Goal: Information Seeking & Learning: Find specific fact

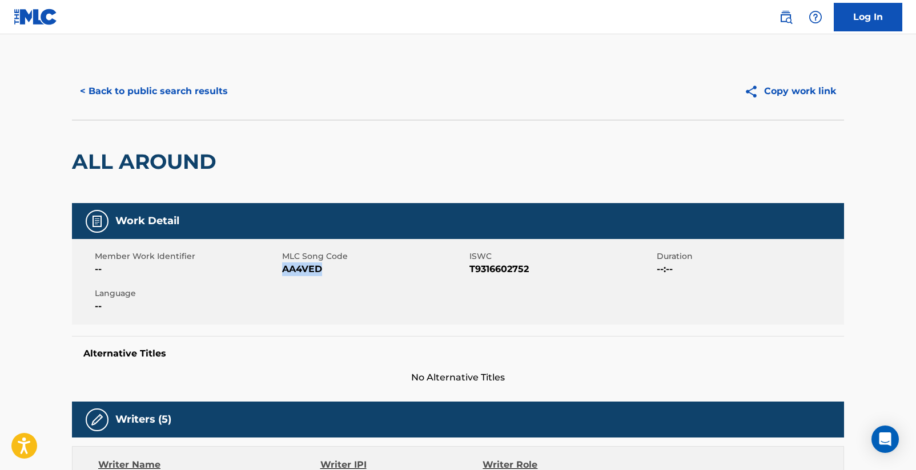
click at [136, 92] on button "< Back to public search results" at bounding box center [154, 91] width 164 height 29
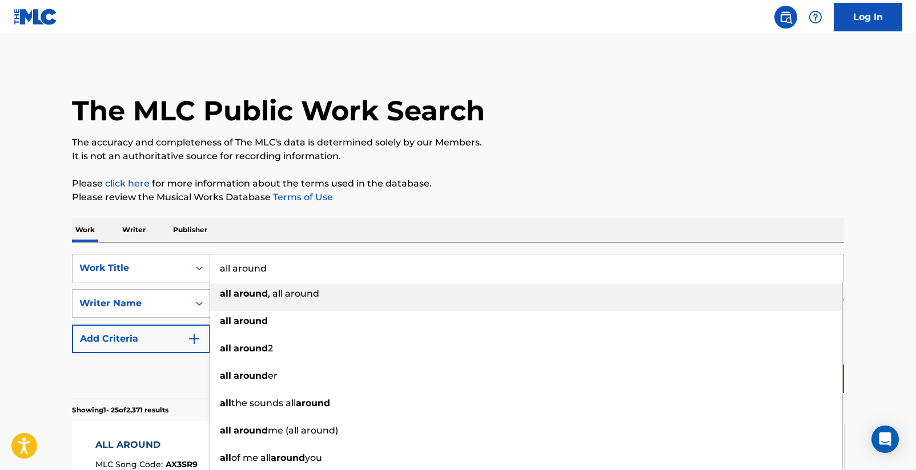
drag, startPoint x: 264, startPoint y: 274, endPoint x: 170, endPoint y: 266, distance: 95.1
click at [170, 266] on div "SearchWithCriteriad16b9960-a114-47d3-9b67-e47614ca9af2 Work Title all around al…" at bounding box center [458, 268] width 772 height 29
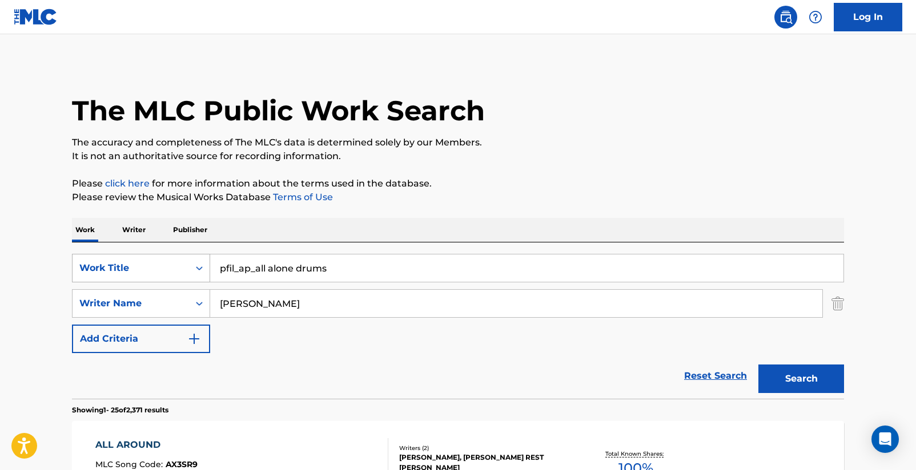
drag, startPoint x: 340, startPoint y: 272, endPoint x: 208, endPoint y: 268, distance: 132.0
click at [207, 270] on div "SearchWithCriteriad16b9960-a114-47d3-9b67-e47614ca9af2 Work Title pfil_ap_all a…" at bounding box center [458, 268] width 772 height 29
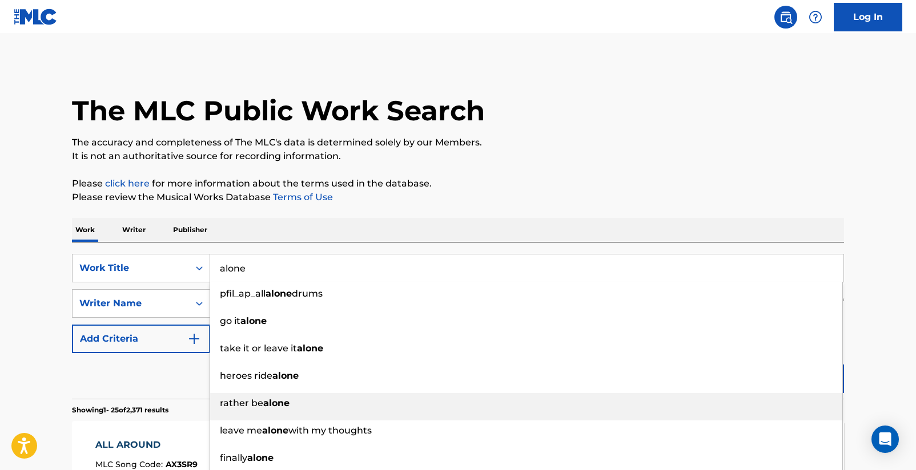
scroll to position [57, 0]
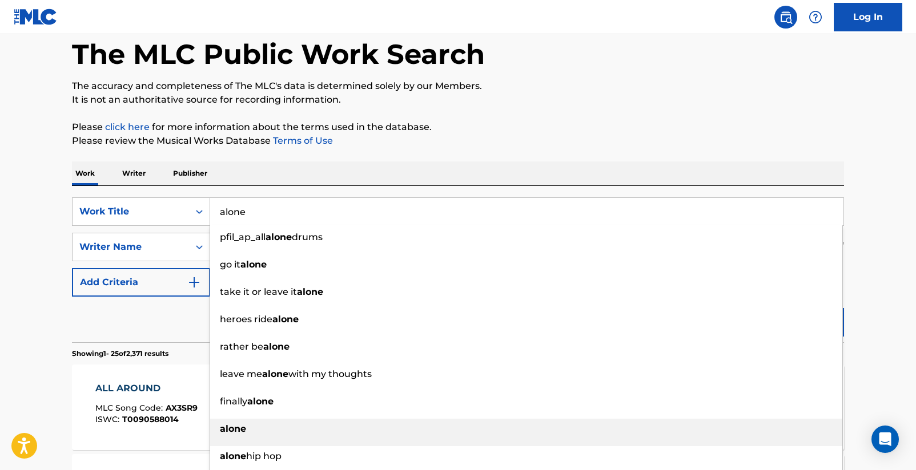
type input "alone"
click at [310, 427] on div "alone" at bounding box center [526, 429] width 632 height 21
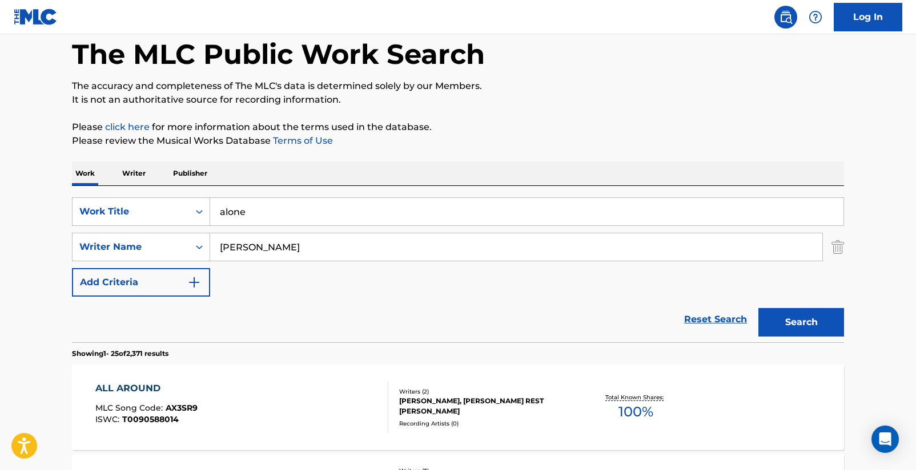
click at [791, 326] on button "Search" at bounding box center [801, 322] width 86 height 29
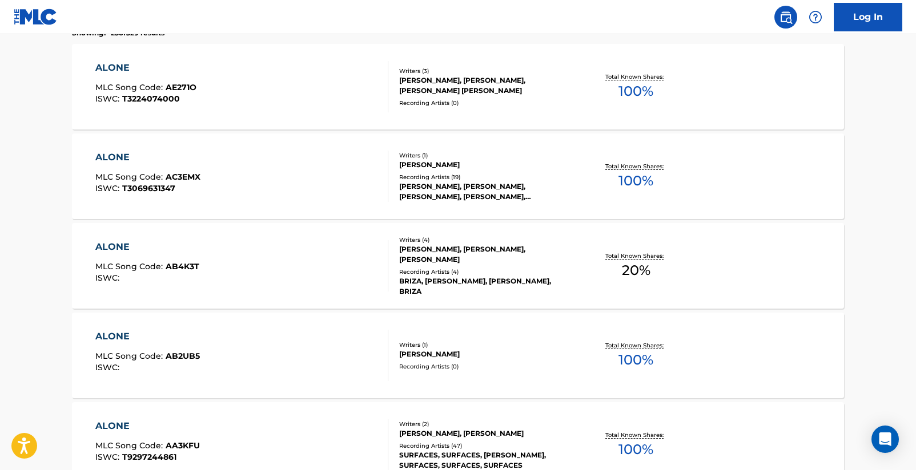
scroll to position [432, 0]
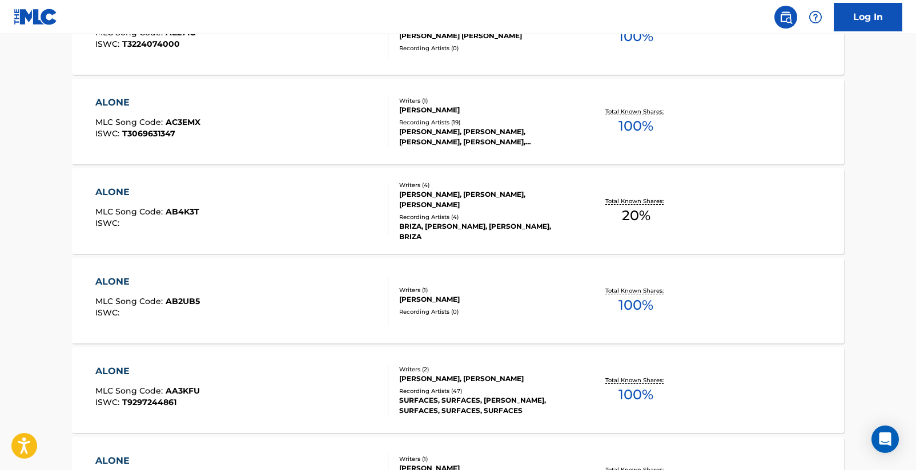
click at [135, 372] on div "ALONE" at bounding box center [147, 372] width 104 height 14
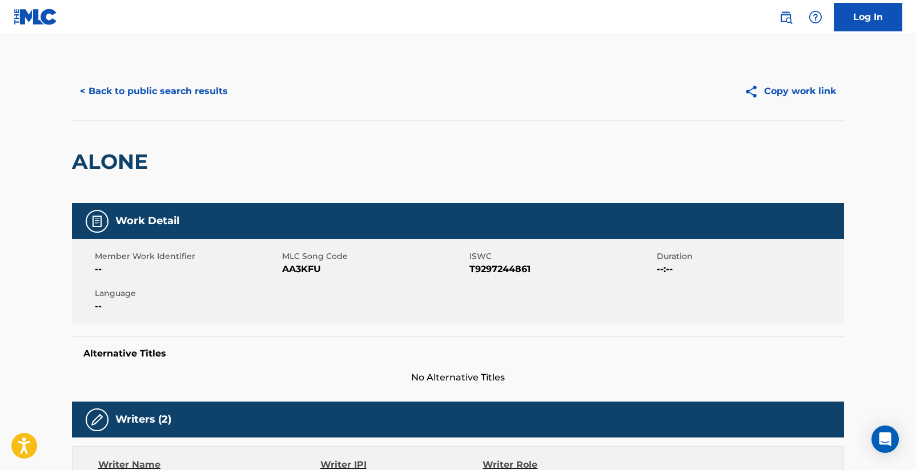
scroll to position [79, 0]
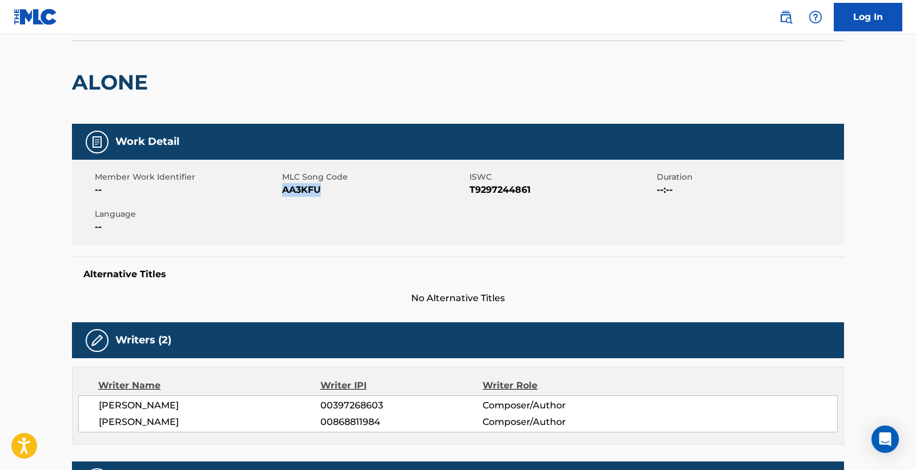
drag, startPoint x: 283, startPoint y: 192, endPoint x: 323, endPoint y: 195, distance: 40.1
click at [323, 195] on span "AA3KFU" at bounding box center [374, 190] width 184 height 14
copy span "AA3KFU"
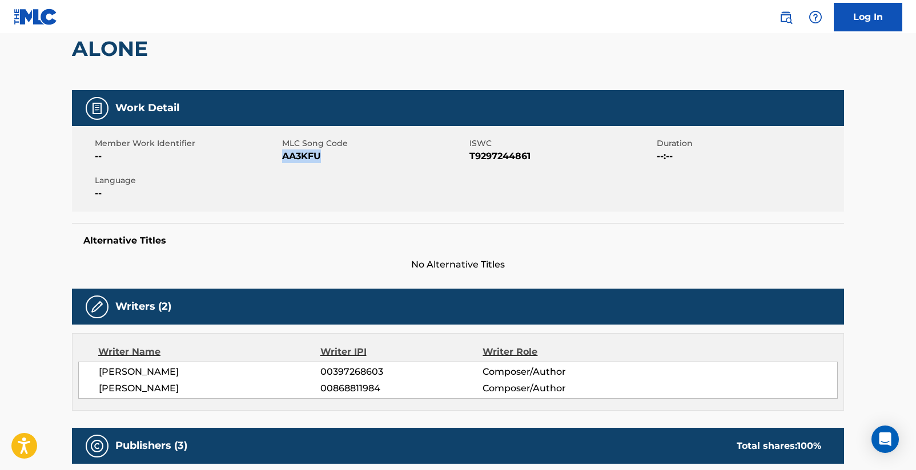
scroll to position [0, 0]
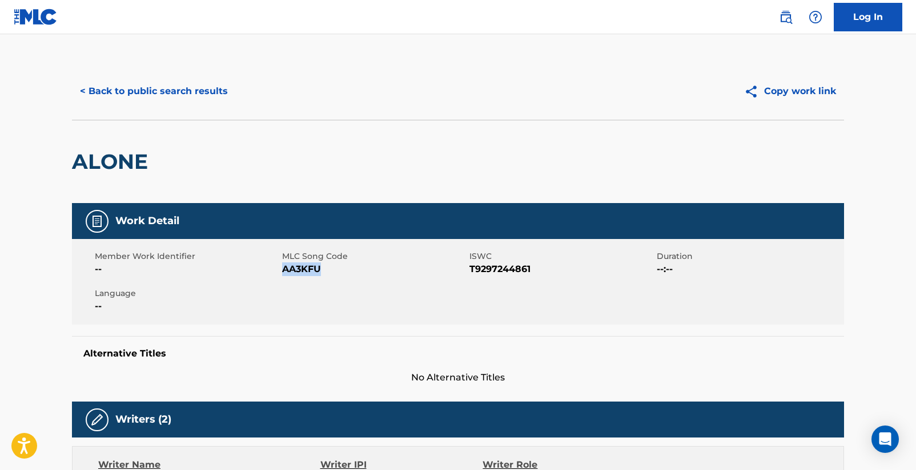
click at [135, 91] on button "< Back to public search results" at bounding box center [154, 91] width 164 height 29
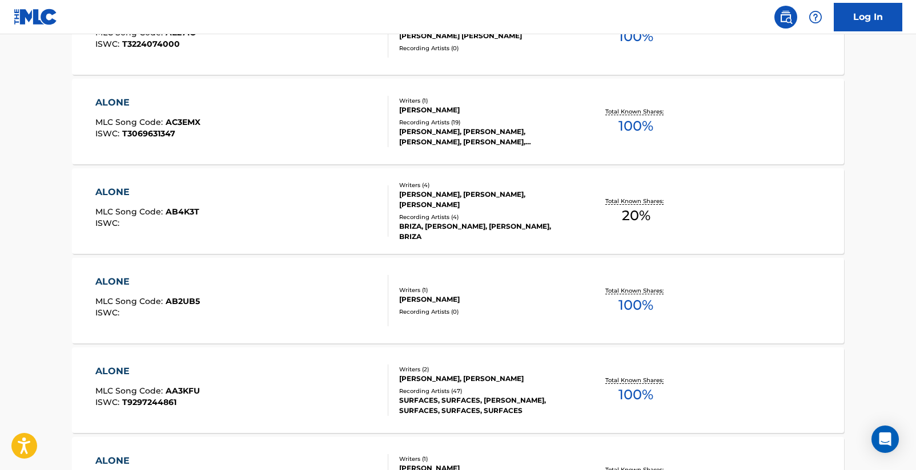
scroll to position [22, 0]
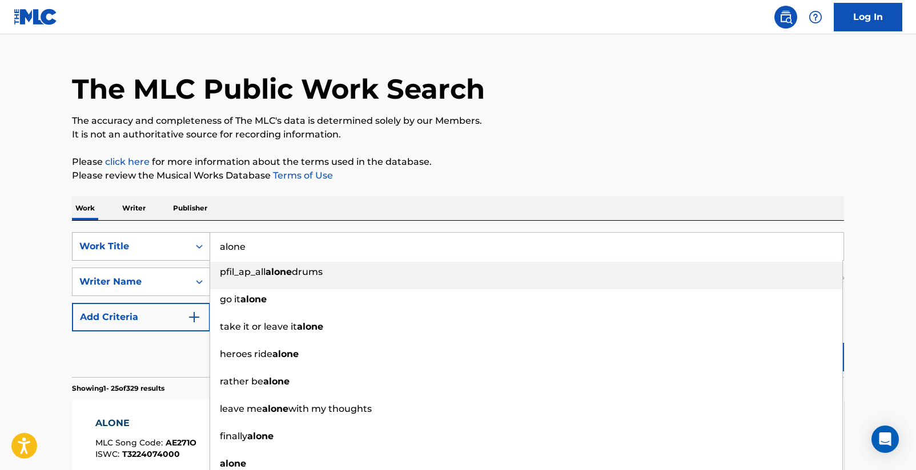
drag, startPoint x: 272, startPoint y: 249, endPoint x: 178, endPoint y: 240, distance: 94.6
click at [178, 240] on div "SearchWithCriteriad16b9960-a114-47d3-9b67-e47614ca9af2 Work Title alone pfil_ap…" at bounding box center [458, 246] width 772 height 29
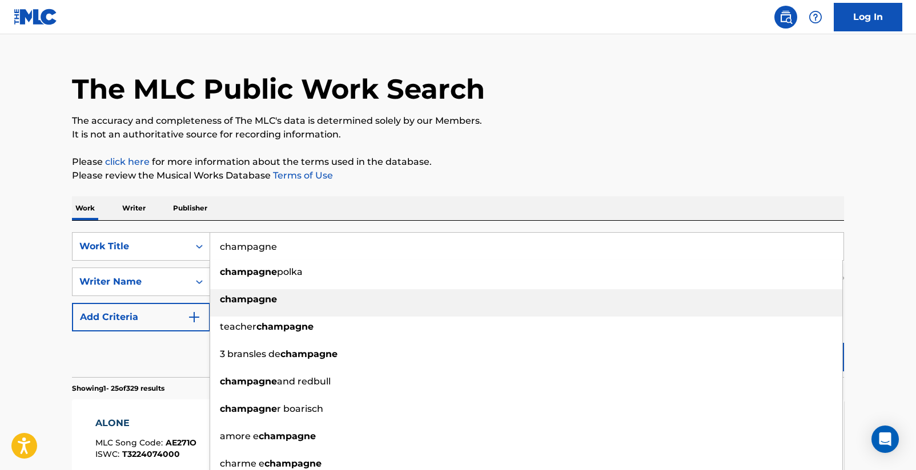
type input "champagne"
click at [223, 297] on strong "champagne" at bounding box center [248, 299] width 57 height 11
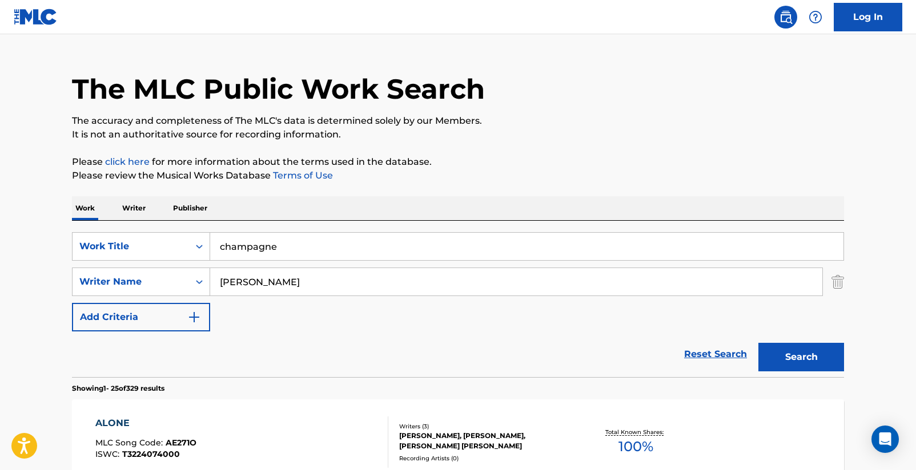
click at [815, 361] on button "Search" at bounding box center [801, 357] width 86 height 29
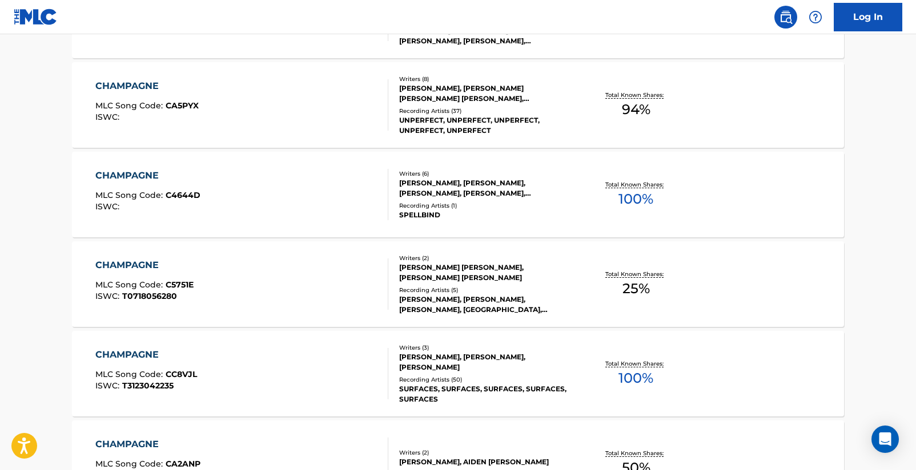
scroll to position [664, 0]
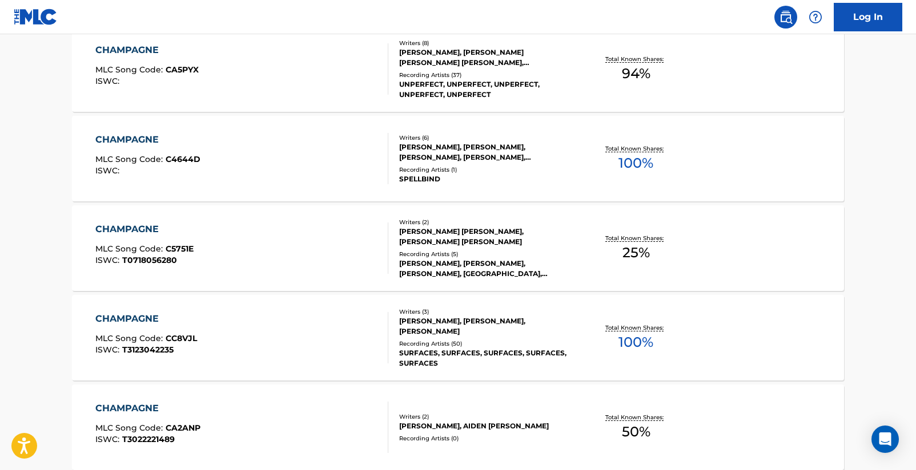
click at [158, 316] on div "CHAMPAGNE" at bounding box center [146, 319] width 102 height 14
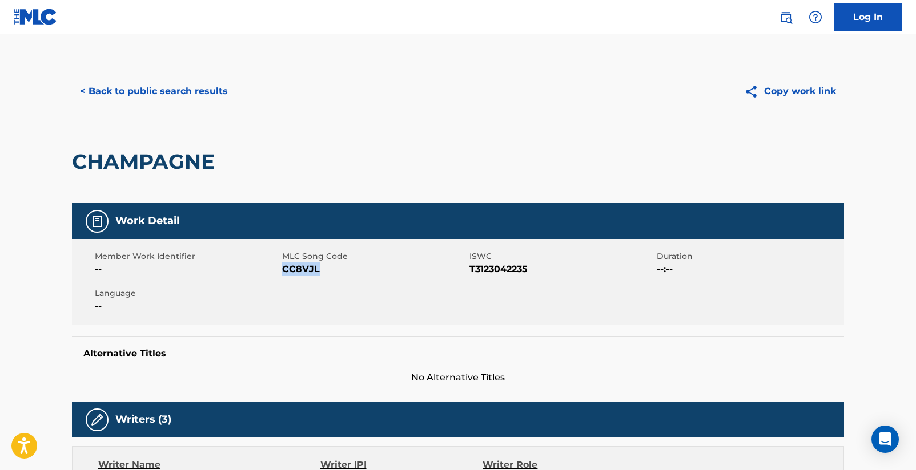
drag, startPoint x: 282, startPoint y: 270, endPoint x: 315, endPoint y: 272, distance: 33.2
click at [315, 272] on span "CC8VJL" at bounding box center [374, 270] width 184 height 14
copy span "CC8VJL"
click at [180, 86] on button "< Back to public search results" at bounding box center [154, 91] width 164 height 29
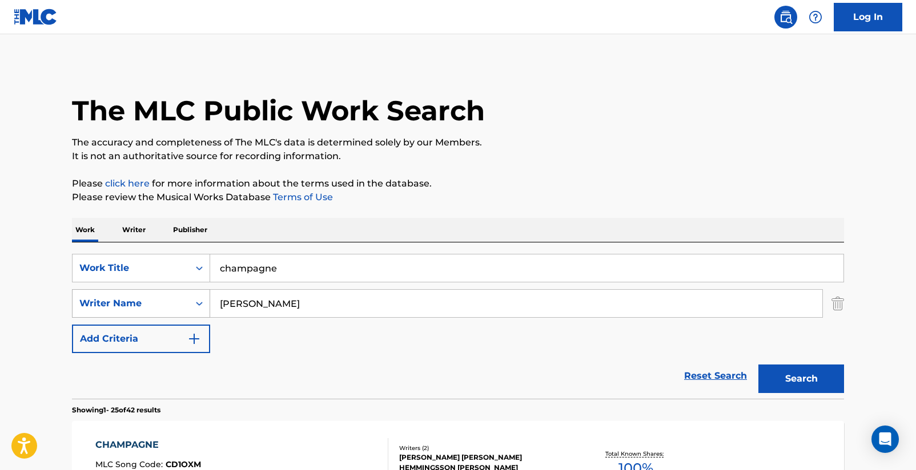
drag, startPoint x: 262, startPoint y: 307, endPoint x: 208, endPoint y: 303, distance: 53.8
click at [208, 303] on div "SearchWithCriteriaa03f474d-c7bc-451d-8a5e-6a54bce428a9 Writer Name [PERSON_NAME]" at bounding box center [458, 303] width 772 height 29
click at [766, 376] on button "Search" at bounding box center [801, 379] width 86 height 29
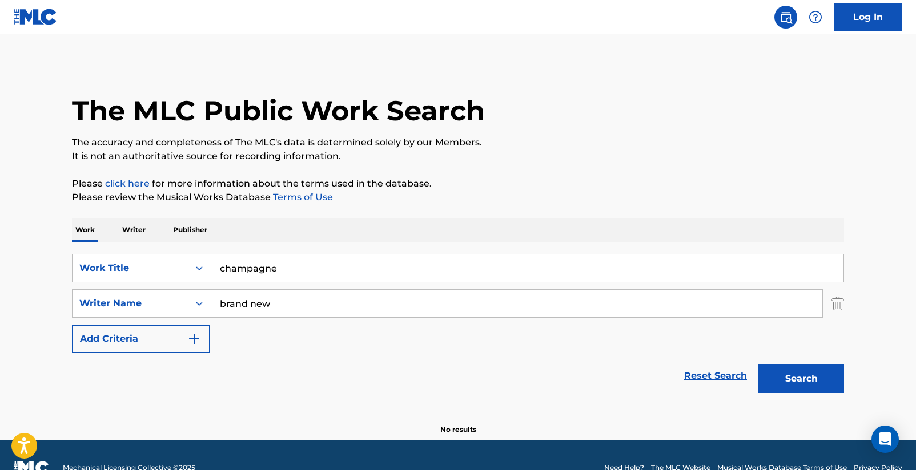
scroll to position [25, 0]
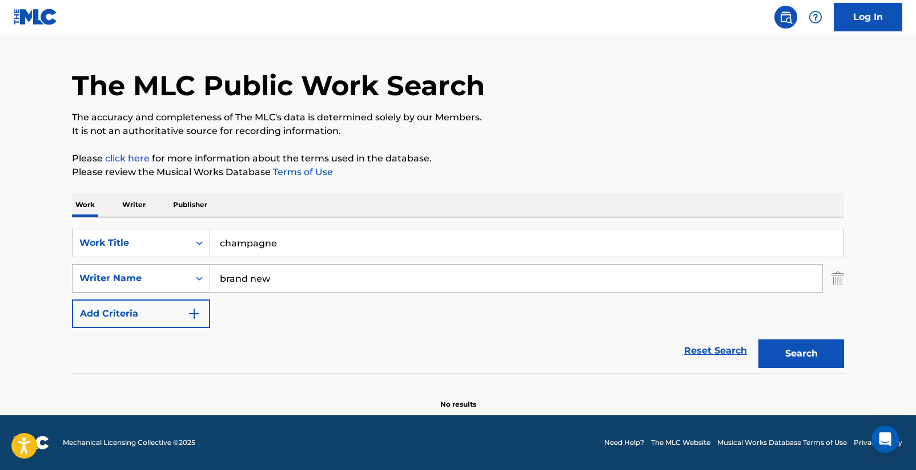
drag, startPoint x: 277, startPoint y: 284, endPoint x: 206, endPoint y: 276, distance: 71.3
click at [206, 276] on div "SearchWithCriteriaa03f474d-c7bc-451d-8a5e-6a54bce428a9 Writer Name brand new" at bounding box center [458, 278] width 772 height 29
type input "s"
type input "[PERSON_NAME]"
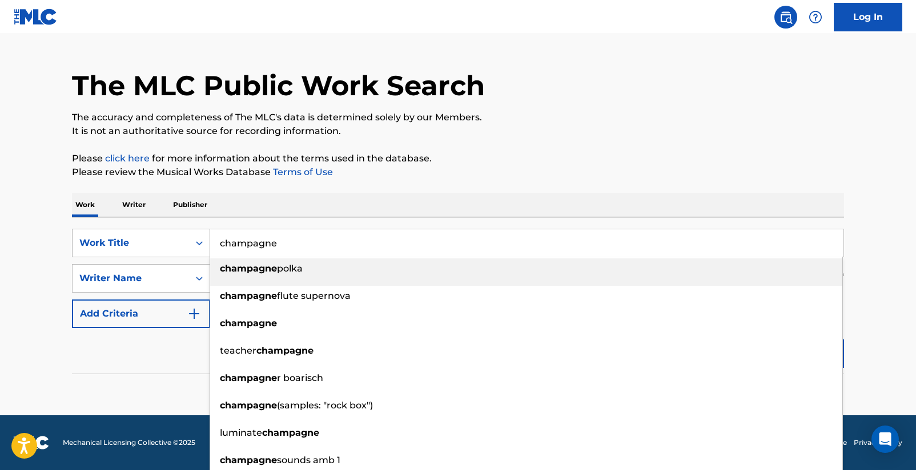
drag, startPoint x: 294, startPoint y: 248, endPoint x: 200, endPoint y: 240, distance: 94.0
click at [200, 240] on div "SearchWithCriteriad16b9960-a114-47d3-9b67-e47614ca9af2 Work Title champagne cha…" at bounding box center [458, 243] width 772 height 29
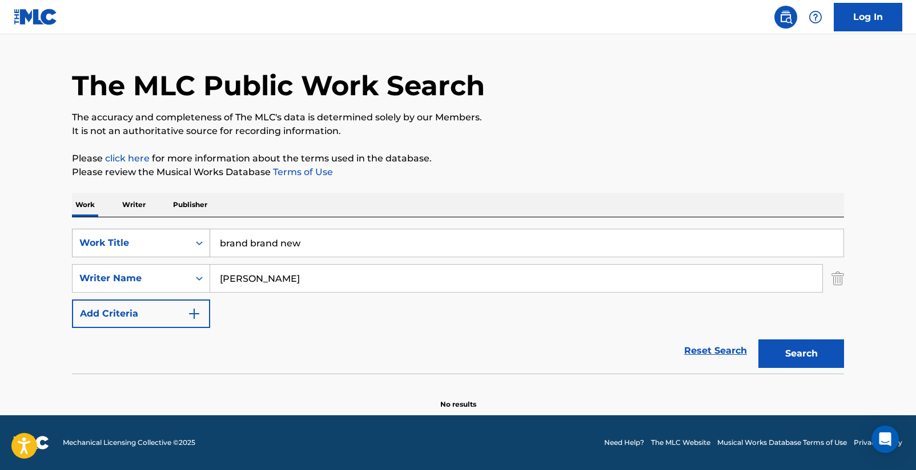
drag, startPoint x: 250, startPoint y: 246, endPoint x: 191, endPoint y: 247, distance: 59.4
click at [191, 247] on div "SearchWithCriteriad16b9960-a114-47d3-9b67-e47614ca9af2 Work Title brand brand n…" at bounding box center [458, 243] width 772 height 29
drag, startPoint x: 249, startPoint y: 243, endPoint x: 218, endPoint y: 247, distance: 31.6
click at [218, 247] on input "brand brand new" at bounding box center [526, 243] width 633 height 27
click at [801, 354] on button "Search" at bounding box center [801, 354] width 86 height 29
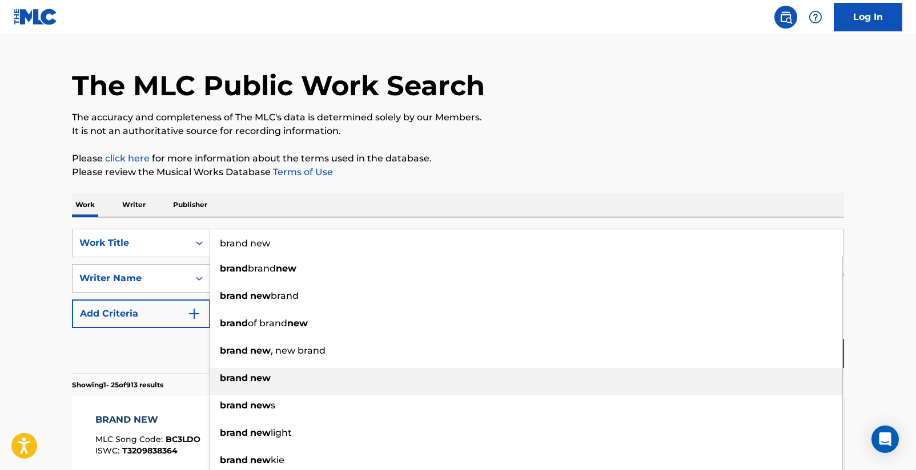
type input "brand new"
click at [274, 371] on div "brand new" at bounding box center [526, 378] width 632 height 21
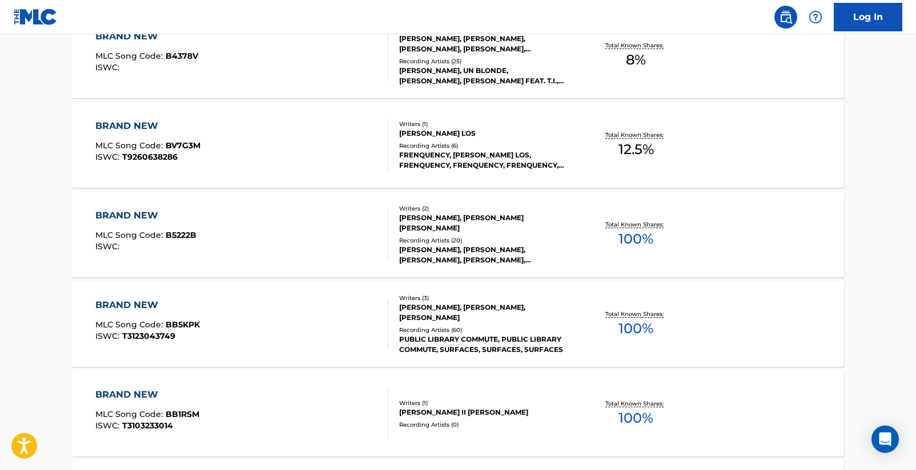
scroll to position [770, 0]
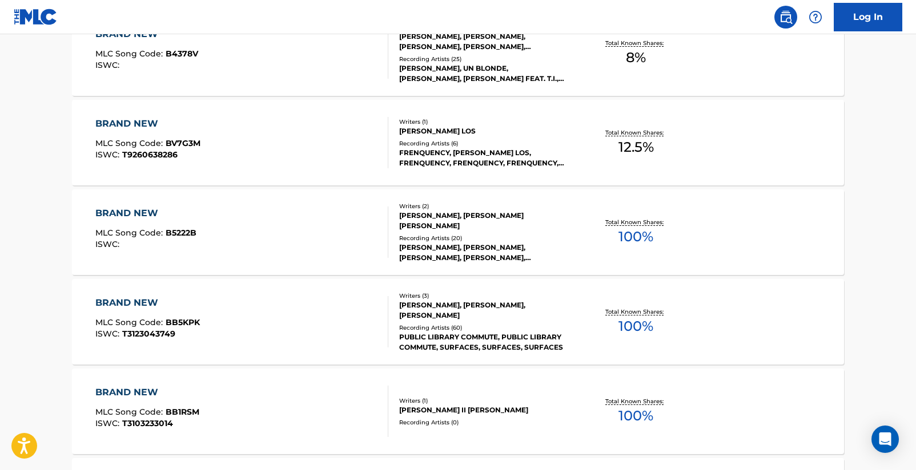
click at [140, 306] on div "BRAND NEW" at bounding box center [147, 303] width 104 height 14
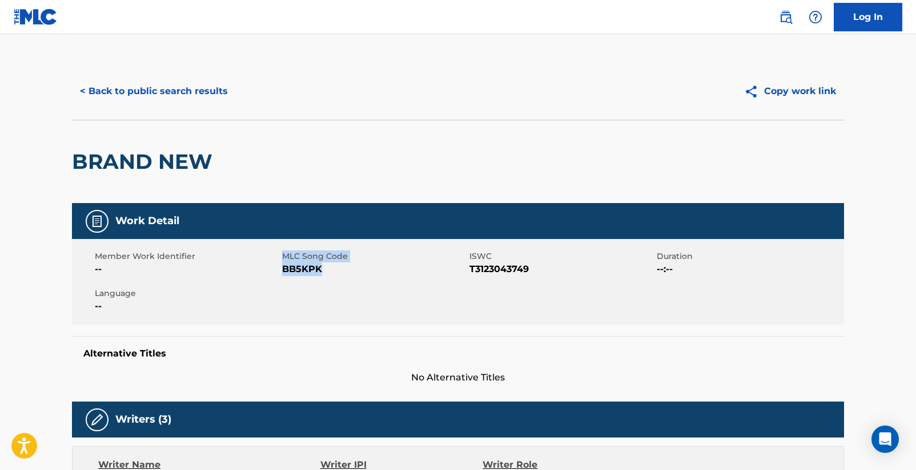
drag, startPoint x: 281, startPoint y: 270, endPoint x: 315, endPoint y: 276, distance: 34.8
click at [315, 276] on div "Member Work Identifier -- MLC Song Code BB5KPK ISWC T3123043749 Duration --:-- …" at bounding box center [458, 282] width 772 height 86
click at [319, 274] on span "BB5KPK" at bounding box center [374, 270] width 184 height 14
drag, startPoint x: 323, startPoint y: 272, endPoint x: 285, endPoint y: 272, distance: 37.1
click at [285, 272] on span "BB5KPK" at bounding box center [374, 270] width 184 height 14
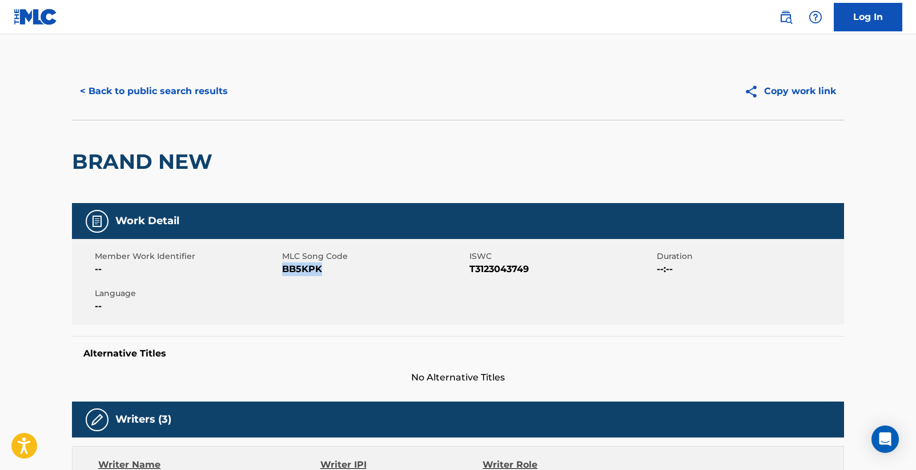
copy span "BB5KPK"
click at [152, 93] on button "< Back to public search results" at bounding box center [154, 91] width 164 height 29
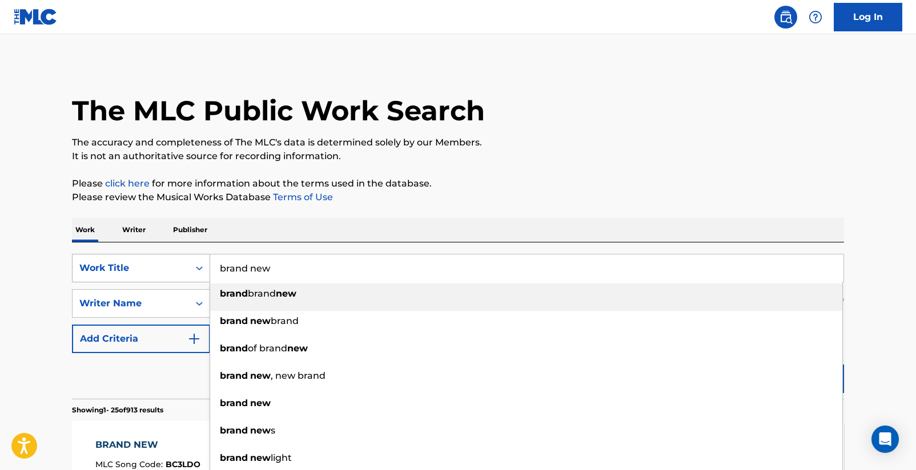
drag, startPoint x: 295, startPoint y: 265, endPoint x: 204, endPoint y: 268, distance: 90.8
click at [204, 268] on div "SearchWithCriteriad16b9960-a114-47d3-9b67-e47614ca9af2 Work Title brand new bra…" at bounding box center [458, 268] width 772 height 29
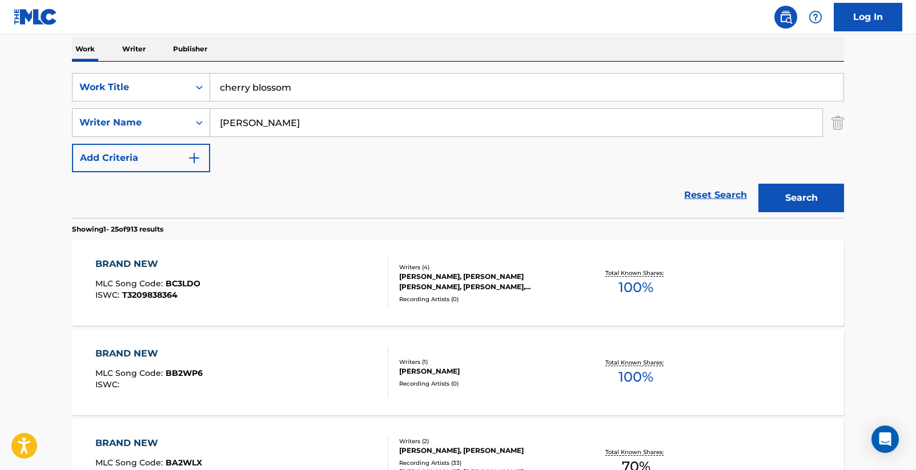
scroll to position [81, 0]
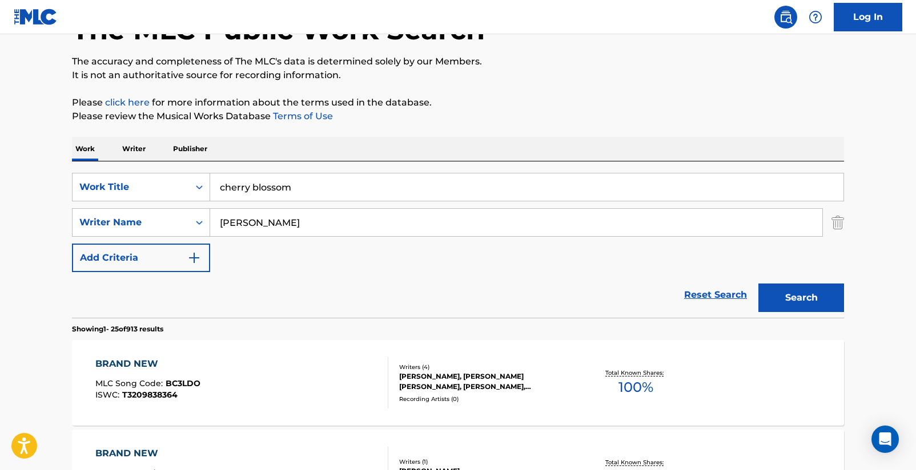
type input "cherry blossom"
click at [778, 293] on button "Search" at bounding box center [801, 298] width 86 height 29
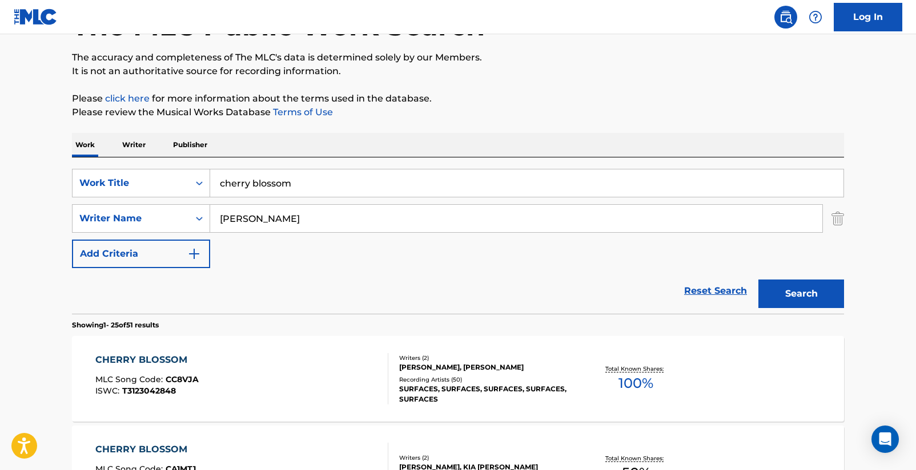
scroll to position [140, 0]
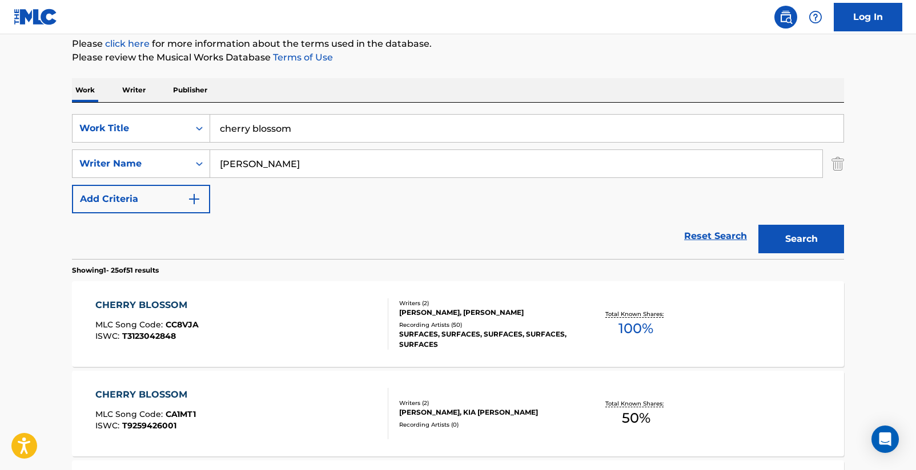
click at [167, 301] on div "CHERRY BLOSSOM" at bounding box center [146, 306] width 103 height 14
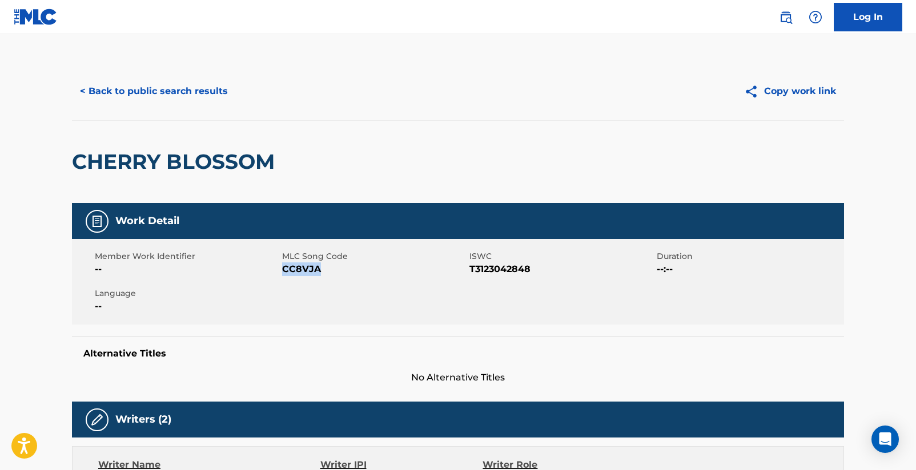
drag, startPoint x: 283, startPoint y: 272, endPoint x: 317, endPoint y: 271, distance: 34.3
click at [317, 271] on span "CC8VJA" at bounding box center [374, 270] width 184 height 14
copy span "CC8VJA"
click at [198, 85] on button "< Back to public search results" at bounding box center [154, 91] width 164 height 29
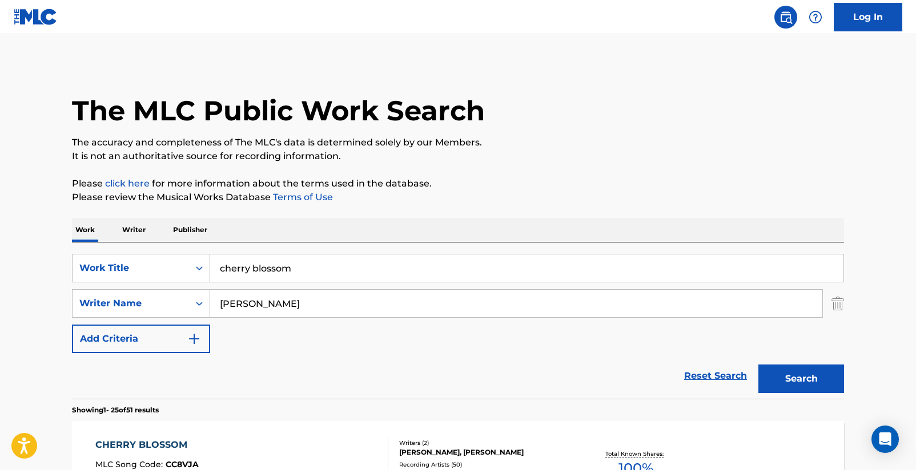
scroll to position [140, 0]
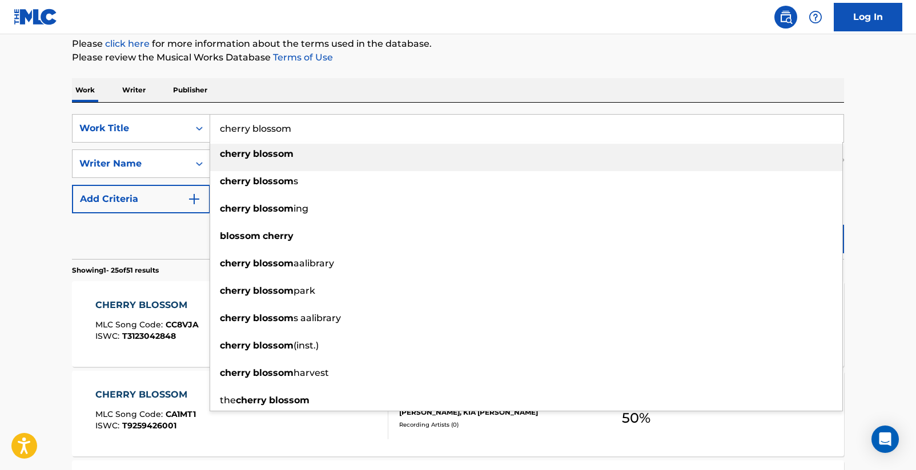
drag, startPoint x: 248, startPoint y: 125, endPoint x: 215, endPoint y: 126, distance: 33.1
click at [215, 126] on input "cherry blossom" at bounding box center [526, 128] width 633 height 27
drag, startPoint x: 312, startPoint y: 135, endPoint x: 219, endPoint y: 133, distance: 93.1
click at [219, 133] on input "cherry blossom" at bounding box center [526, 128] width 633 height 27
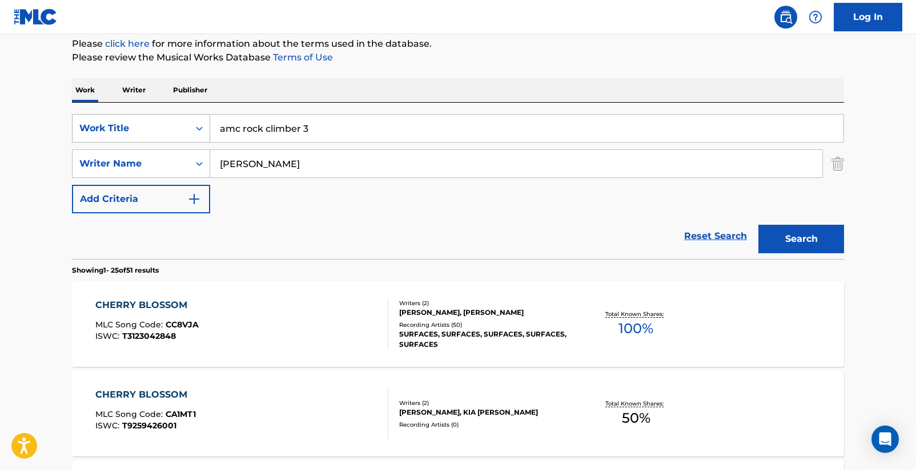
drag, startPoint x: 324, startPoint y: 128, endPoint x: 180, endPoint y: 128, distance: 143.9
click at [180, 128] on div "SearchWithCriteriad16b9960-a114-47d3-9b67-e47614ca9af2 Work Title amc rock clim…" at bounding box center [458, 128] width 772 height 29
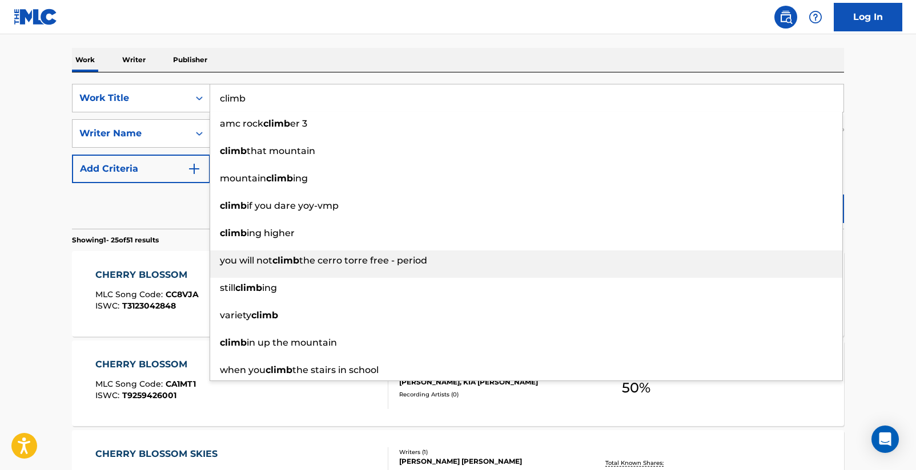
scroll to position [67, 0]
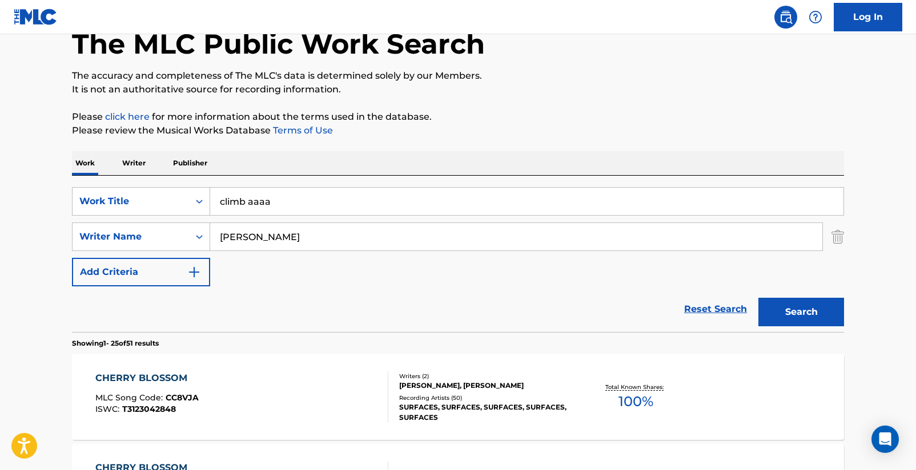
type input "climb aaaa"
click at [801, 315] on button "Search" at bounding box center [801, 312] width 86 height 29
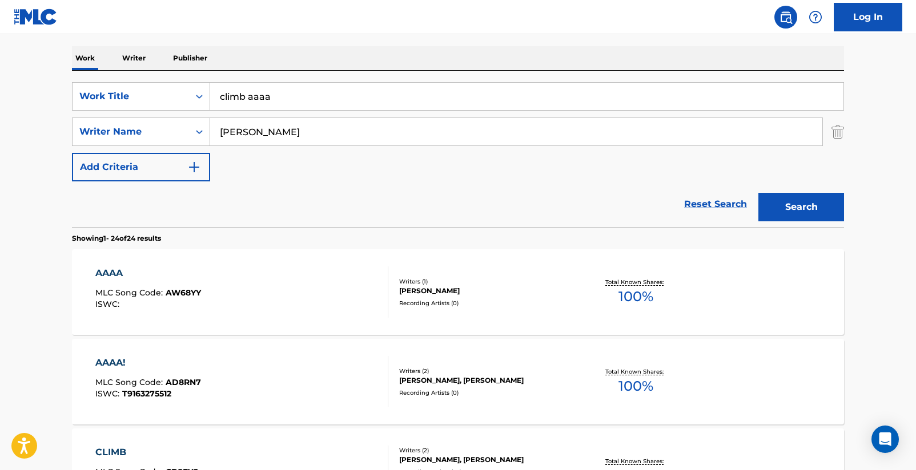
scroll to position [254, 0]
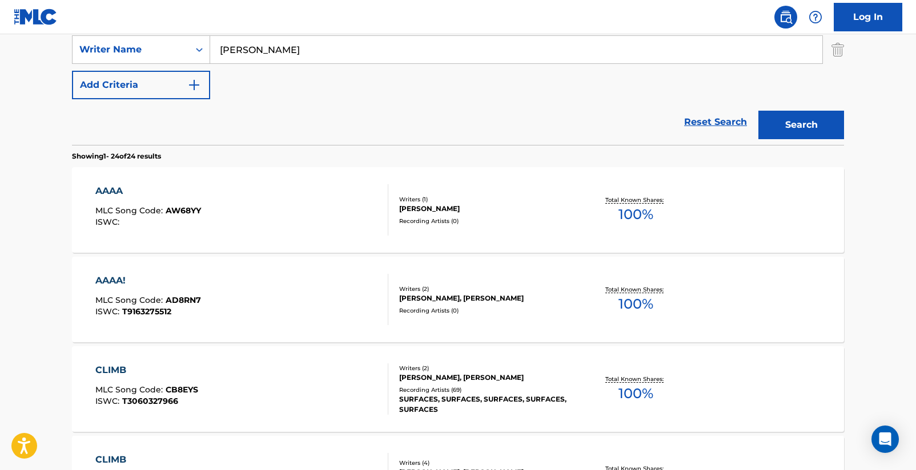
click at [119, 368] on div "CLIMB" at bounding box center [146, 371] width 103 height 14
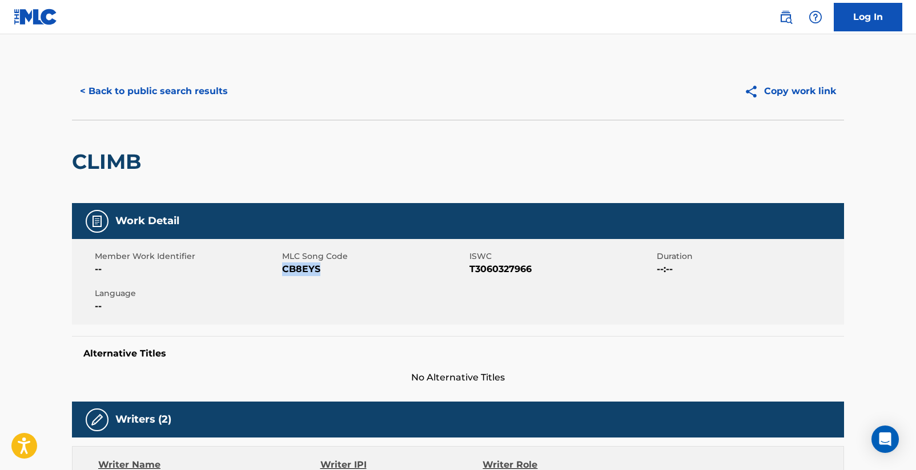
drag, startPoint x: 284, startPoint y: 268, endPoint x: 317, endPoint y: 270, distance: 32.6
click at [317, 270] on span "CB8EYS" at bounding box center [374, 270] width 184 height 14
copy span "CB8EYS"
click at [88, 90] on button "< Back to public search results" at bounding box center [154, 91] width 164 height 29
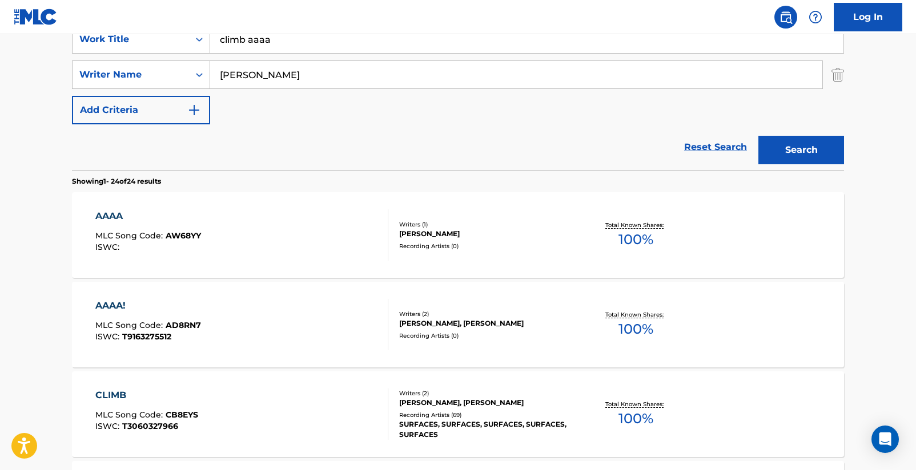
scroll to position [116, 0]
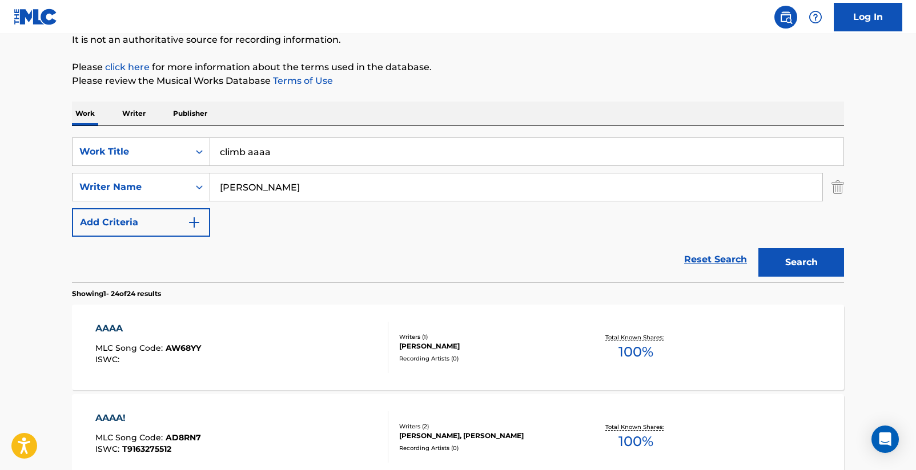
drag, startPoint x: 324, startPoint y: 161, endPoint x: 220, endPoint y: 157, distance: 103.4
click at [220, 157] on input "climb aaaa" at bounding box center [526, 151] width 633 height 27
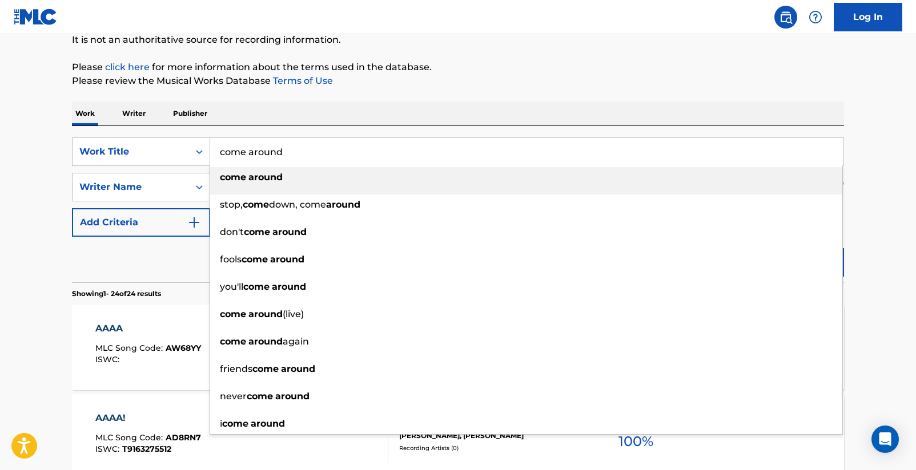
scroll to position [119, 0]
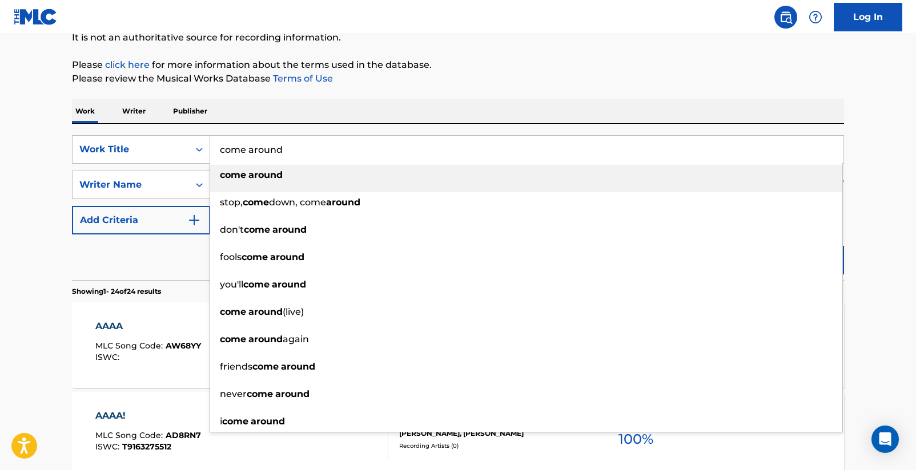
type input "come around"
click at [240, 169] on div "come around" at bounding box center [526, 175] width 632 height 21
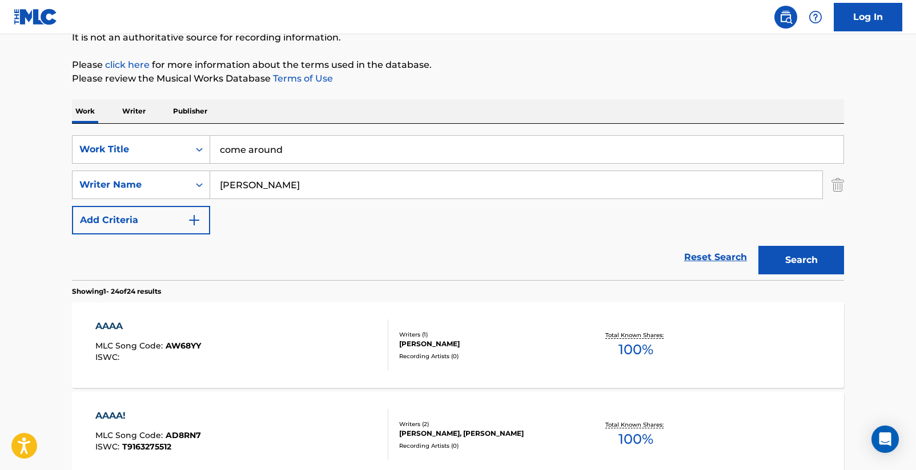
click at [798, 263] on button "Search" at bounding box center [801, 260] width 86 height 29
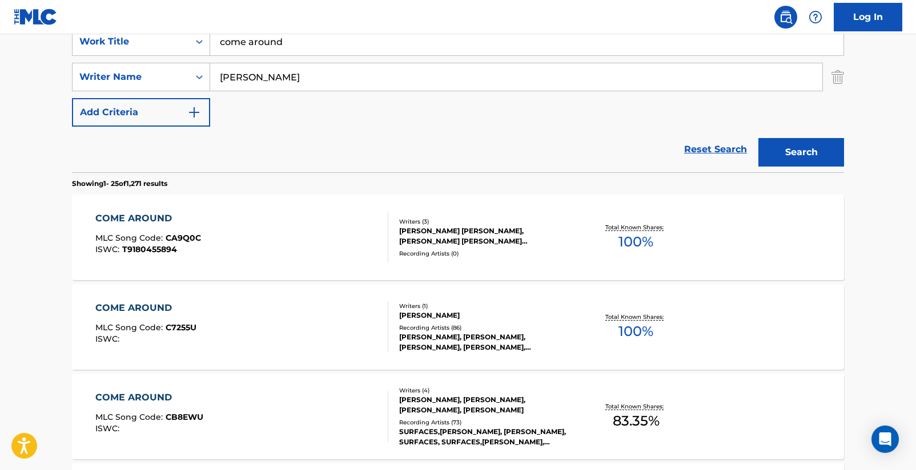
scroll to position [396, 0]
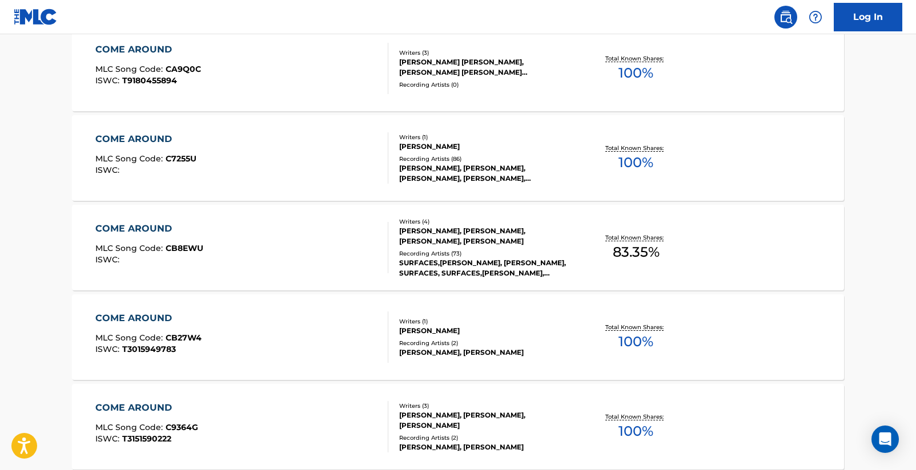
click at [164, 231] on div "COME AROUND" at bounding box center [149, 229] width 108 height 14
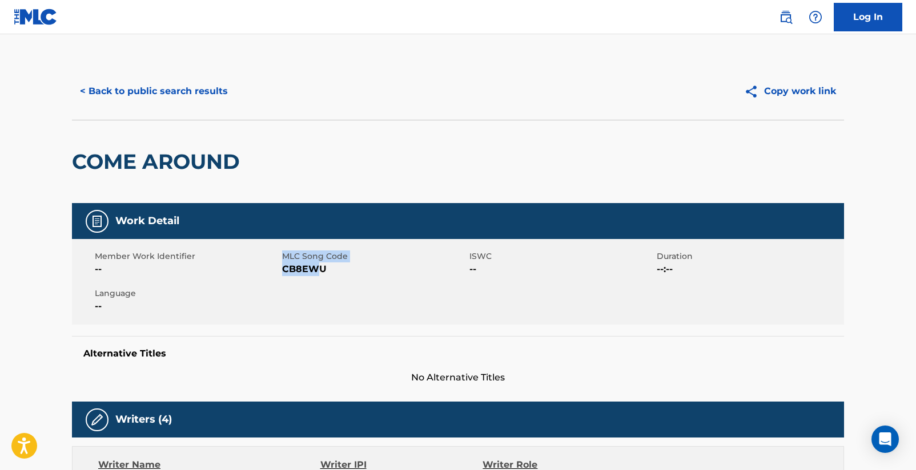
drag, startPoint x: 280, startPoint y: 268, endPoint x: 320, endPoint y: 270, distance: 40.0
click at [320, 270] on div "Member Work Identifier -- MLC Song Code CB8EWU ISWC -- Duration --:-- Language …" at bounding box center [458, 282] width 772 height 86
click at [331, 272] on span "CB8EWU" at bounding box center [374, 270] width 184 height 14
drag, startPoint x: 322, startPoint y: 270, endPoint x: 285, endPoint y: 274, distance: 36.8
click at [284, 274] on span "CB8EWU" at bounding box center [374, 270] width 184 height 14
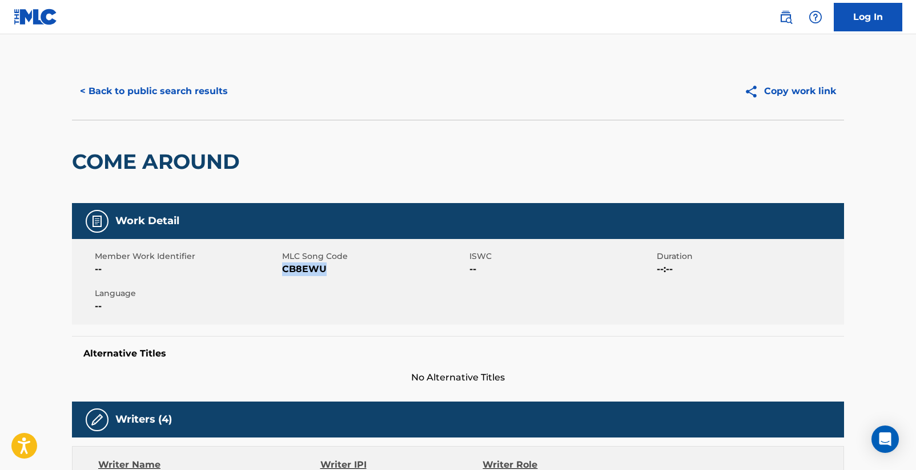
copy span "CB8EWU"
click at [196, 93] on button "< Back to public search results" at bounding box center [154, 91] width 164 height 29
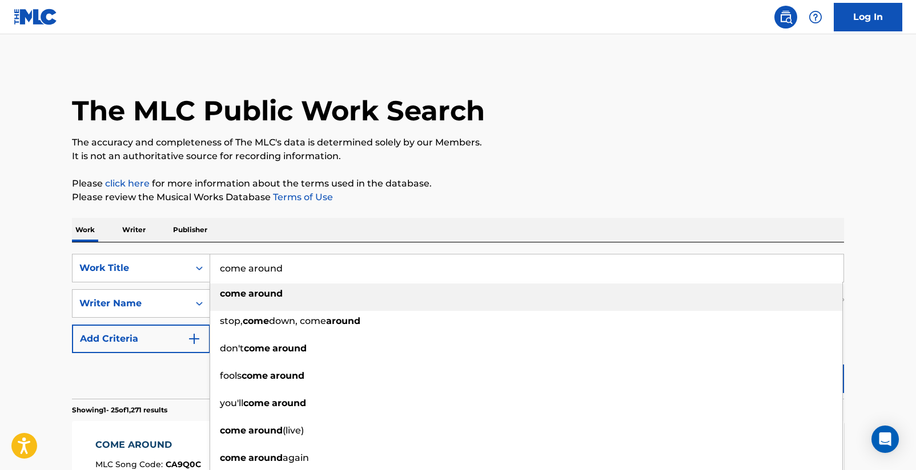
drag, startPoint x: 398, startPoint y: 258, endPoint x: 219, endPoint y: 260, distance: 179.3
click at [221, 259] on input "come around" at bounding box center [526, 268] width 633 height 27
drag, startPoint x: 220, startPoint y: 267, endPoint x: 334, endPoint y: 260, distance: 114.4
click at [318, 275] on input "come around" at bounding box center [526, 268] width 633 height 27
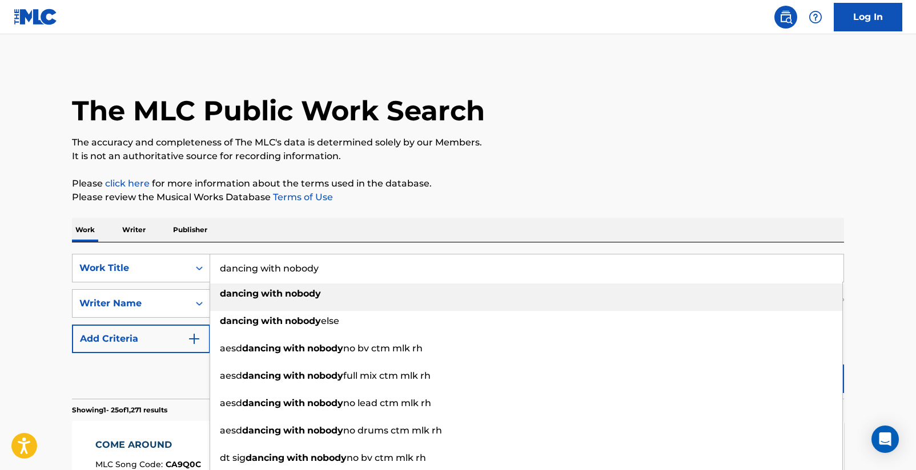
type input "dancing with nobody"
click at [343, 297] on div "dancing with nobody" at bounding box center [526, 294] width 632 height 21
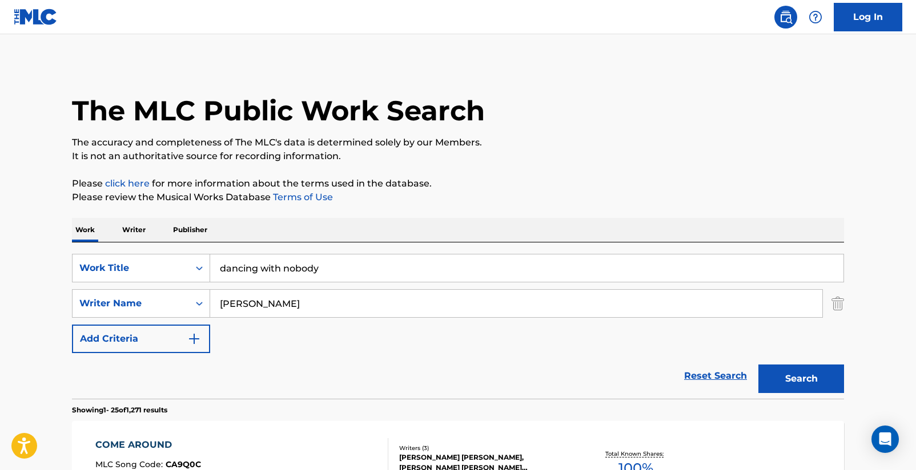
drag, startPoint x: 343, startPoint y: 297, endPoint x: 798, endPoint y: 384, distance: 463.3
click at [798, 384] on button "Search" at bounding box center [801, 379] width 86 height 29
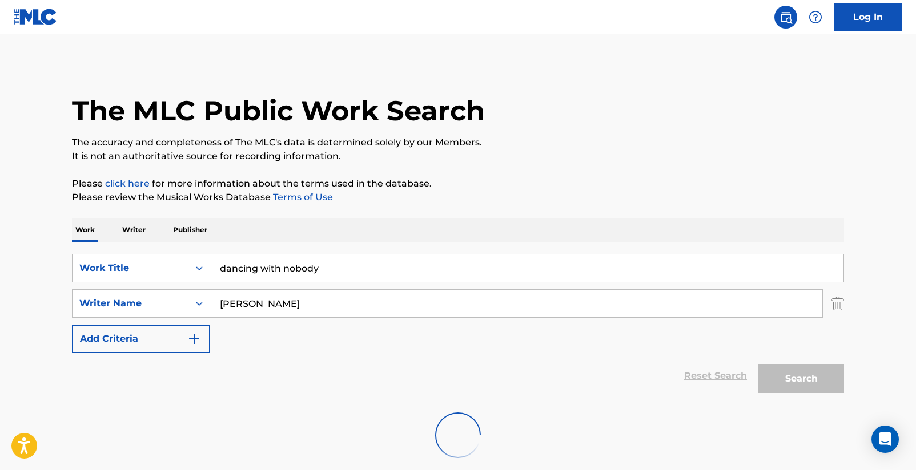
scroll to position [62, 0]
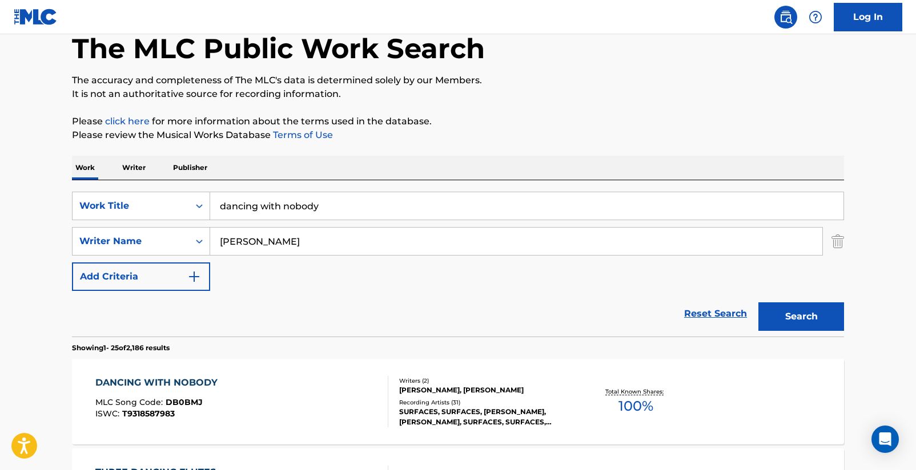
click at [194, 383] on div "DANCING WITH NOBODY" at bounding box center [159, 383] width 128 height 14
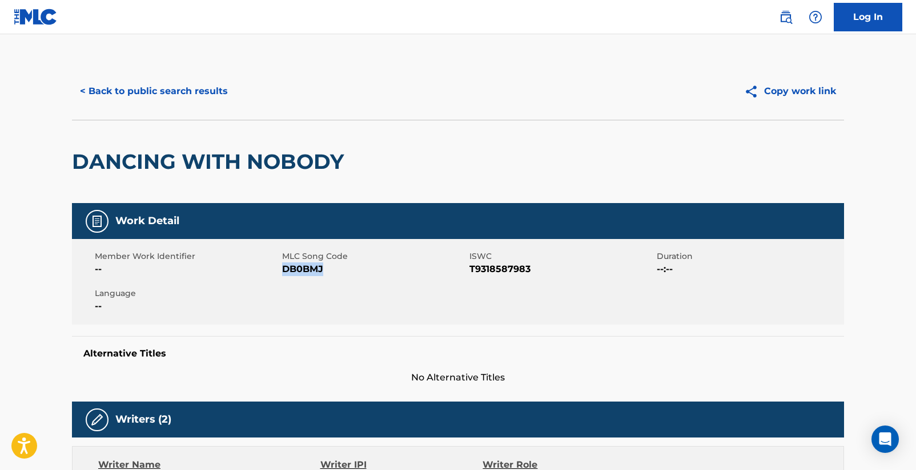
drag, startPoint x: 283, startPoint y: 269, endPoint x: 322, endPoint y: 265, distance: 39.0
click at [322, 265] on span "DB0BMJ" at bounding box center [374, 270] width 184 height 14
copy span "DB0BMJ"
click at [138, 89] on button "< Back to public search results" at bounding box center [154, 91] width 164 height 29
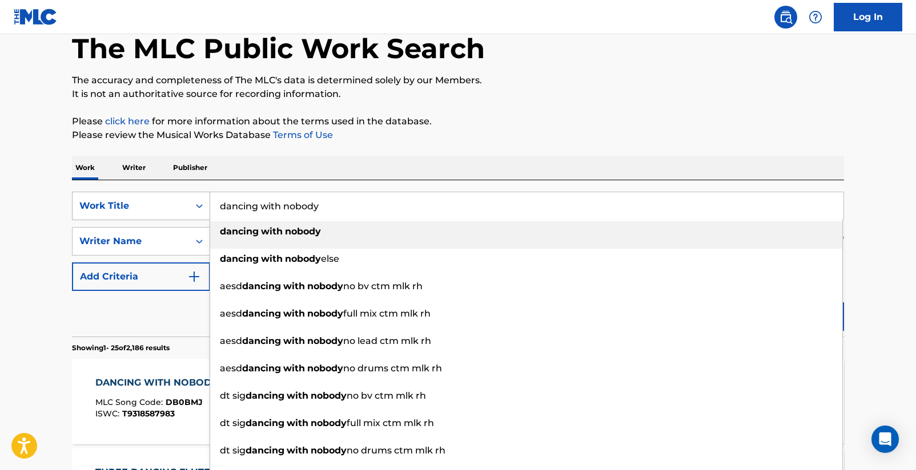
drag, startPoint x: 339, startPoint y: 208, endPoint x: 195, endPoint y: 202, distance: 144.6
click at [192, 202] on div "SearchWithCriteriad16b9960-a114-47d3-9b67-e47614ca9af2 Work Title dancing with …" at bounding box center [458, 206] width 772 height 29
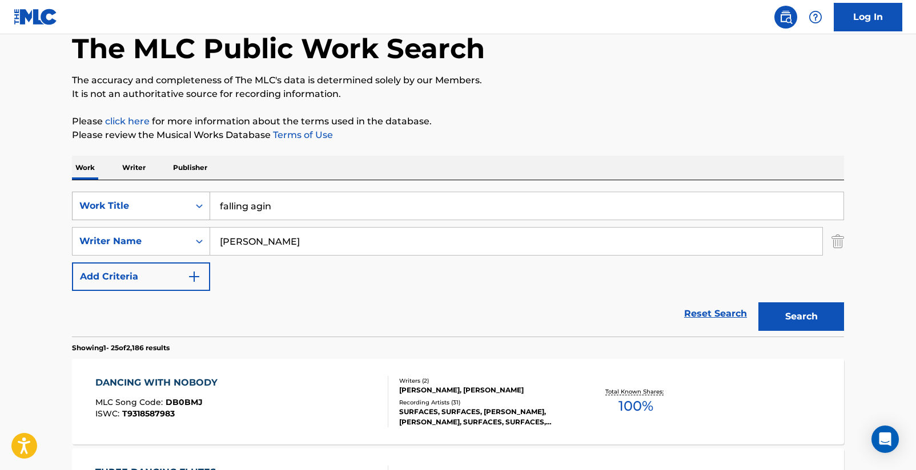
click at [801, 317] on button "Search" at bounding box center [801, 317] width 86 height 29
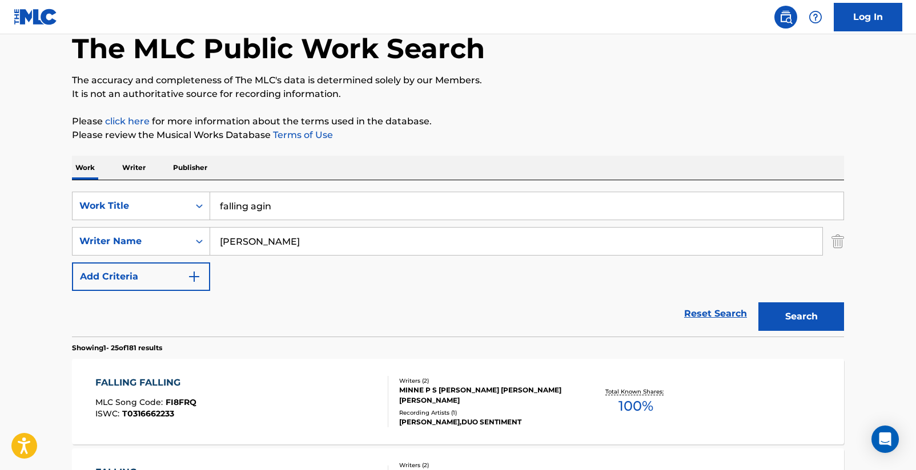
click at [292, 205] on input "falling agin" at bounding box center [526, 205] width 633 height 27
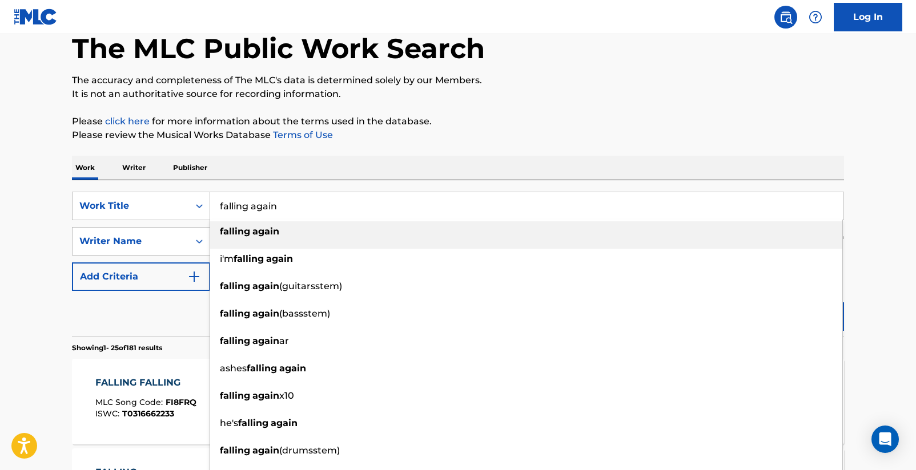
type input "falling again"
click at [305, 231] on div "falling again" at bounding box center [526, 232] width 632 height 21
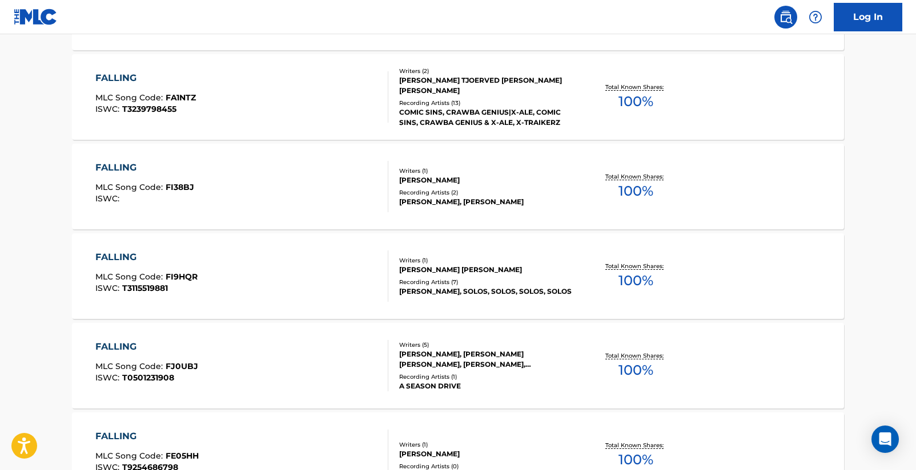
scroll to position [0, 0]
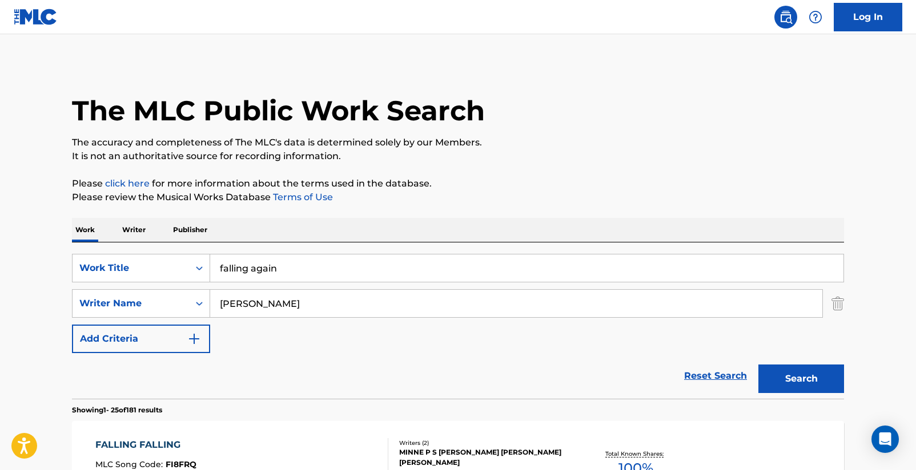
click at [300, 275] on input "falling again" at bounding box center [526, 268] width 633 height 27
click at [782, 387] on button "Search" at bounding box center [801, 379] width 86 height 29
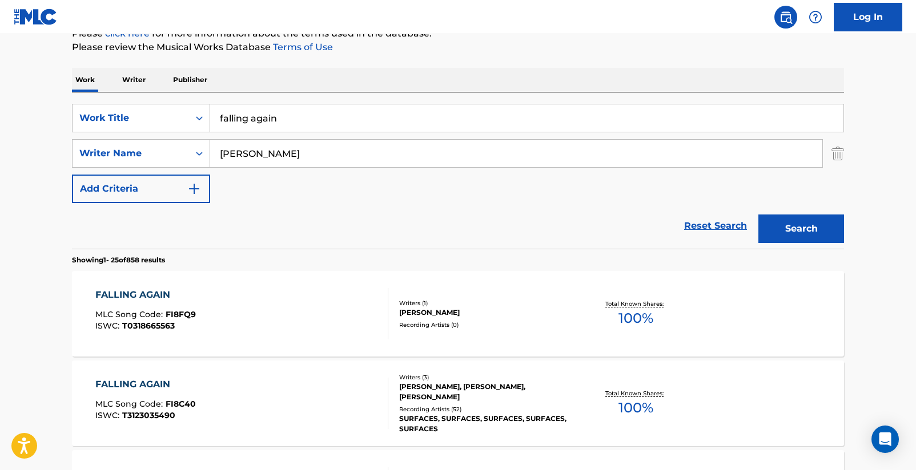
scroll to position [247, 0]
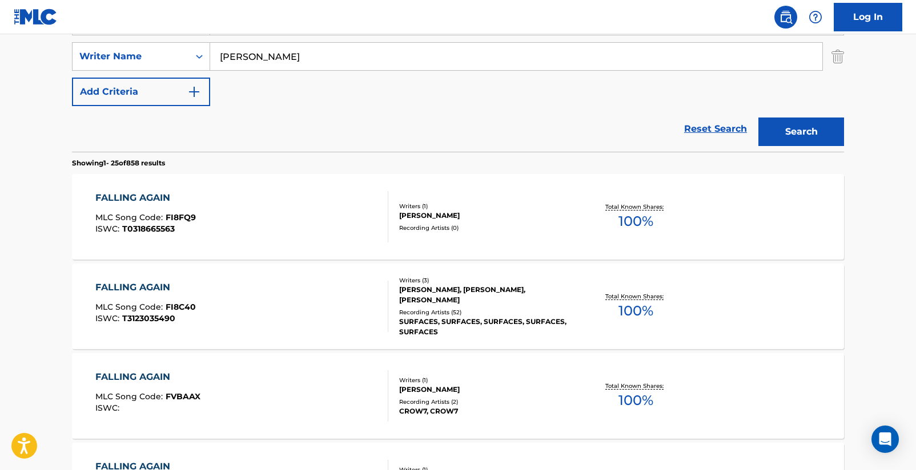
click at [164, 288] on div "FALLING AGAIN" at bounding box center [145, 288] width 100 height 14
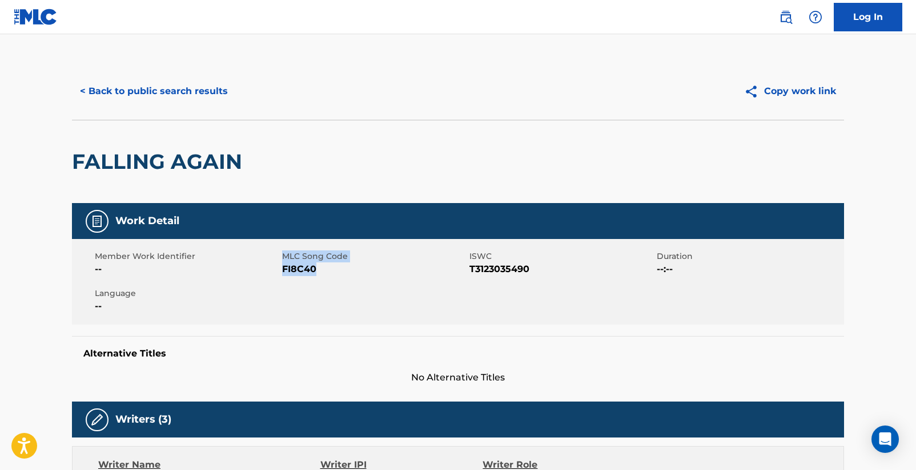
drag, startPoint x: 280, startPoint y: 271, endPoint x: 316, endPoint y: 272, distance: 36.0
click at [316, 271] on div "Member Work Identifier -- MLC Song Code FI8C40 ISWC T3123035490 Duration --:-- …" at bounding box center [458, 282] width 772 height 86
click at [317, 272] on span "FI8C40" at bounding box center [374, 270] width 184 height 14
drag, startPoint x: 317, startPoint y: 272, endPoint x: 285, endPoint y: 272, distance: 32.0
click at [285, 272] on span "FI8C40" at bounding box center [374, 270] width 184 height 14
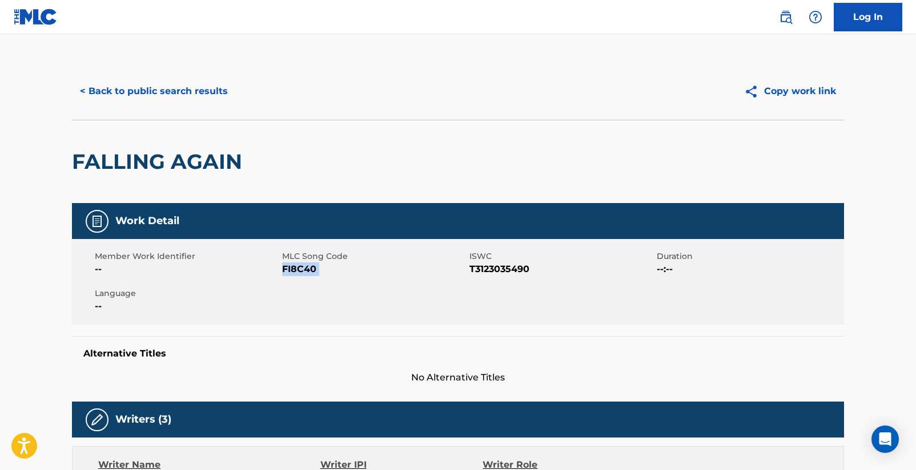
click at [282, 272] on span "FI8C40" at bounding box center [374, 270] width 184 height 14
drag, startPoint x: 282, startPoint y: 272, endPoint x: 316, endPoint y: 271, distance: 33.7
click at [316, 271] on span "FI8C40" at bounding box center [374, 270] width 184 height 14
copy span "FI8C40"
click at [198, 90] on button "< Back to public search results" at bounding box center [154, 91] width 164 height 29
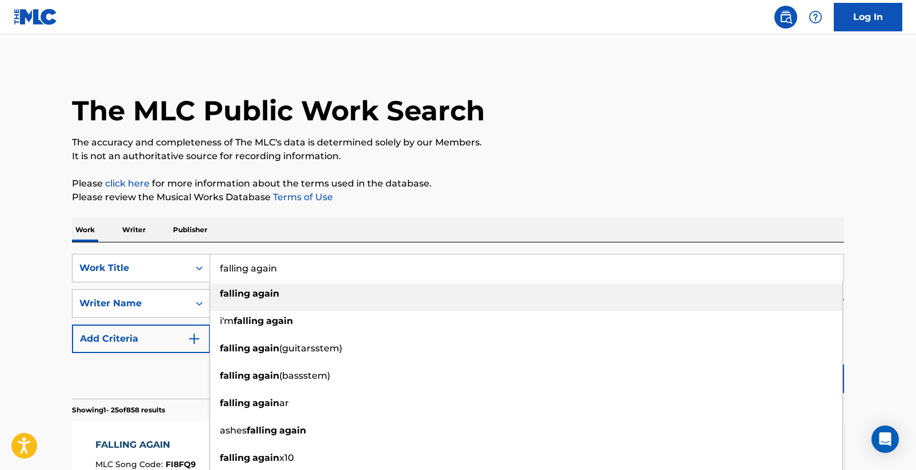
drag, startPoint x: 259, startPoint y: 272, endPoint x: 166, endPoint y: 237, distance: 99.4
click at [195, 270] on div "SearchWithCriteriad16b9960-a114-47d3-9b67-e47614ca9af2 Work Title falling again…" at bounding box center [458, 268] width 772 height 29
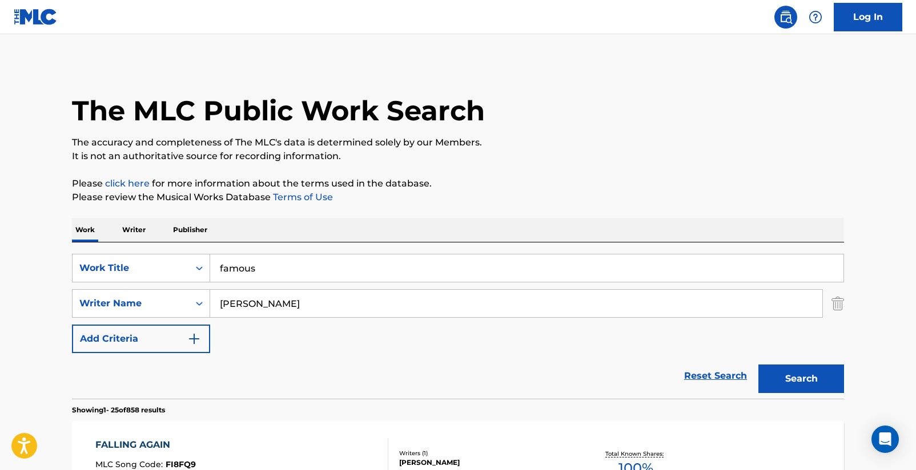
type input "famous"
click at [807, 377] on button "Search" at bounding box center [801, 379] width 86 height 29
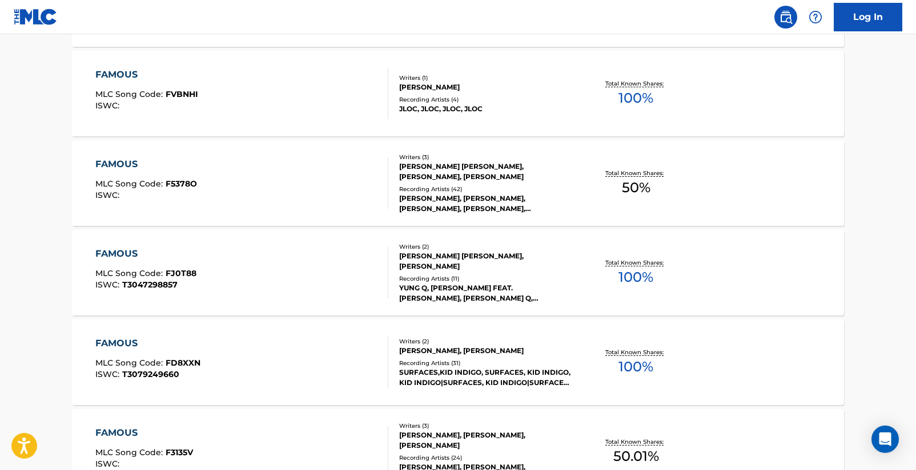
scroll to position [821, 0]
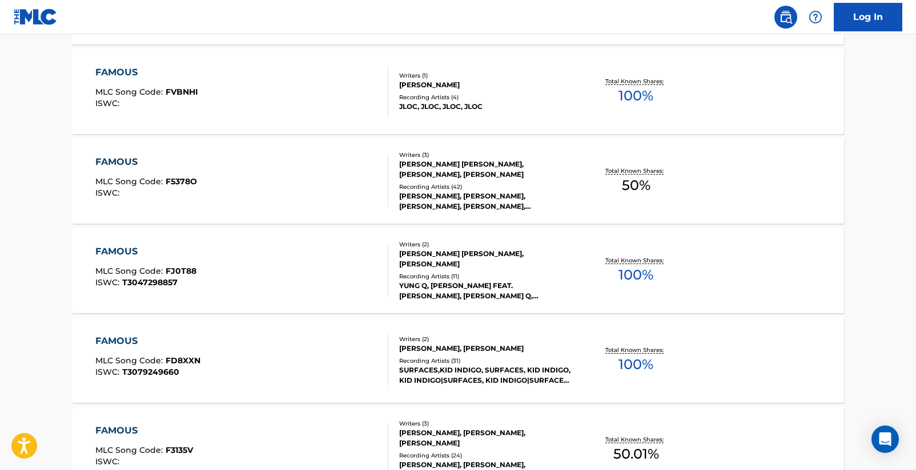
click at [128, 344] on div "FAMOUS" at bounding box center [147, 342] width 105 height 14
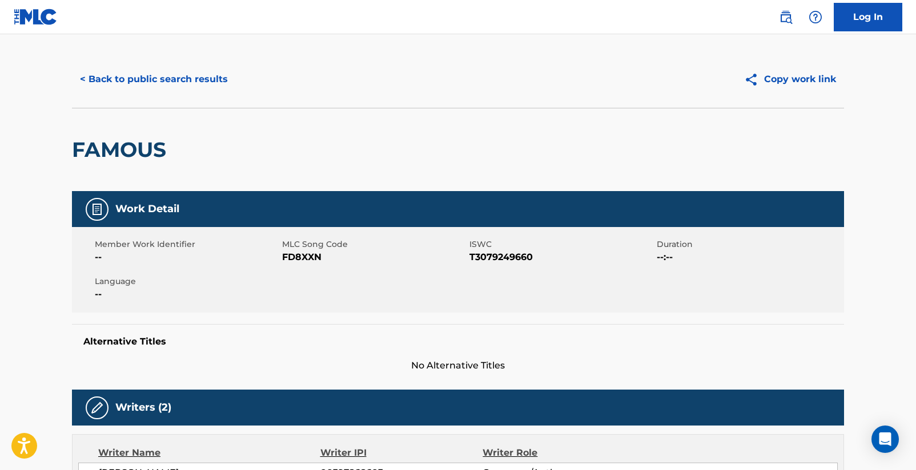
scroll to position [30, 0]
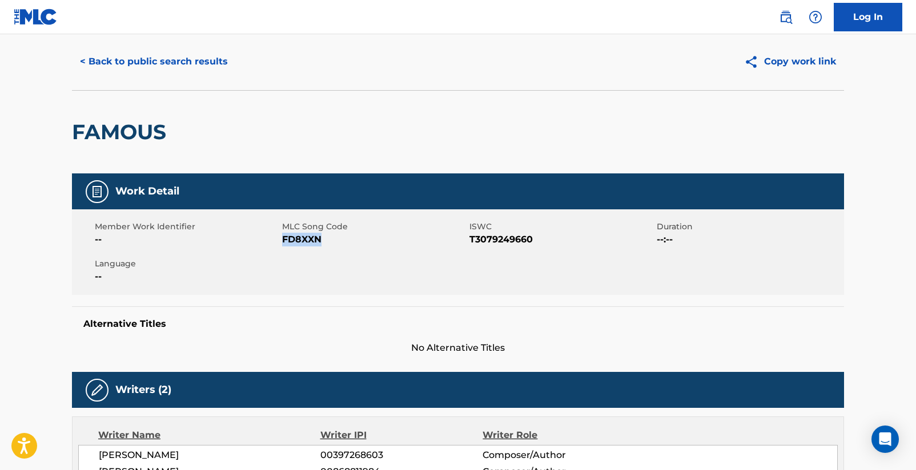
drag, startPoint x: 283, startPoint y: 242, endPoint x: 321, endPoint y: 240, distance: 38.8
click at [321, 240] on span "FD8XXN" at bounding box center [374, 240] width 184 height 14
copy span "FD8XXN"
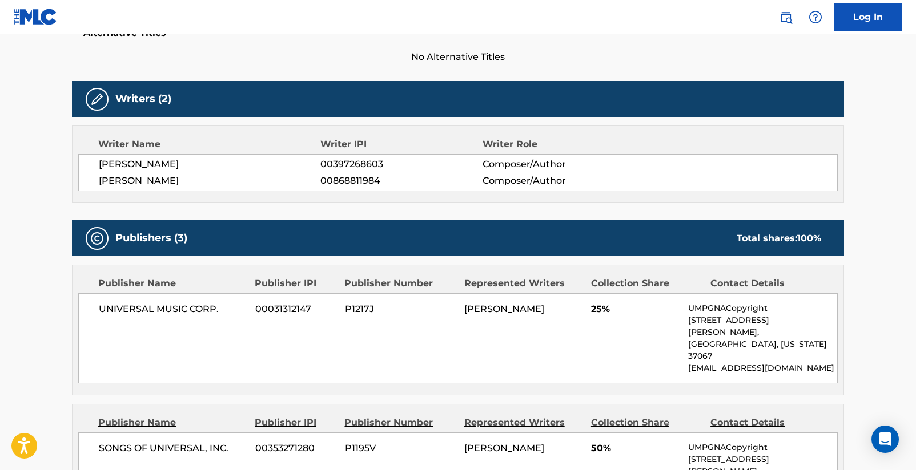
scroll to position [0, 0]
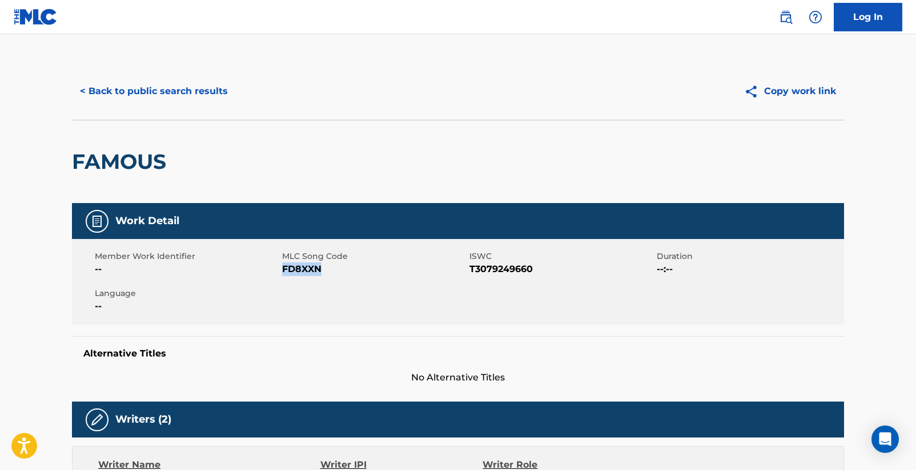
click at [184, 95] on button "< Back to public search results" at bounding box center [154, 91] width 164 height 29
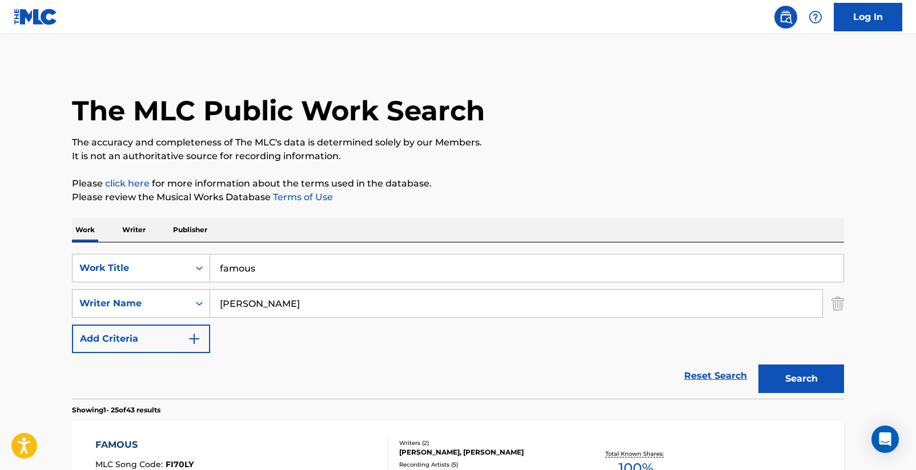
drag, startPoint x: 280, startPoint y: 268, endPoint x: 171, endPoint y: 253, distance: 110.6
click at [184, 265] on div "SearchWithCriteriad16b9960-a114-47d3-9b67-e47614ca9af2 Work Title famous" at bounding box center [458, 268] width 772 height 29
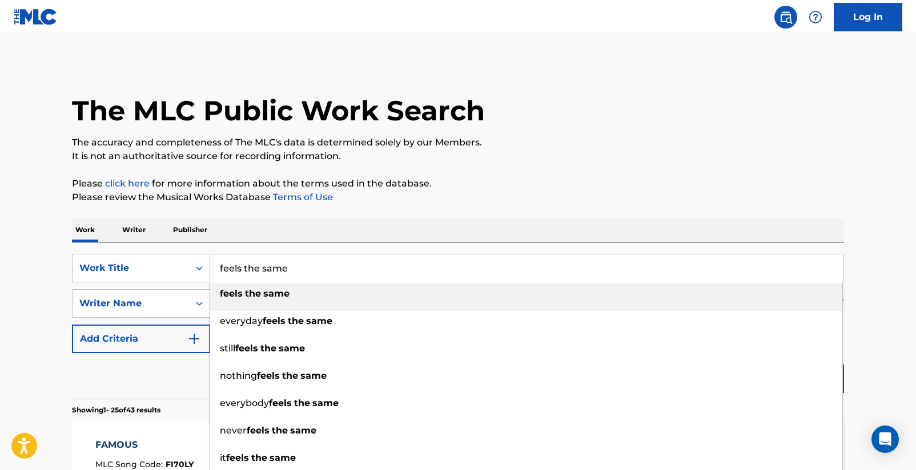
type input "feels the same"
click at [320, 297] on div "feels the same" at bounding box center [526, 294] width 632 height 21
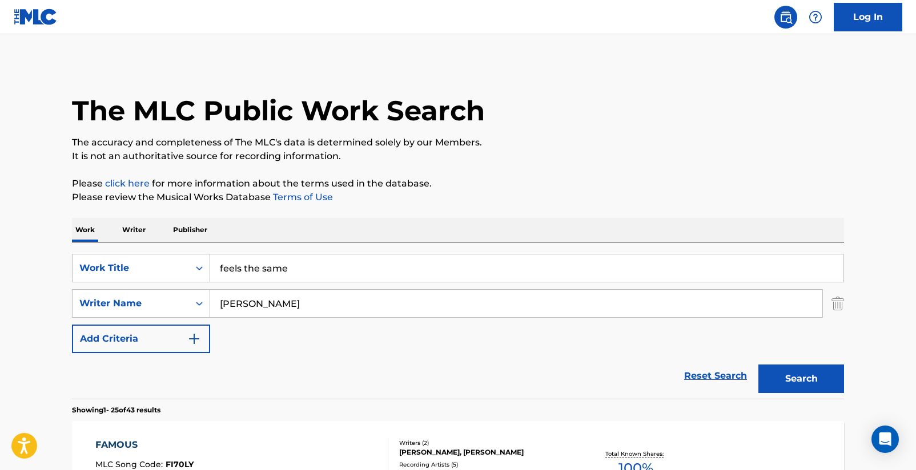
click at [795, 373] on button "Search" at bounding box center [801, 379] width 86 height 29
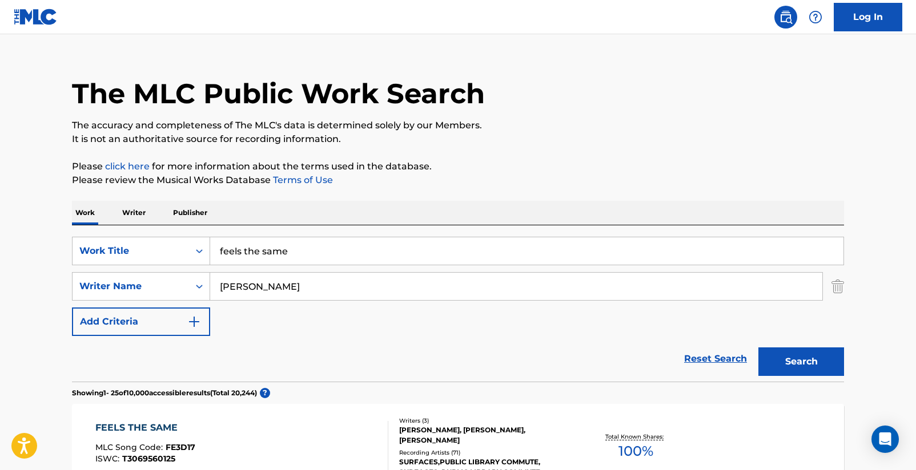
scroll to position [256, 0]
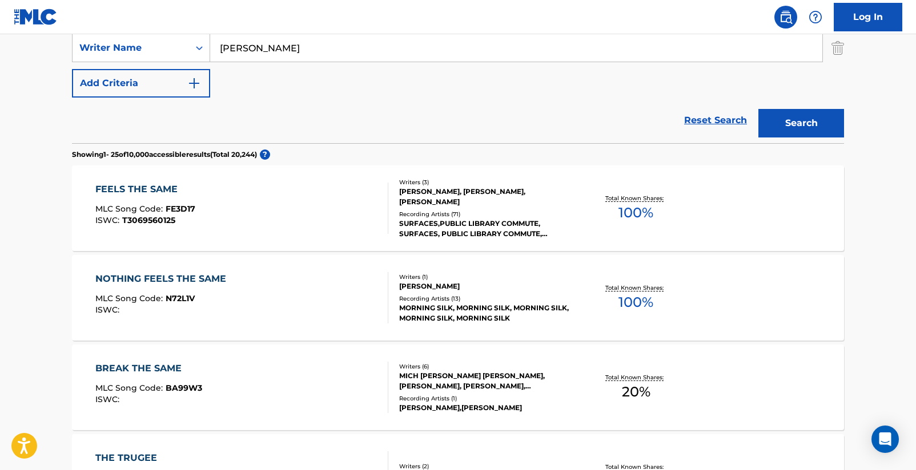
click at [470, 187] on div "[PERSON_NAME], [PERSON_NAME], [PERSON_NAME]" at bounding box center [485, 197] width 172 height 21
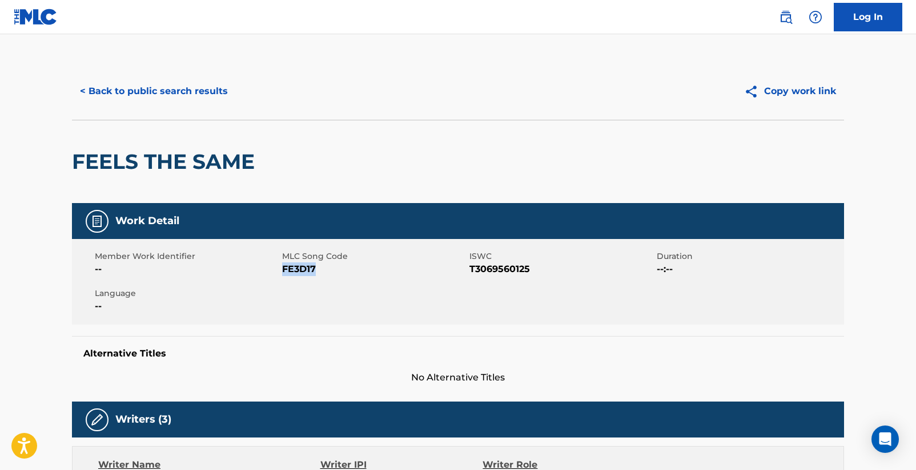
drag, startPoint x: 283, startPoint y: 271, endPoint x: 315, endPoint y: 270, distance: 31.4
click at [315, 270] on span "FE3D17" at bounding box center [374, 270] width 184 height 14
copy span "FE3D17"
click at [177, 97] on button "< Back to public search results" at bounding box center [154, 91] width 164 height 29
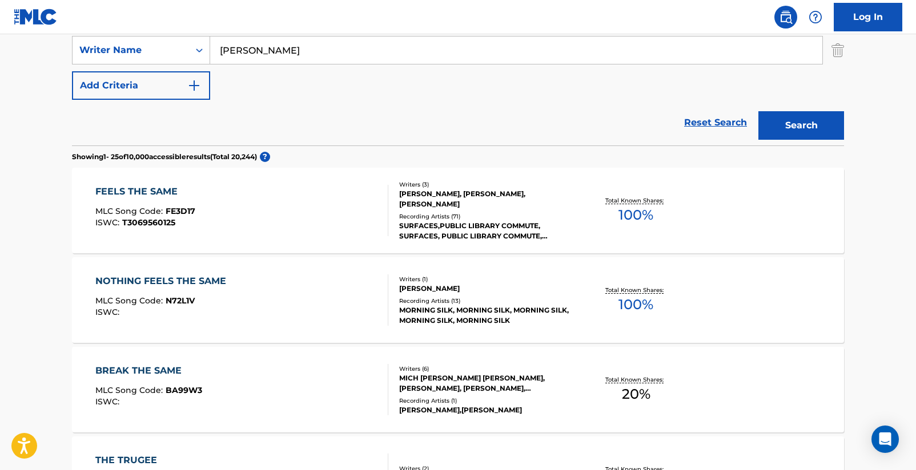
scroll to position [147, 0]
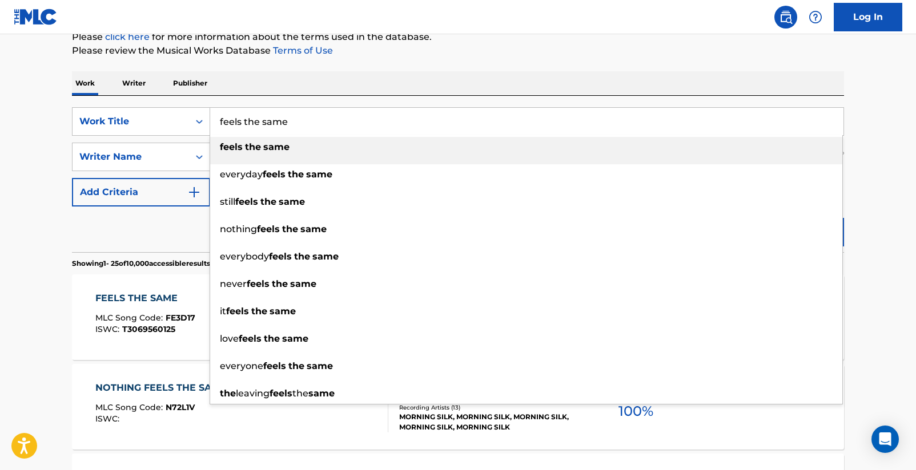
drag, startPoint x: 315, startPoint y: 120, endPoint x: 215, endPoint y: 114, distance: 100.7
click at [216, 120] on input "feels the same" at bounding box center [526, 121] width 633 height 27
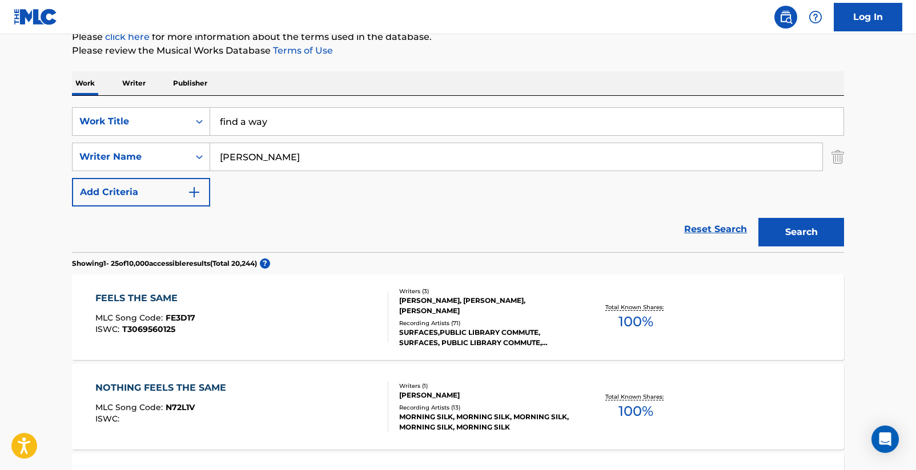
type input "find a way"
click at [786, 232] on button "Search" at bounding box center [801, 232] width 86 height 29
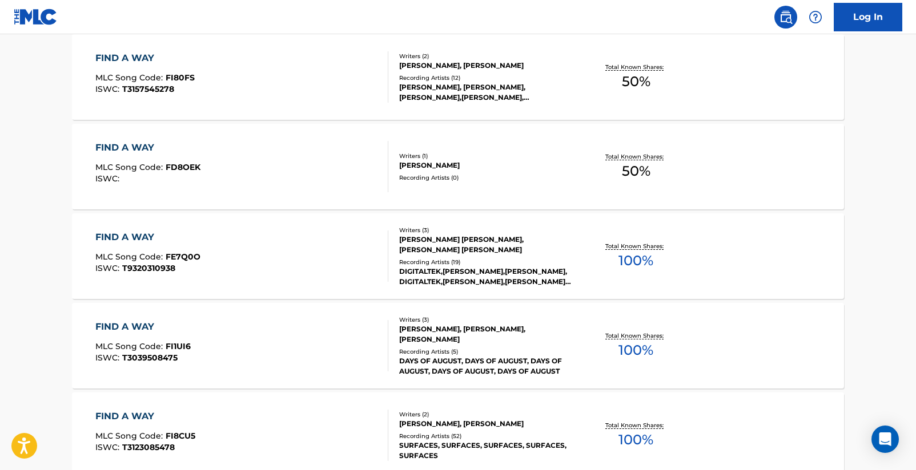
scroll to position [479, 0]
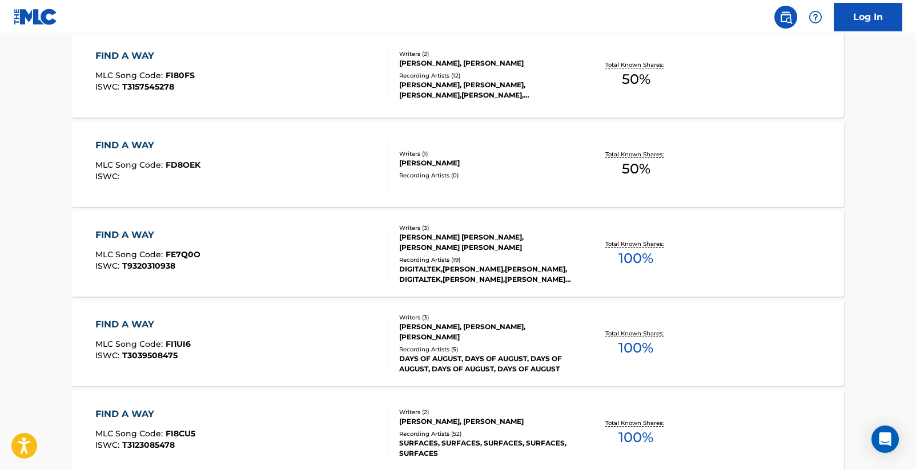
click at [142, 413] on div "FIND A WAY" at bounding box center [145, 415] width 100 height 14
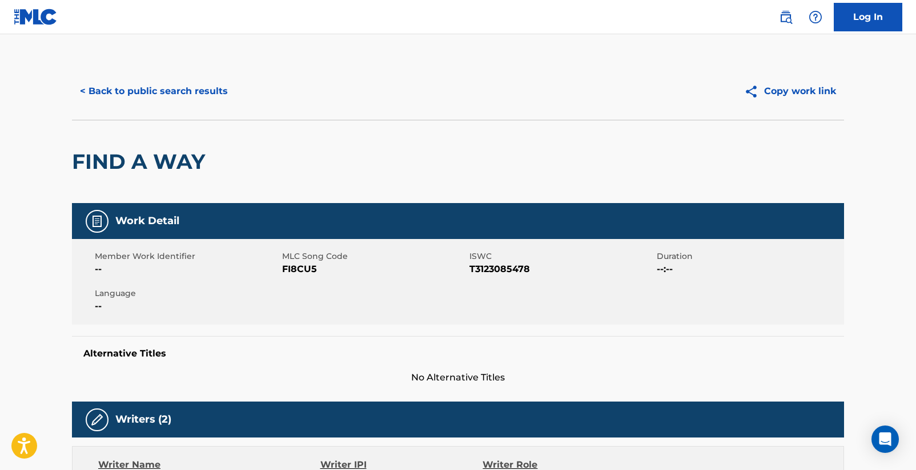
scroll to position [146, 0]
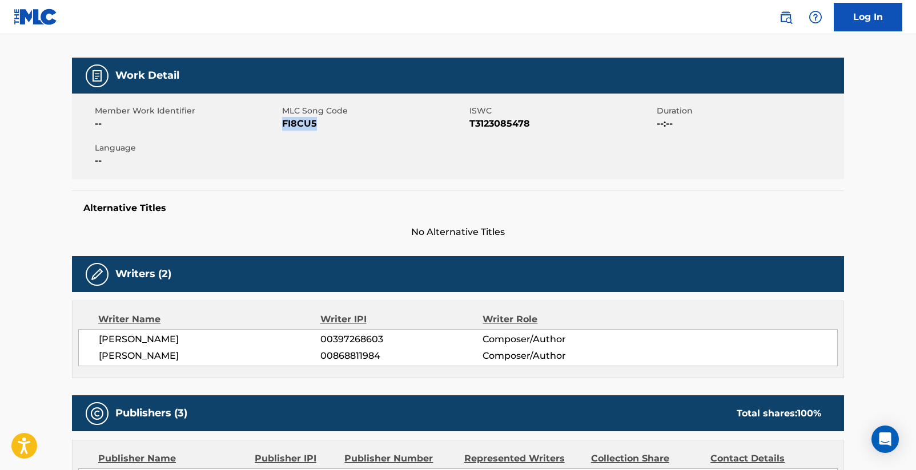
drag, startPoint x: 283, startPoint y: 126, endPoint x: 316, endPoint y: 126, distance: 33.1
click at [316, 126] on span "FI8CU5" at bounding box center [374, 124] width 184 height 14
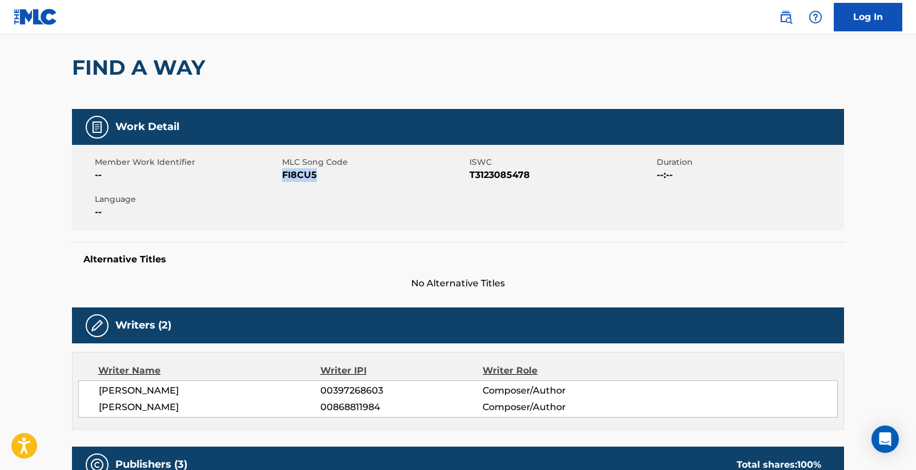
scroll to position [0, 0]
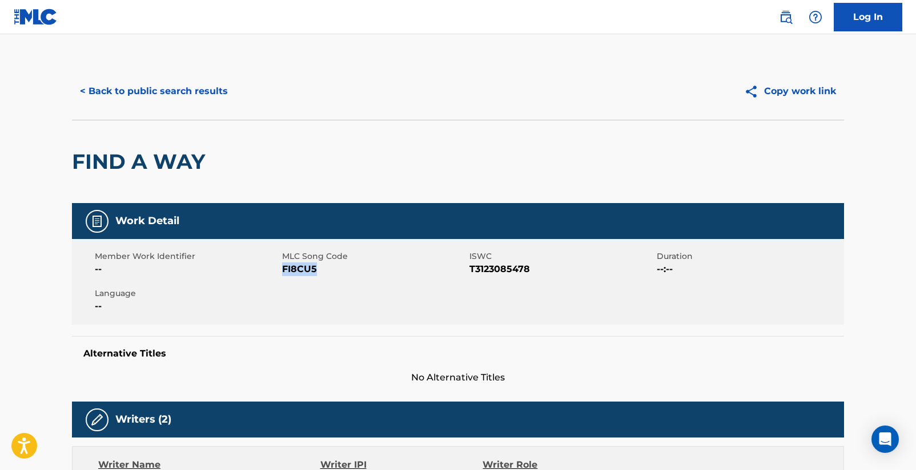
click at [142, 90] on button "< Back to public search results" at bounding box center [154, 91] width 164 height 29
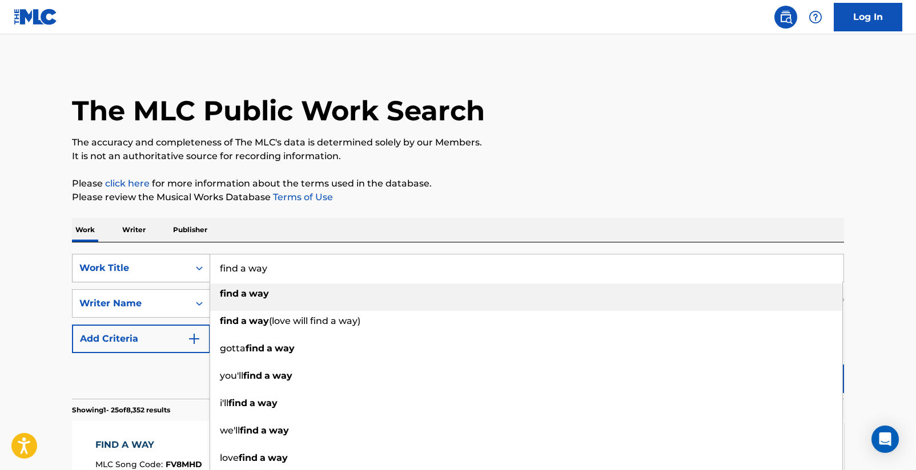
drag, startPoint x: 277, startPoint y: 275, endPoint x: 202, endPoint y: 259, distance: 77.6
click at [212, 266] on input "find a way" at bounding box center [526, 268] width 633 height 27
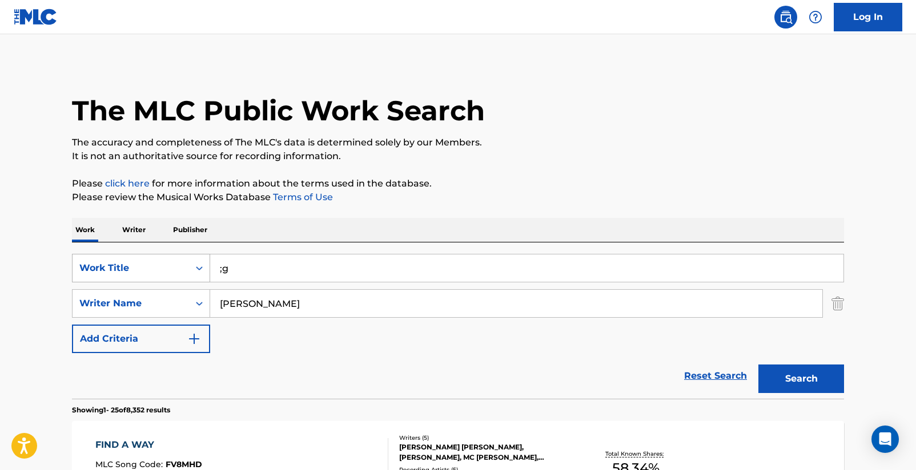
type input ";"
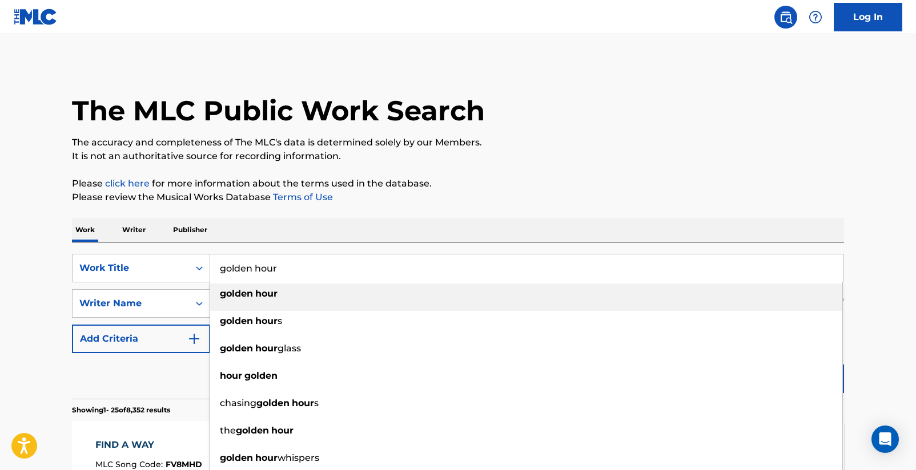
type input "golden hour"
click at [226, 293] on strong "golden" at bounding box center [236, 293] width 33 height 11
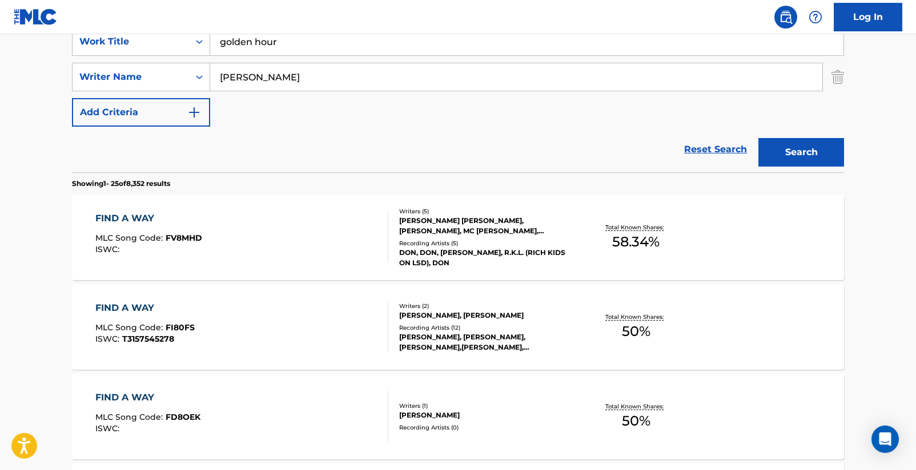
scroll to position [147, 0]
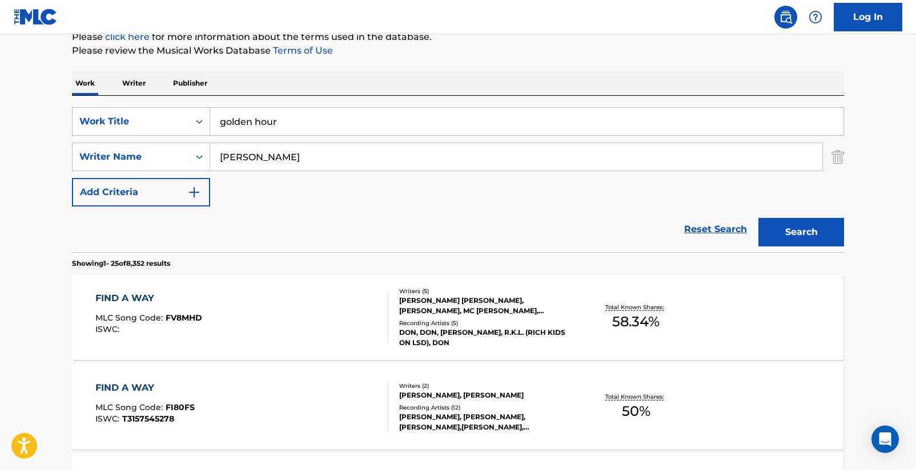
click at [786, 235] on button "Search" at bounding box center [801, 232] width 86 height 29
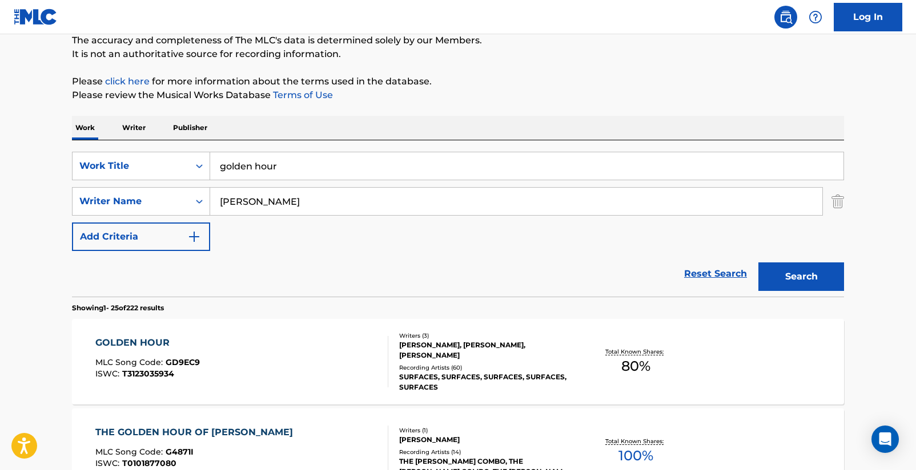
scroll to position [104, 0]
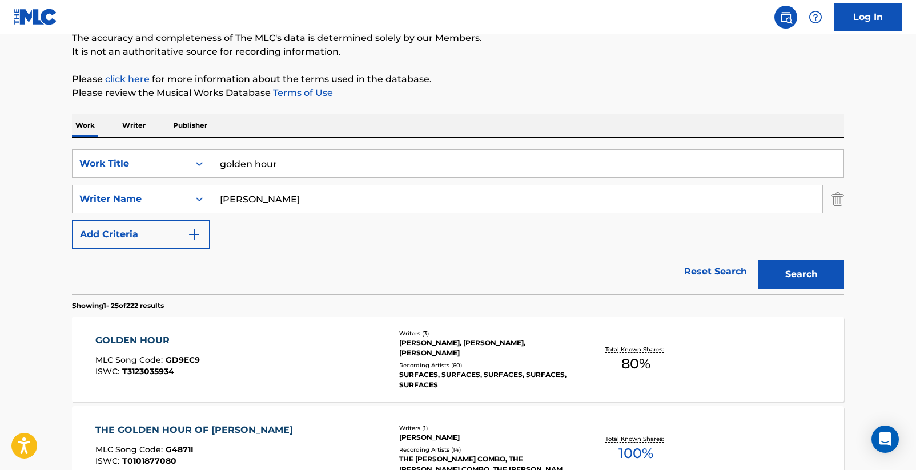
click at [150, 339] on div "GOLDEN HOUR" at bounding box center [147, 341] width 104 height 14
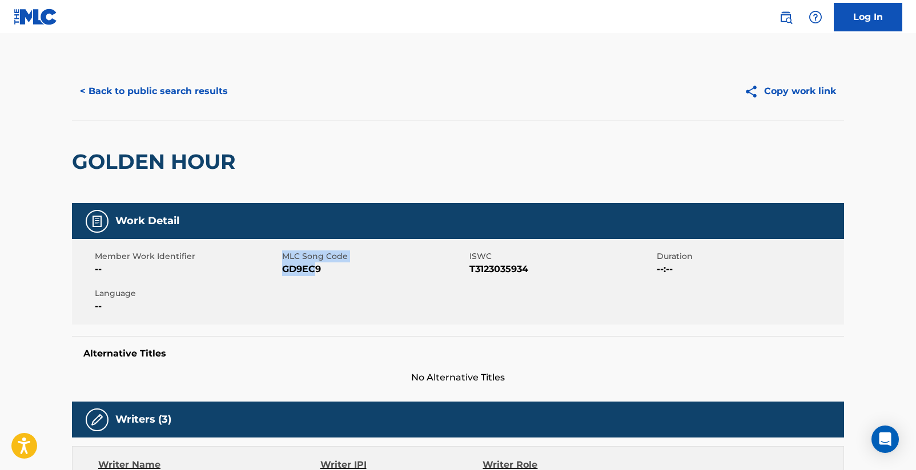
drag, startPoint x: 281, startPoint y: 272, endPoint x: 312, endPoint y: 272, distance: 30.8
click at [312, 272] on div "Member Work Identifier -- MLC Song Code GD9EC9 ISWC T3123035934 Duration --:-- …" at bounding box center [458, 282] width 772 height 86
click at [328, 273] on span "GD9EC9" at bounding box center [374, 270] width 184 height 14
drag, startPoint x: 320, startPoint y: 271, endPoint x: 283, endPoint y: 273, distance: 37.2
click at [283, 273] on span "GD9EC9" at bounding box center [374, 270] width 184 height 14
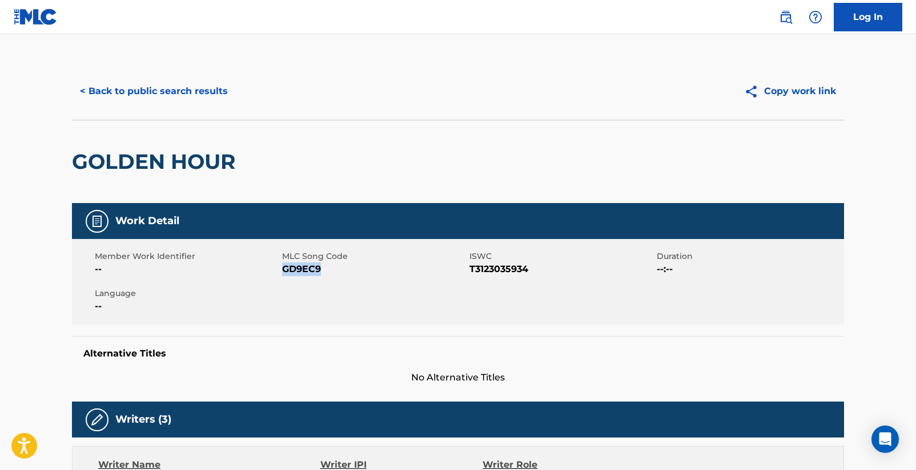
click at [211, 95] on button "< Back to public search results" at bounding box center [154, 91] width 164 height 29
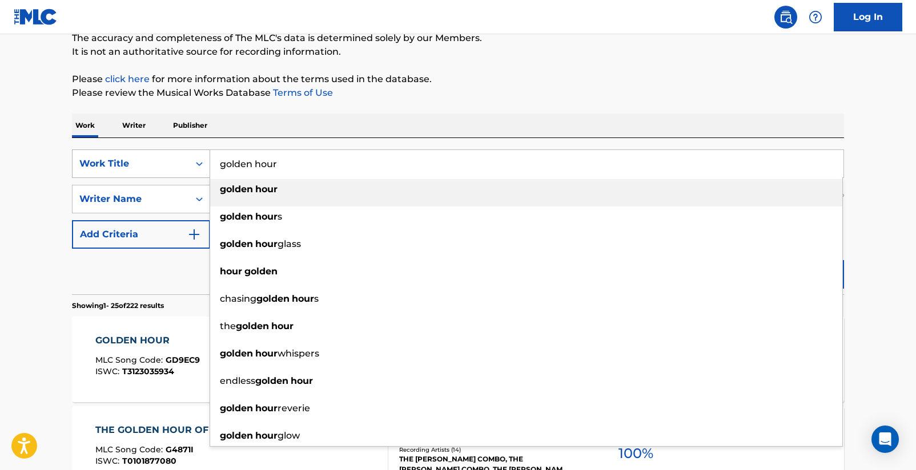
drag, startPoint x: 291, startPoint y: 168, endPoint x: 195, endPoint y: 159, distance: 95.8
click at [195, 159] on div "SearchWithCriteriad16b9960-a114-47d3-9b67-e47614ca9af2 Work Title golden hour g…" at bounding box center [458, 164] width 772 height 29
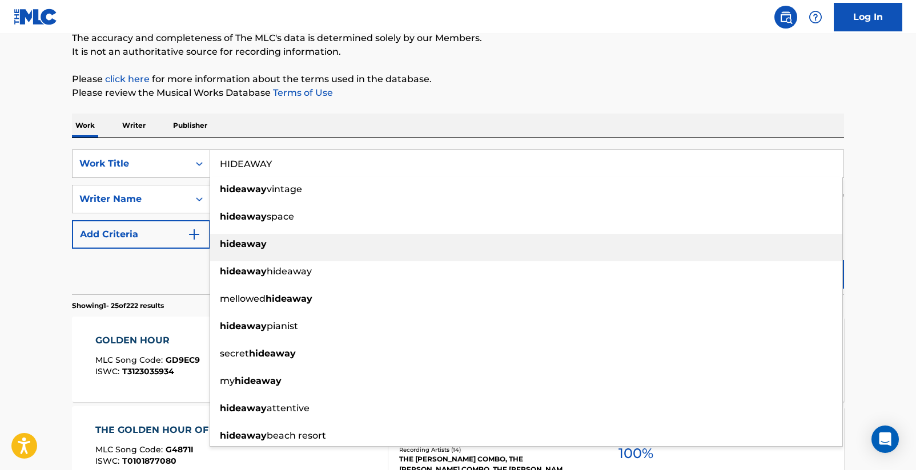
click at [227, 245] on strong "hideaway" at bounding box center [243, 244] width 47 height 11
type input "hideaway"
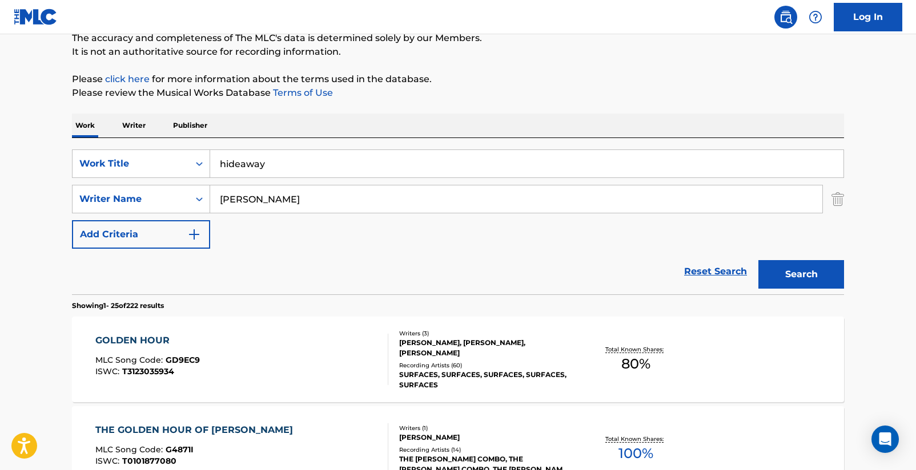
click at [798, 280] on button "Search" at bounding box center [801, 274] width 86 height 29
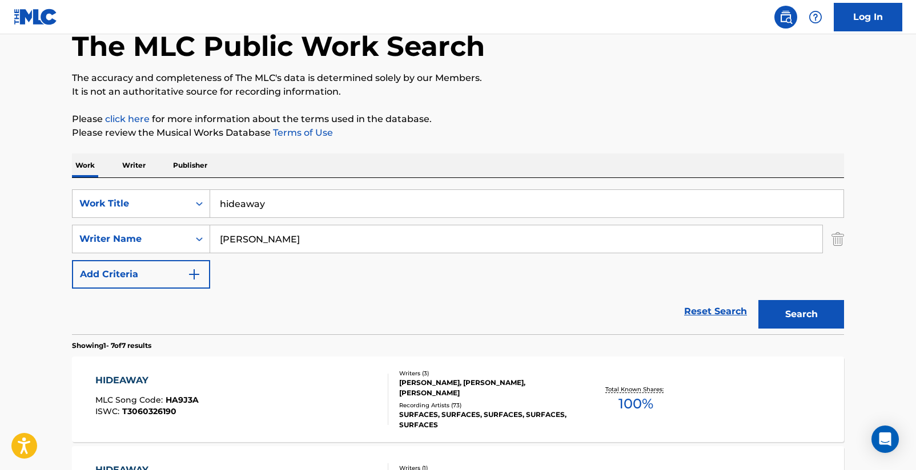
scroll to position [77, 0]
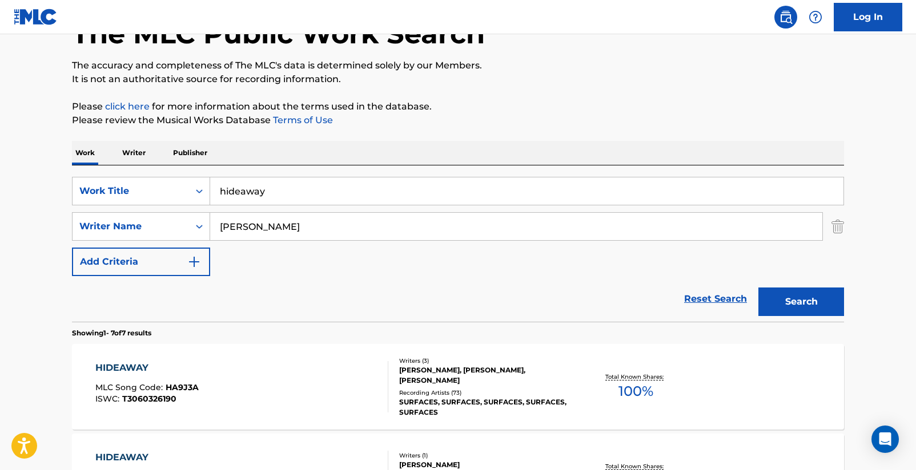
click at [95, 369] on div "HIDEAWAY" at bounding box center [146, 368] width 103 height 14
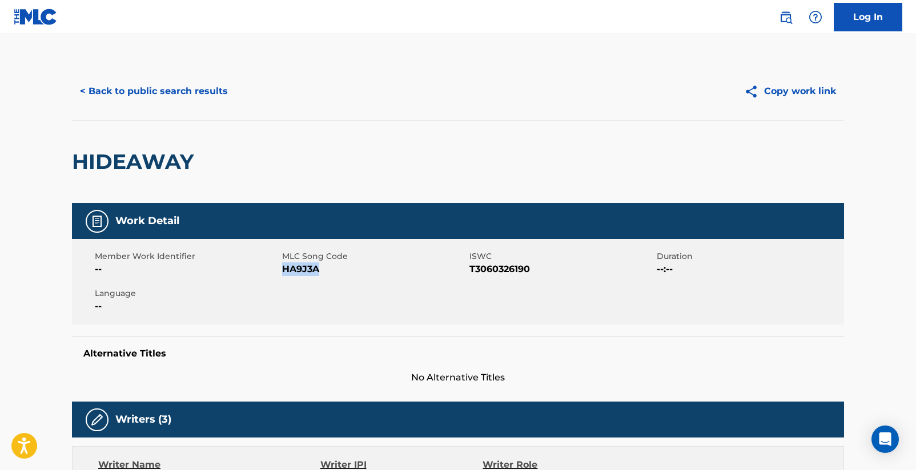
drag, startPoint x: 283, startPoint y: 272, endPoint x: 319, endPoint y: 271, distance: 36.0
click at [319, 271] on span "HA9J3A" at bounding box center [374, 270] width 184 height 14
click at [200, 91] on button "< Back to public search results" at bounding box center [154, 91] width 164 height 29
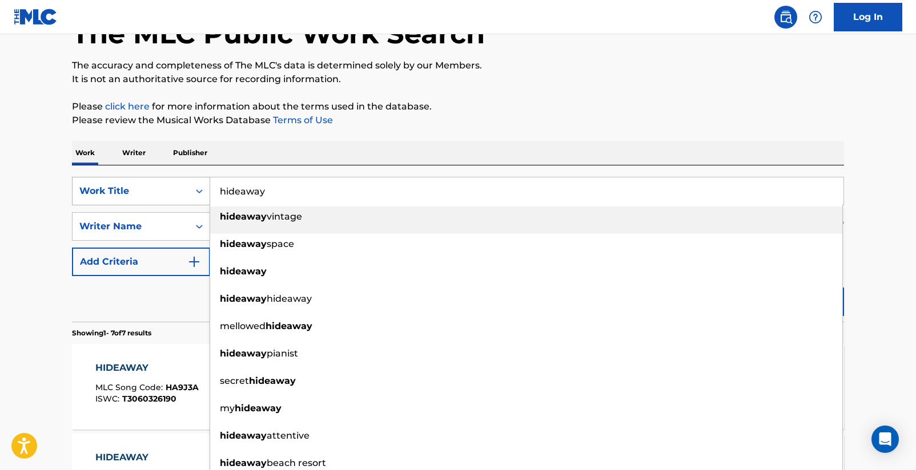
drag, startPoint x: 300, startPoint y: 195, endPoint x: 197, endPoint y: 183, distance: 104.0
click at [197, 183] on div "SearchWithCriteriad16b9960-a114-47d3-9b67-e47614ca9af2 Work Title hideaway hide…" at bounding box center [458, 191] width 772 height 29
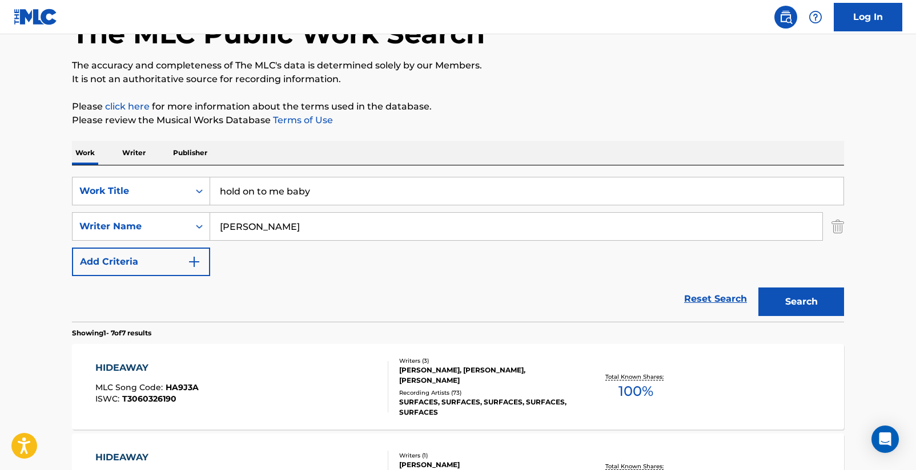
type input "hold on to me baby"
click at [795, 302] on button "Search" at bounding box center [801, 302] width 86 height 29
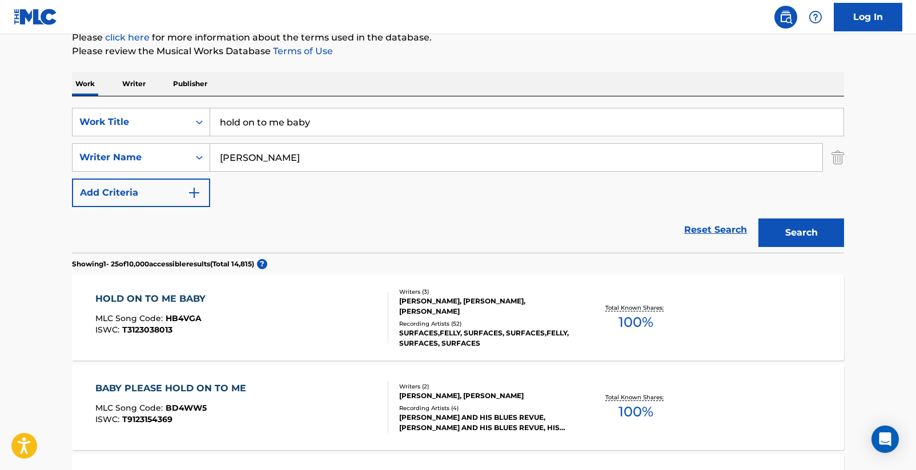
scroll to position [148, 0]
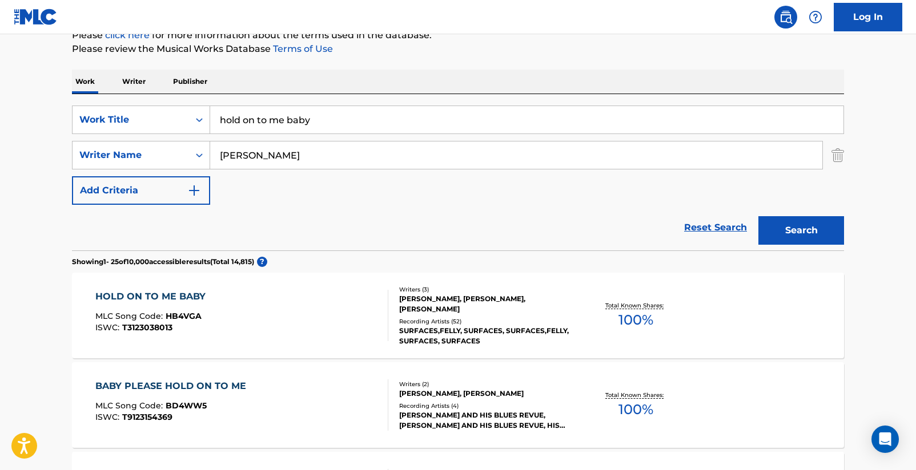
click at [167, 299] on div "HOLD ON TO ME BABY" at bounding box center [153, 297] width 116 height 14
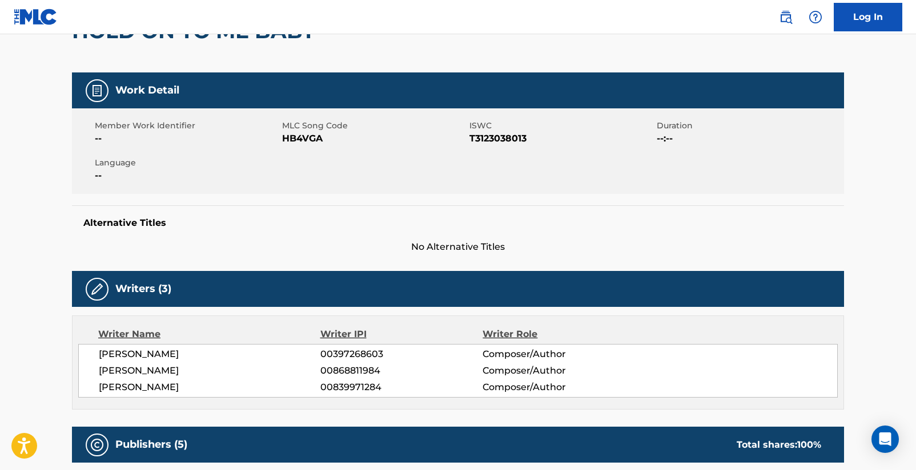
scroll to position [31, 0]
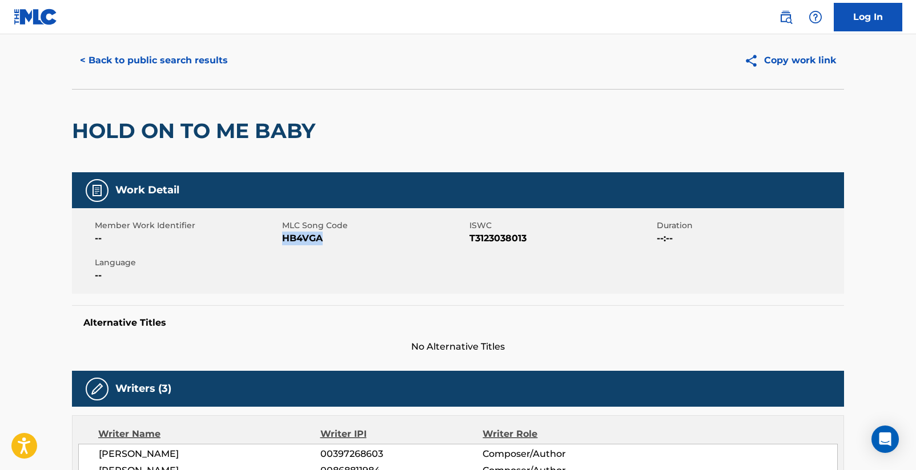
drag, startPoint x: 286, startPoint y: 239, endPoint x: 321, endPoint y: 237, distance: 34.9
click at [321, 237] on span "HB4VGA" at bounding box center [374, 239] width 184 height 14
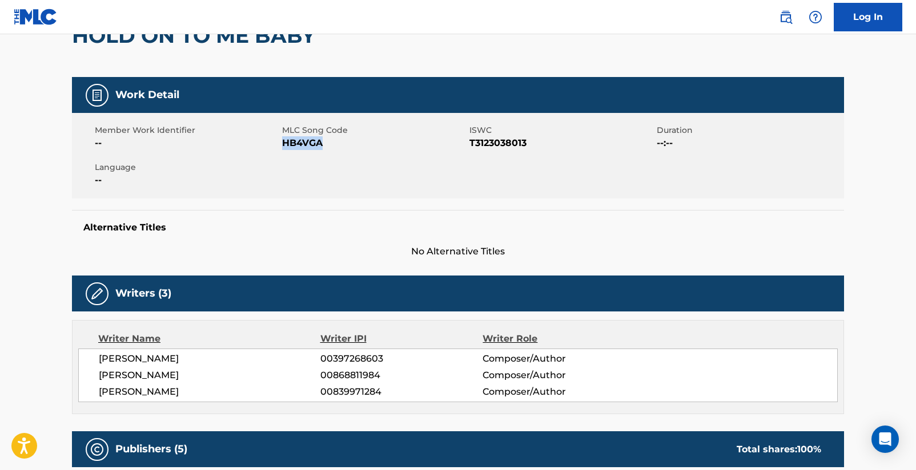
scroll to position [0, 0]
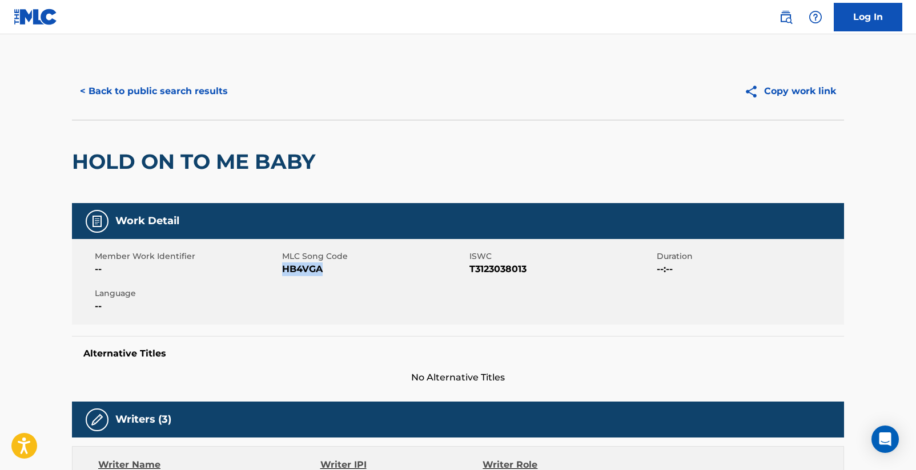
click at [184, 92] on button "< Back to public search results" at bounding box center [154, 91] width 164 height 29
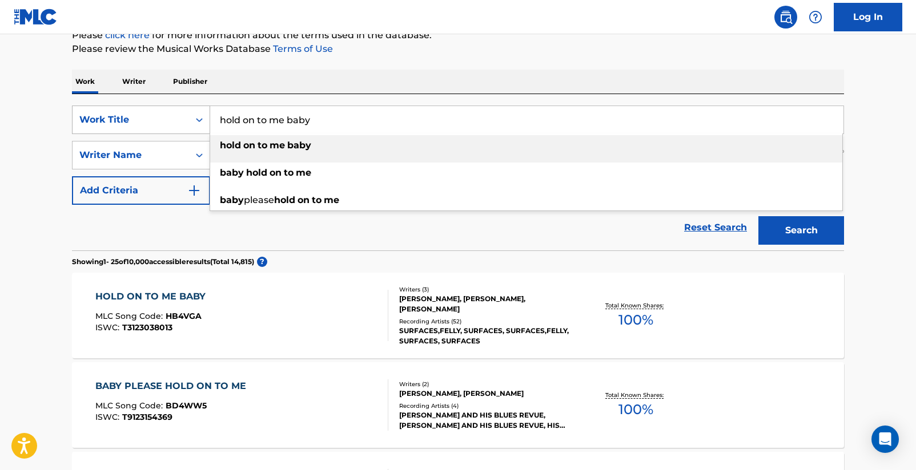
drag, startPoint x: 327, startPoint y: 123, endPoint x: 198, endPoint y: 121, distance: 129.1
click at [198, 122] on div "SearchWithCriteriad16b9960-a114-47d3-9b67-e47614ca9af2 Work Title hold on to me…" at bounding box center [458, 120] width 772 height 29
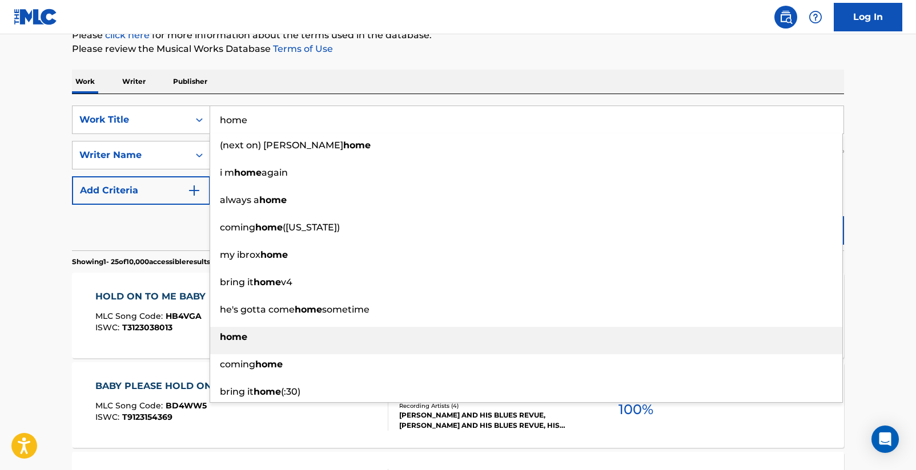
type input "home"
click at [248, 332] on div "home" at bounding box center [526, 337] width 632 height 21
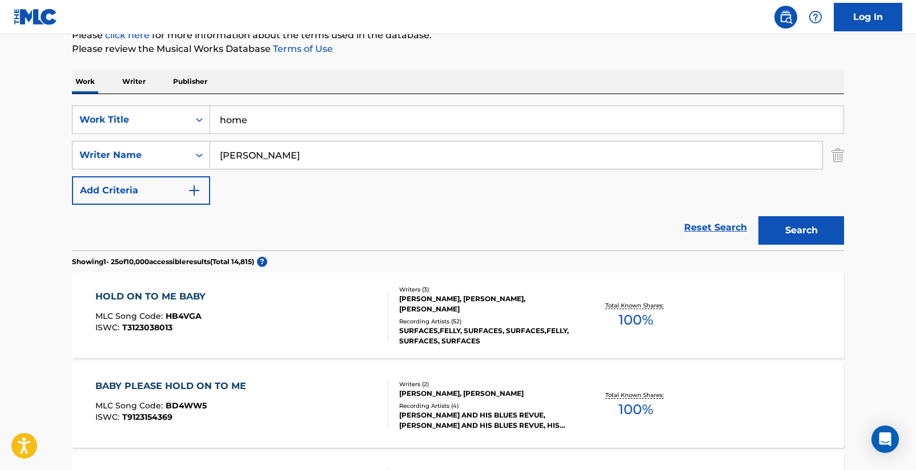
click at [784, 236] on button "Search" at bounding box center [801, 230] width 86 height 29
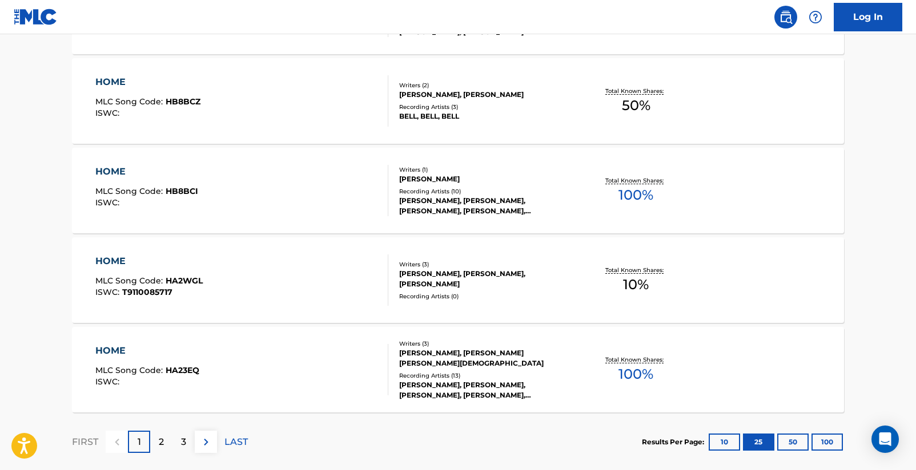
scroll to position [2307, 0]
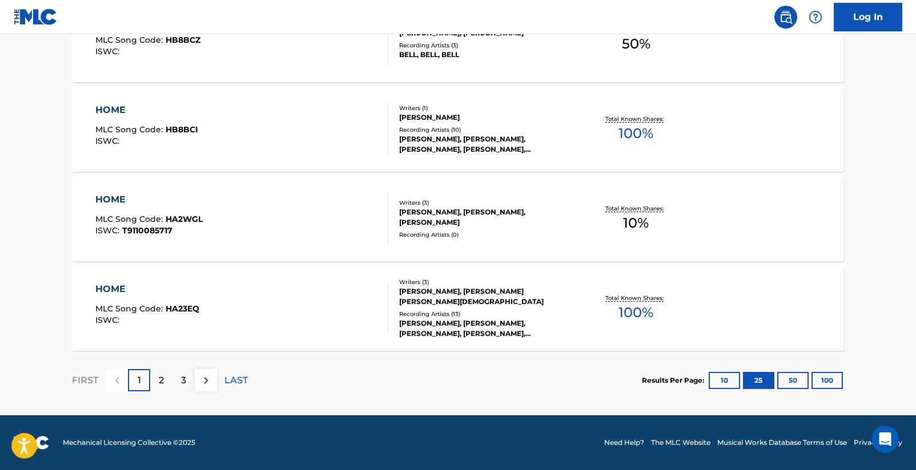
click at [167, 380] on div "2" at bounding box center [161, 380] width 22 height 22
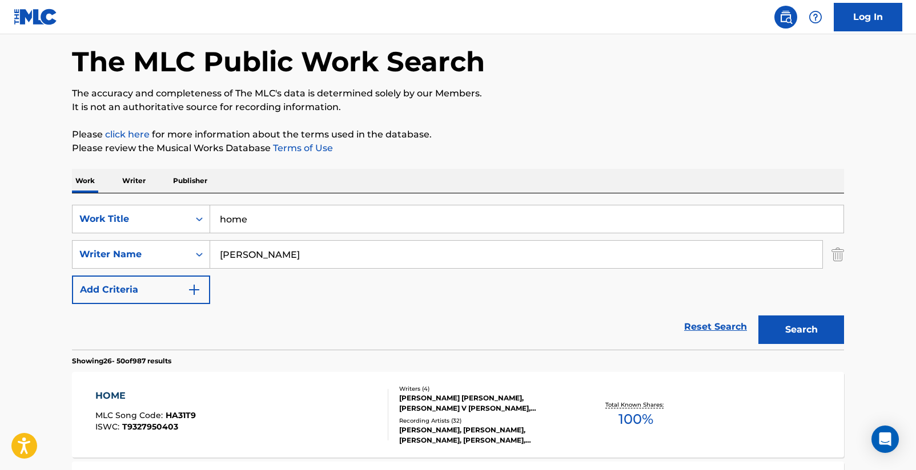
scroll to position [0, 0]
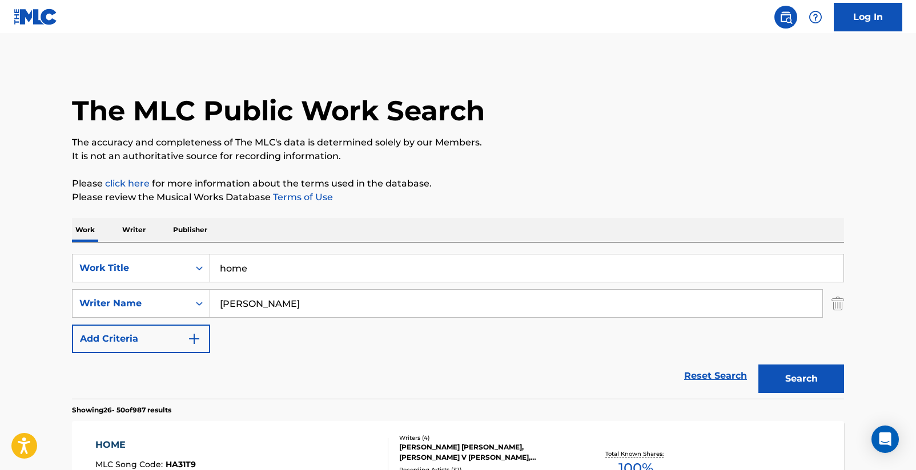
click at [221, 309] on input "[PERSON_NAME]" at bounding box center [516, 303] width 612 height 27
click at [219, 306] on input "[PERSON_NAME]" at bounding box center [516, 303] width 612 height 27
type input "[PERSON_NAME]"
click at [791, 379] on button "Search" at bounding box center [801, 379] width 86 height 29
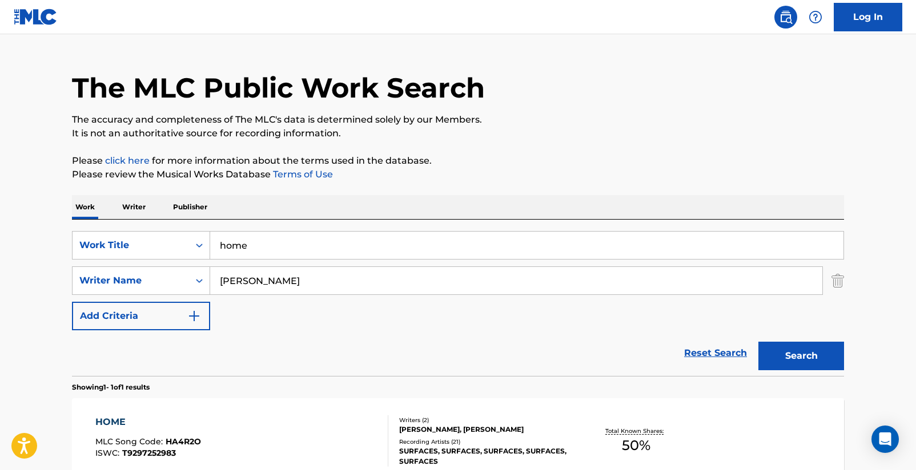
scroll to position [78, 0]
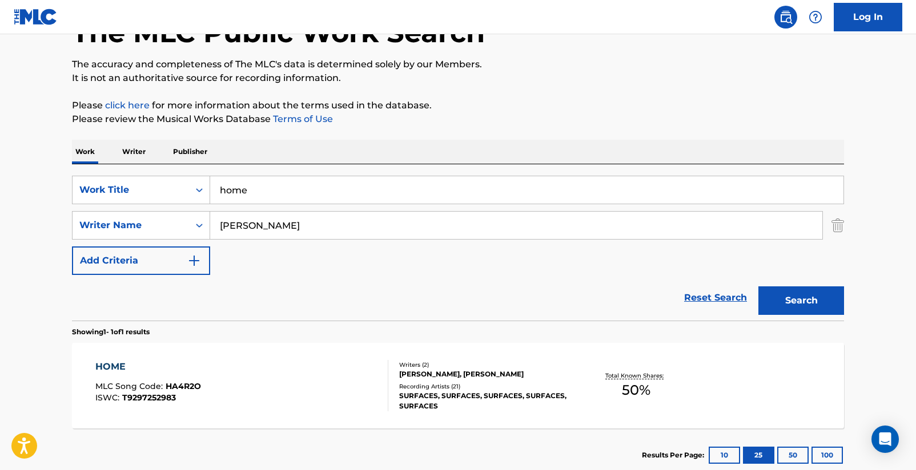
click at [117, 368] on div "HOME" at bounding box center [148, 367] width 106 height 14
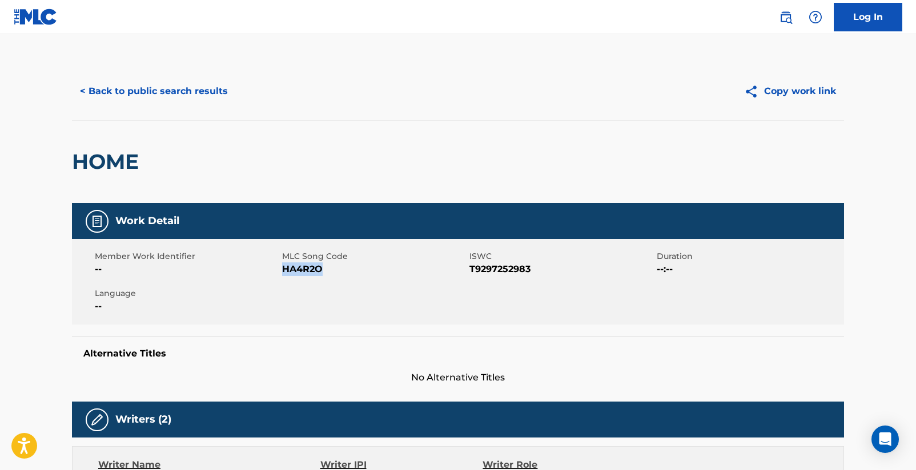
drag, startPoint x: 283, startPoint y: 272, endPoint x: 320, endPoint y: 274, distance: 36.6
click at [320, 274] on span "HA4R2O" at bounding box center [374, 270] width 184 height 14
click at [199, 92] on button "< Back to public search results" at bounding box center [154, 91] width 164 height 29
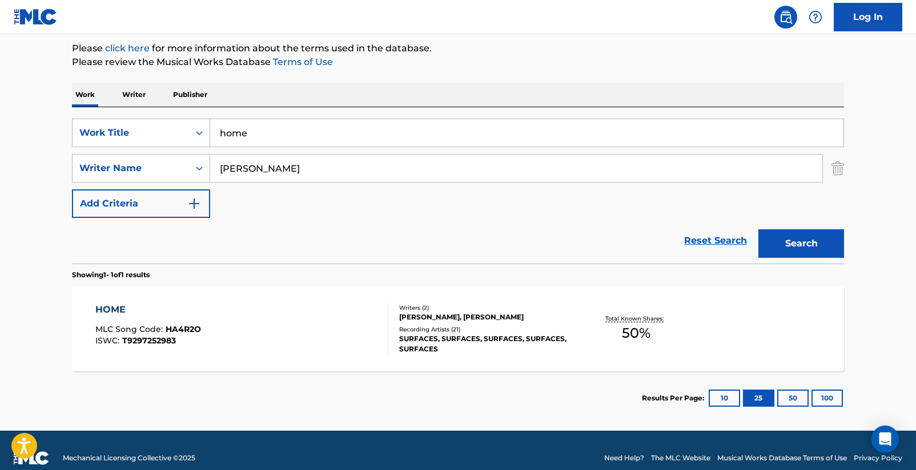
scroll to position [151, 0]
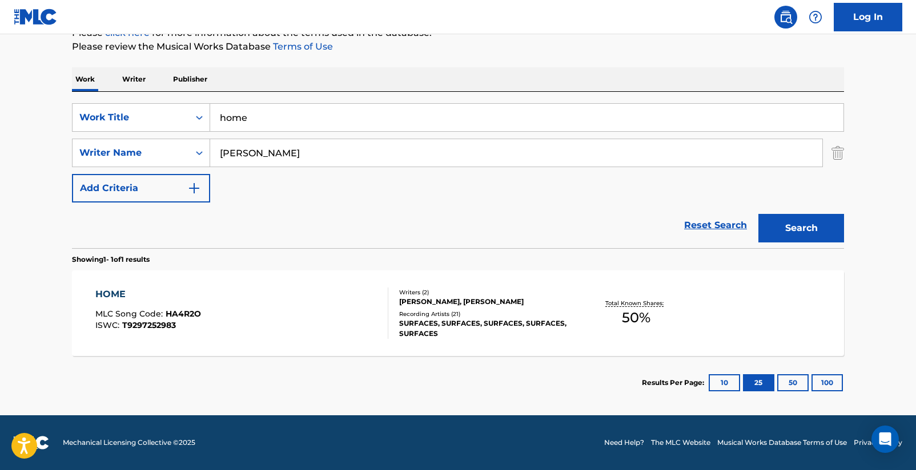
drag, startPoint x: 292, startPoint y: 159, endPoint x: 212, endPoint y: 155, distance: 79.4
click at [214, 155] on input "[PERSON_NAME]" at bounding box center [516, 152] width 612 height 27
type input "padalecki"
click at [801, 228] on button "Search" at bounding box center [801, 228] width 86 height 29
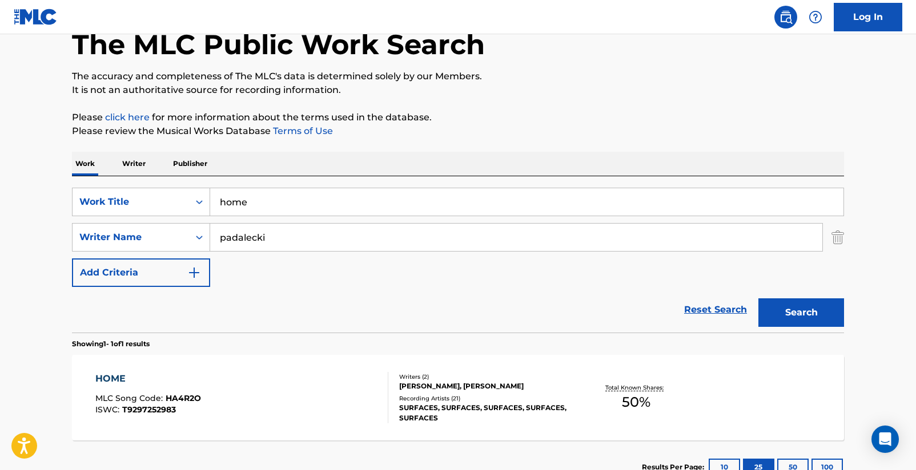
scroll to position [0, 0]
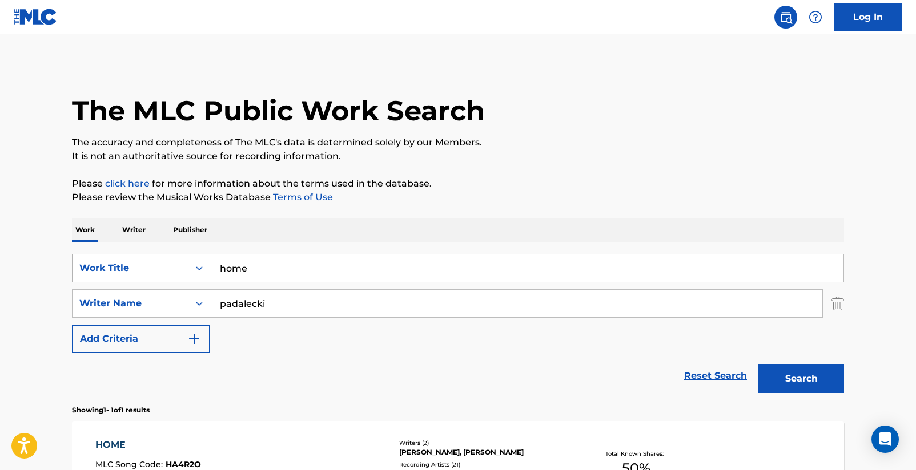
drag, startPoint x: 264, startPoint y: 274, endPoint x: 206, endPoint y: 274, distance: 57.7
click at [206, 274] on div "SearchWithCriteriad16b9960-a114-47d3-9b67-e47614ca9af2 Work Title home" at bounding box center [458, 268] width 772 height 29
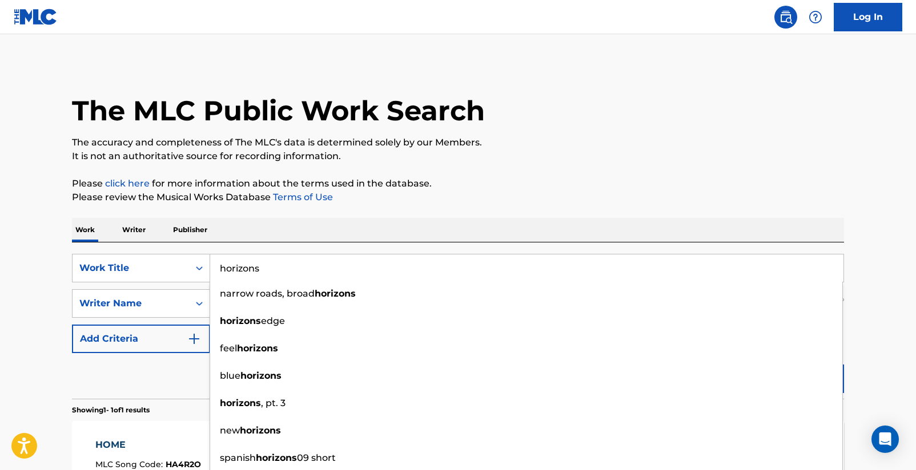
click at [279, 268] on input "horizons" at bounding box center [526, 268] width 633 height 27
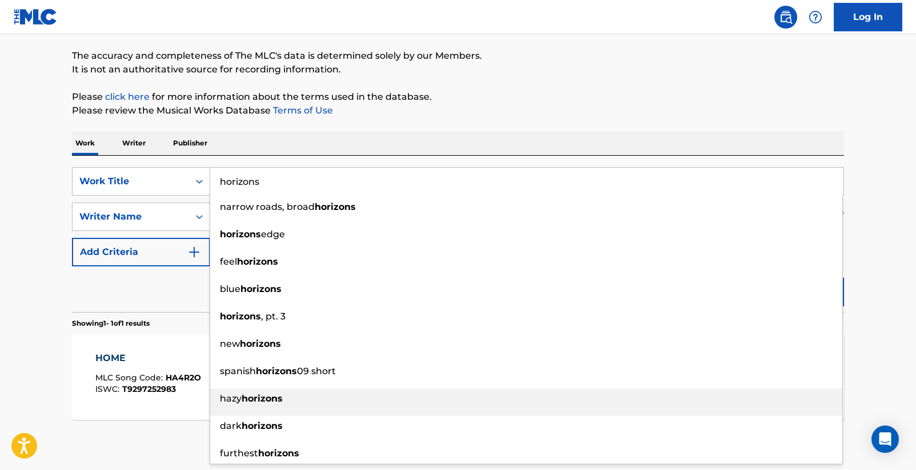
scroll to position [65, 0]
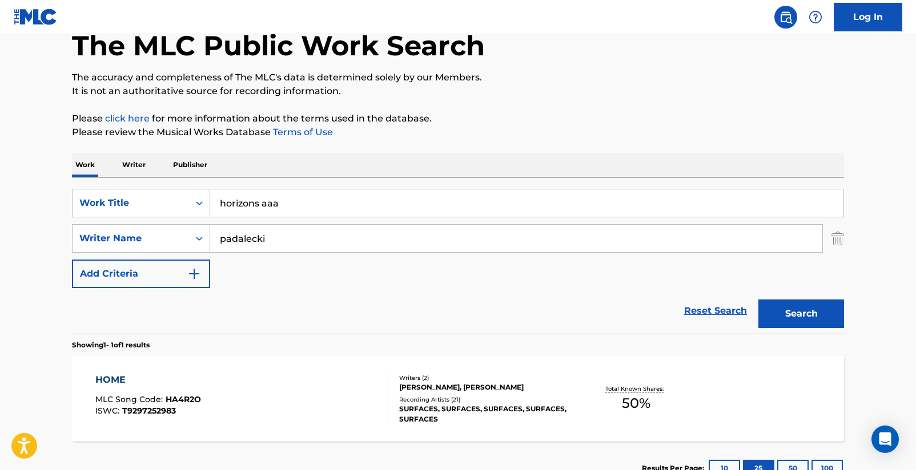
type input "horizons aaa"
drag, startPoint x: 281, startPoint y: 243, endPoint x: 196, endPoint y: 235, distance: 85.5
click at [196, 235] on div "SearchWithCriteriaa03f474d-c7bc-451d-8a5e-6a54bce428a9 Writer Name [PERSON_NAME]" at bounding box center [458, 238] width 772 height 29
type input "[PERSON_NAME]"
click at [817, 310] on button "Search" at bounding box center [801, 314] width 86 height 29
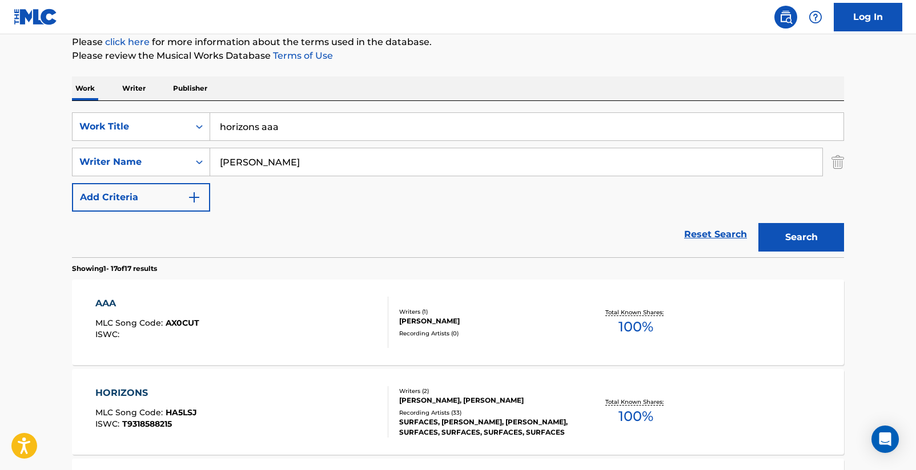
scroll to position [215, 0]
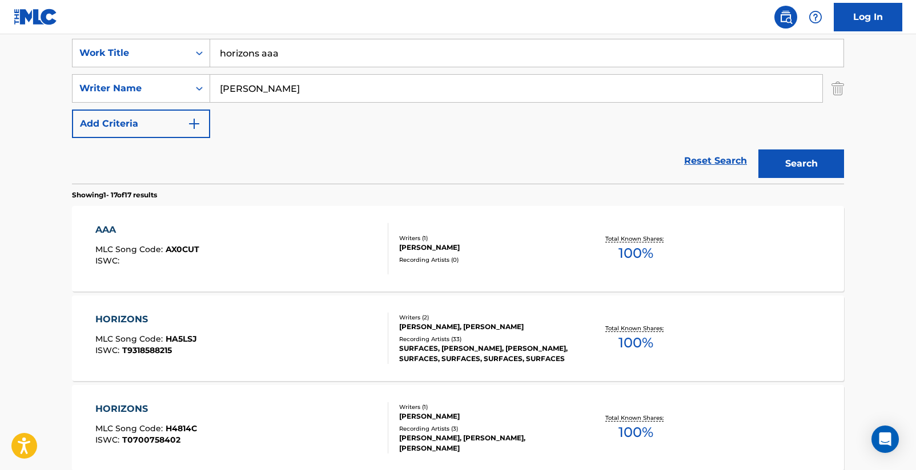
click at [146, 318] on div "HORIZONS" at bounding box center [146, 320] width 102 height 14
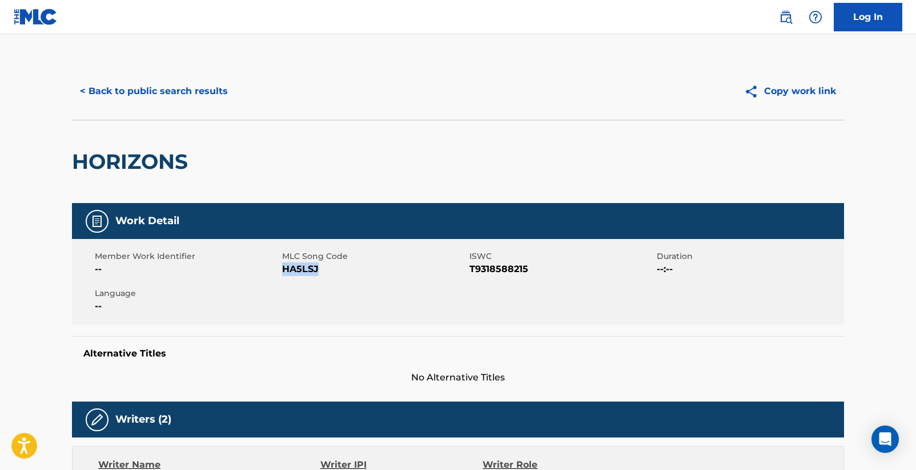
drag, startPoint x: 283, startPoint y: 272, endPoint x: 320, endPoint y: 274, distance: 36.6
click at [320, 274] on span "HA5LSJ" at bounding box center [374, 270] width 184 height 14
click at [165, 89] on button "< Back to public search results" at bounding box center [154, 91] width 164 height 29
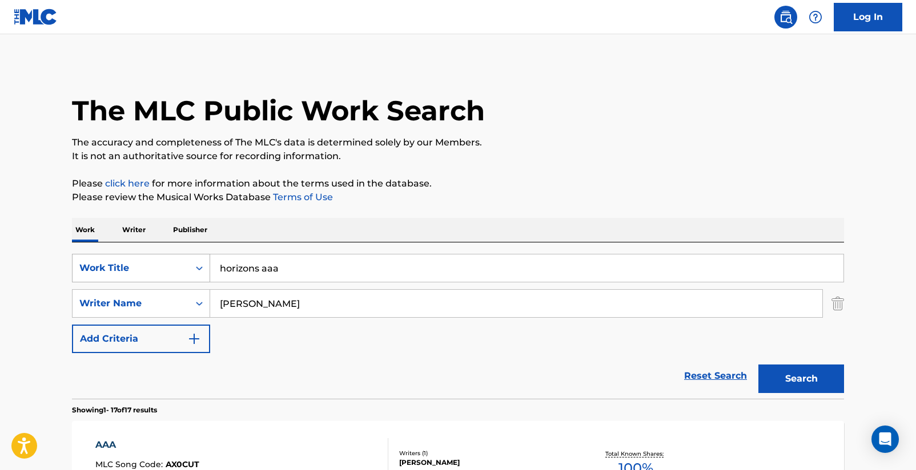
drag, startPoint x: 278, startPoint y: 268, endPoint x: 208, endPoint y: 270, distance: 69.7
click at [208, 269] on div "SearchWithCriteriad16b9960-a114-47d3-9b67-e47614ca9af2 Work Title horizons aaa" at bounding box center [458, 268] width 772 height 29
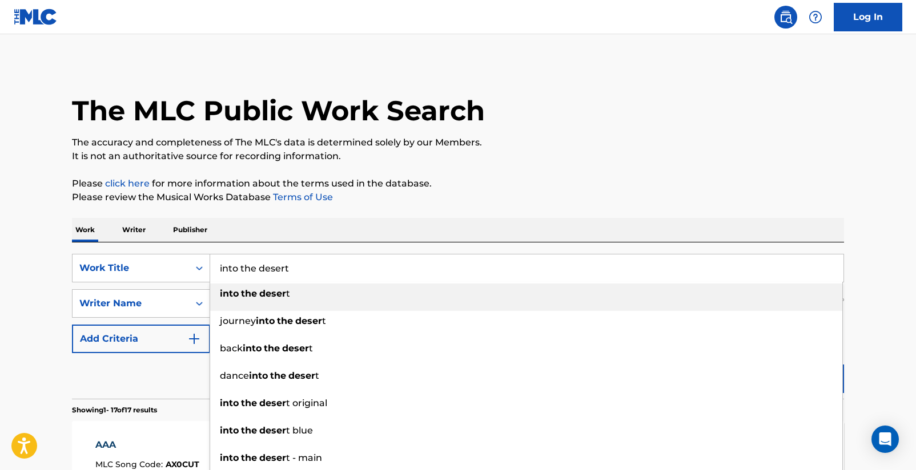
type input "into the desert"
click at [248, 294] on strong "the" at bounding box center [249, 293] width 16 height 11
click at [301, 298] on div "into the desert" at bounding box center [526, 294] width 632 height 21
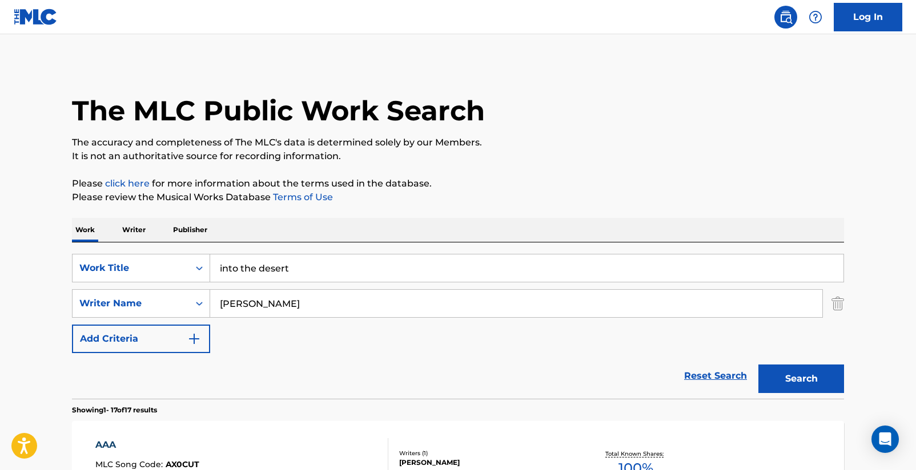
scroll to position [215, 0]
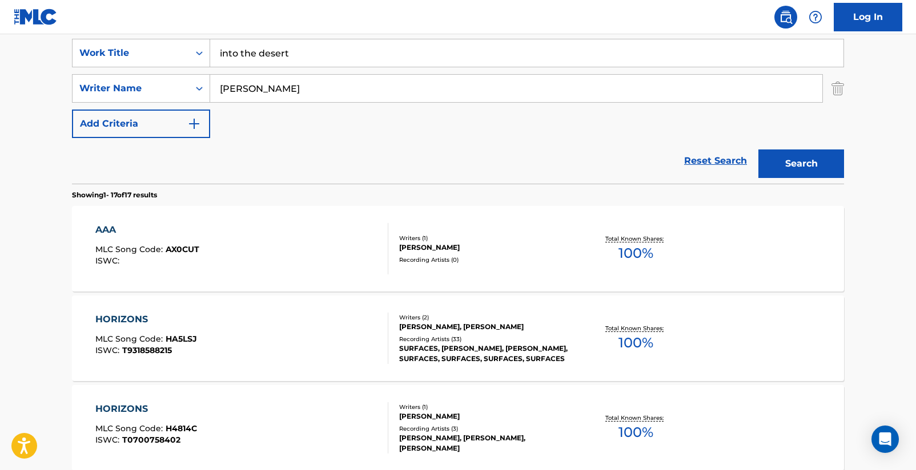
click at [123, 318] on div "HORIZONS" at bounding box center [146, 320] width 102 height 14
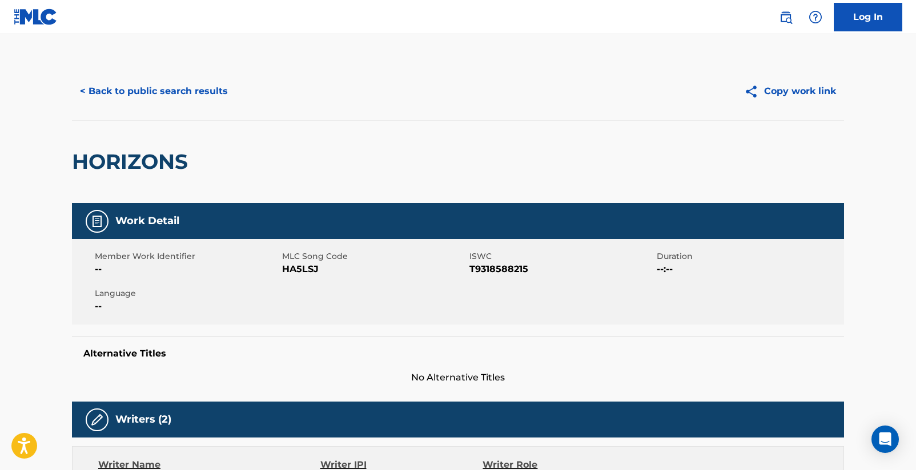
click at [161, 92] on button "< Back to public search results" at bounding box center [154, 91] width 164 height 29
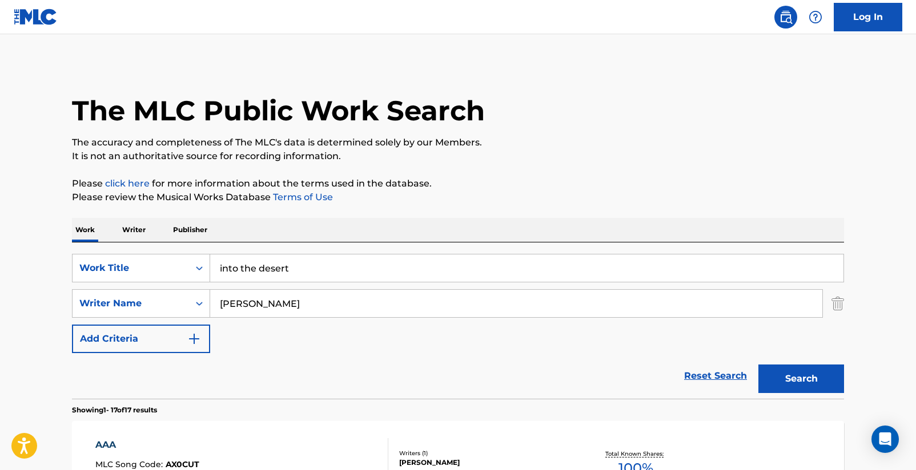
click at [796, 377] on button "Search" at bounding box center [801, 379] width 86 height 29
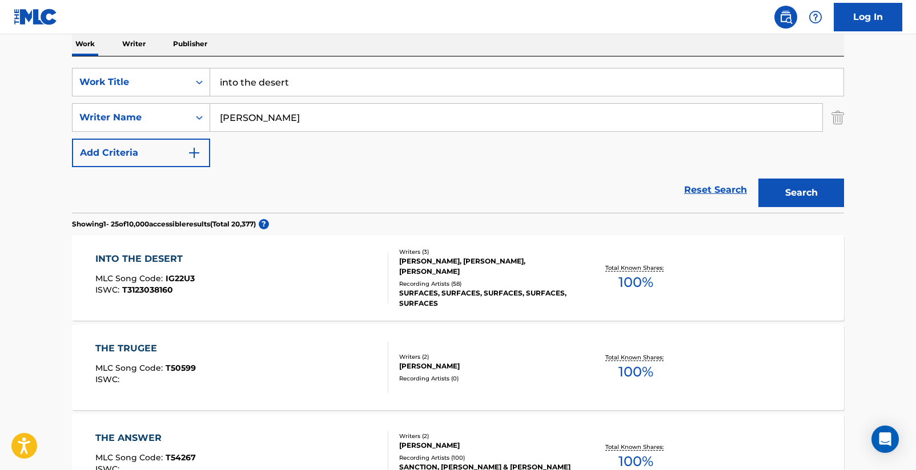
scroll to position [188, 0]
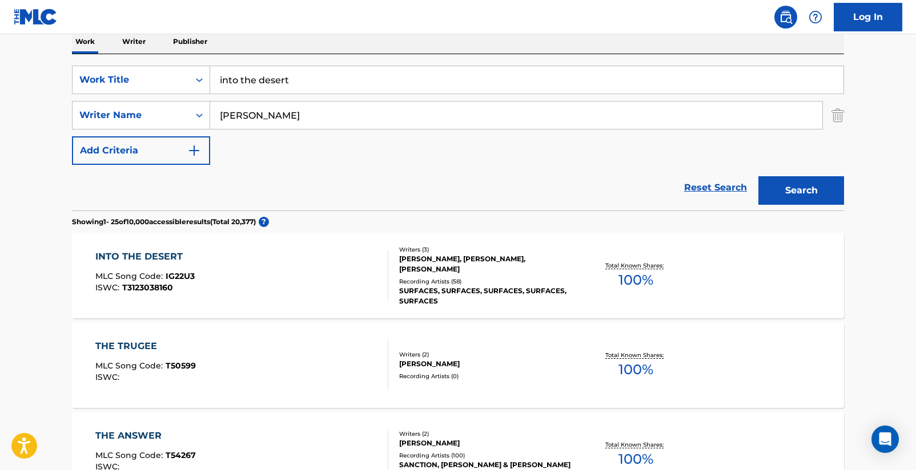
click at [140, 251] on div "INTO THE DESERT" at bounding box center [144, 257] width 99 height 14
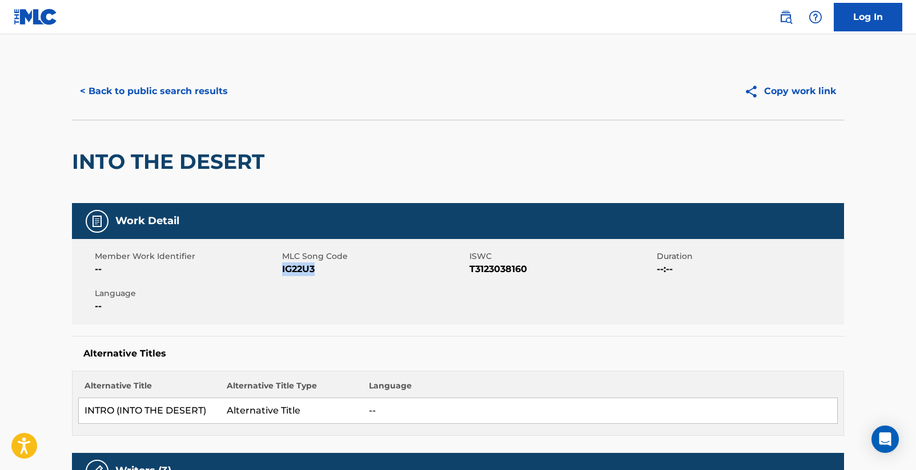
drag, startPoint x: 283, startPoint y: 271, endPoint x: 315, endPoint y: 271, distance: 31.4
click at [315, 271] on span "IG22U3" at bounding box center [374, 270] width 184 height 14
click at [180, 86] on button "< Back to public search results" at bounding box center [154, 91] width 164 height 29
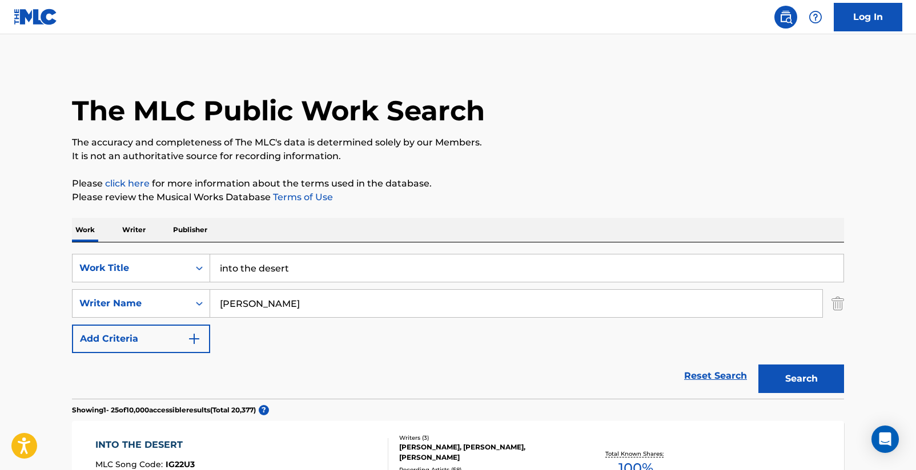
scroll to position [188, 0]
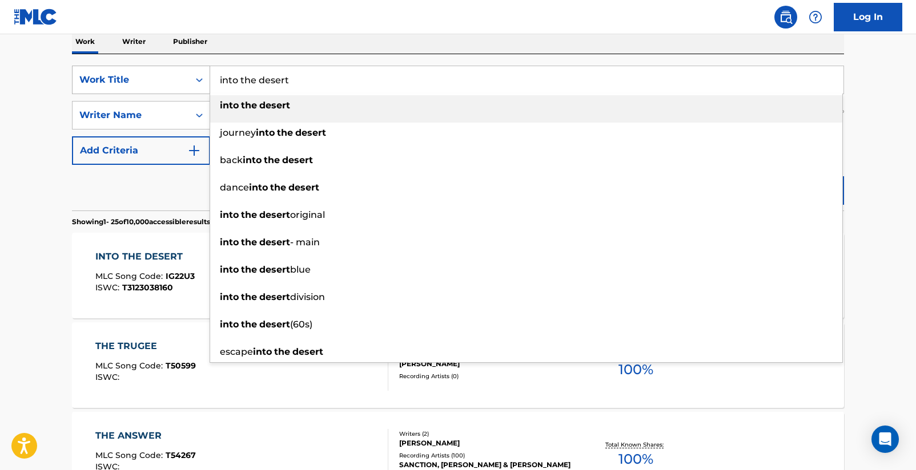
drag, startPoint x: 317, startPoint y: 82, endPoint x: 172, endPoint y: 75, distance: 145.2
click at [172, 75] on div "SearchWithCriteriad16b9960-a114-47d3-9b67-e47614ca9af2 Work Title into the dese…" at bounding box center [458, 80] width 772 height 29
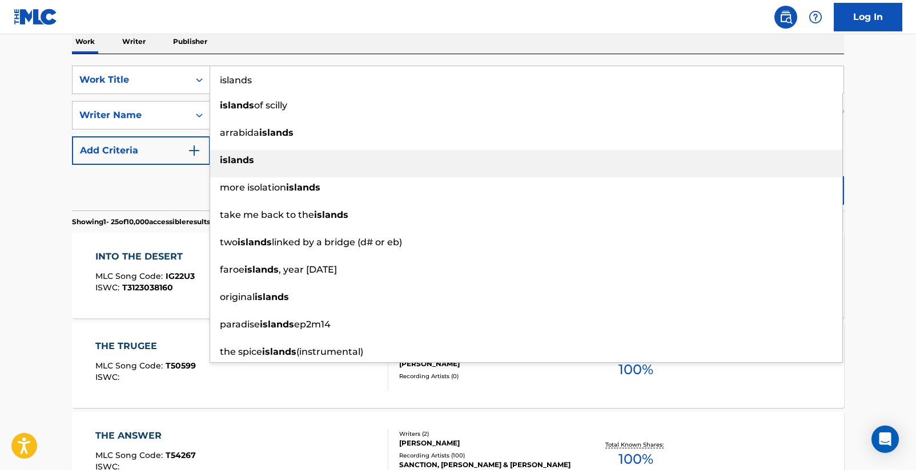
type input "islands"
click at [239, 154] on div "islands" at bounding box center [526, 160] width 632 height 21
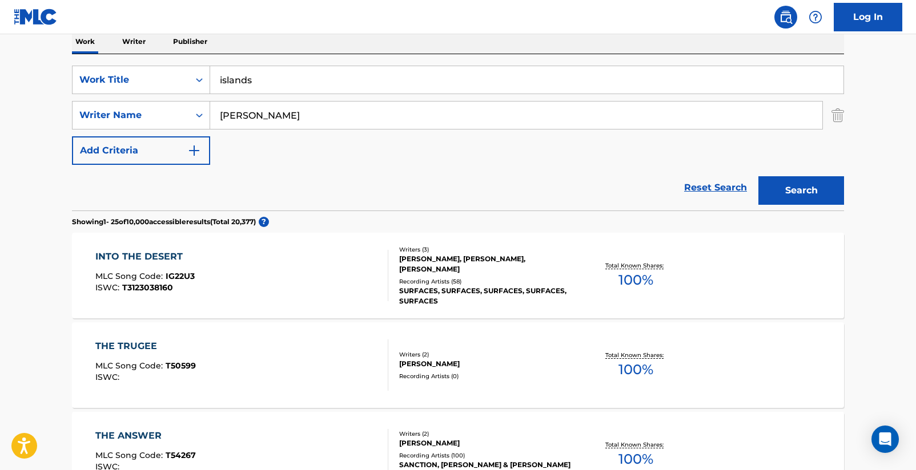
click at [826, 192] on button "Search" at bounding box center [801, 190] width 86 height 29
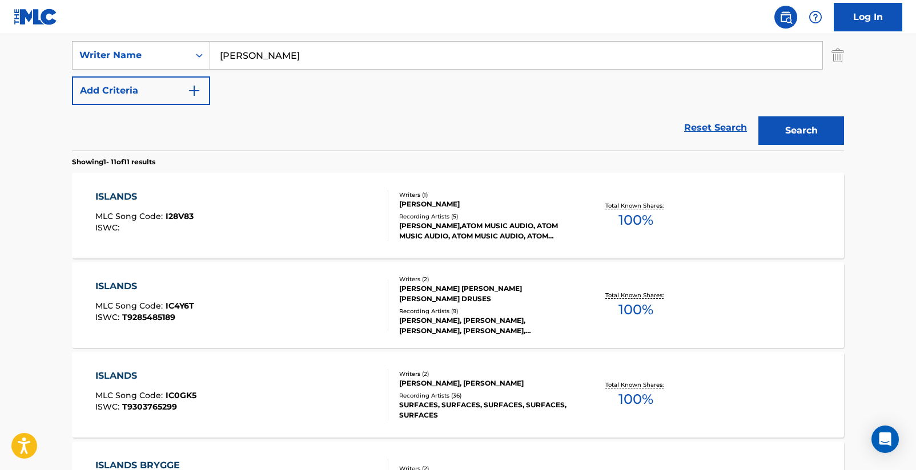
scroll to position [316, 0]
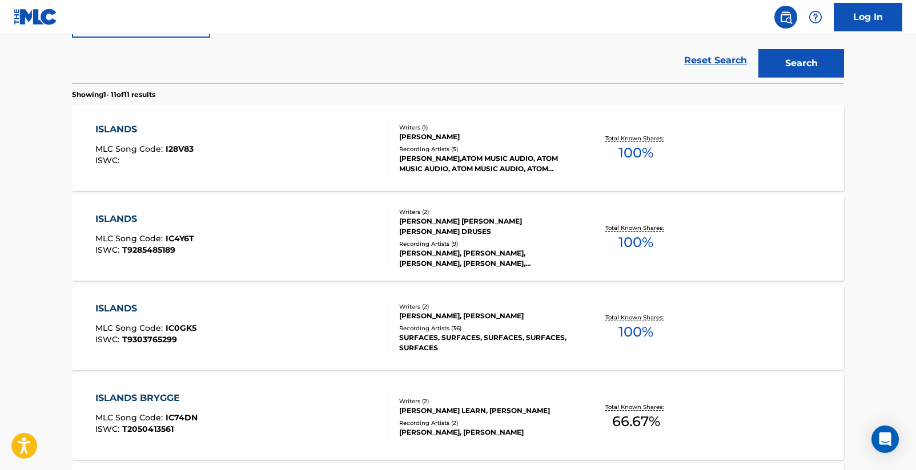
click at [135, 309] on div "ISLANDS" at bounding box center [145, 309] width 101 height 14
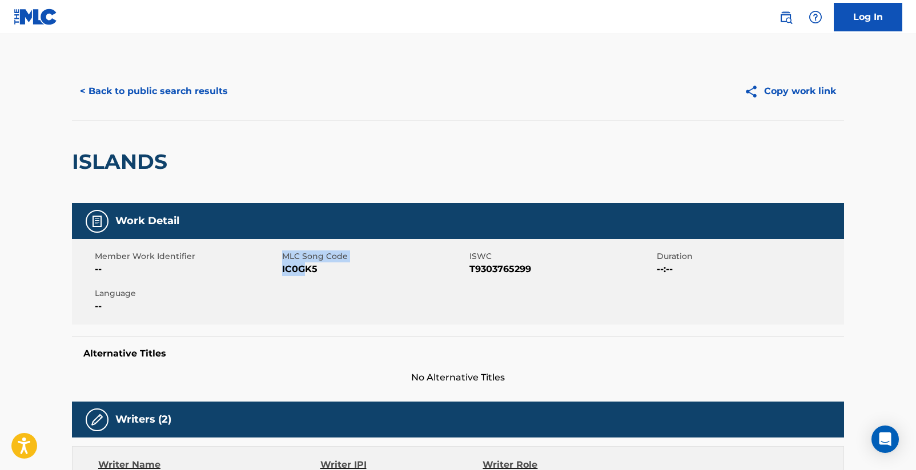
drag, startPoint x: 281, startPoint y: 272, endPoint x: 311, endPoint y: 274, distance: 29.7
click at [308, 274] on div "Member Work Identifier -- MLC Song Code IC0GK5 ISWC T9303765299 Duration --:-- …" at bounding box center [458, 282] width 772 height 86
click at [317, 273] on span "IC0GK5" at bounding box center [374, 270] width 184 height 14
drag, startPoint x: 319, startPoint y: 272, endPoint x: 283, endPoint y: 274, distance: 36.0
click at [283, 274] on span "IC0GK5" at bounding box center [374, 270] width 184 height 14
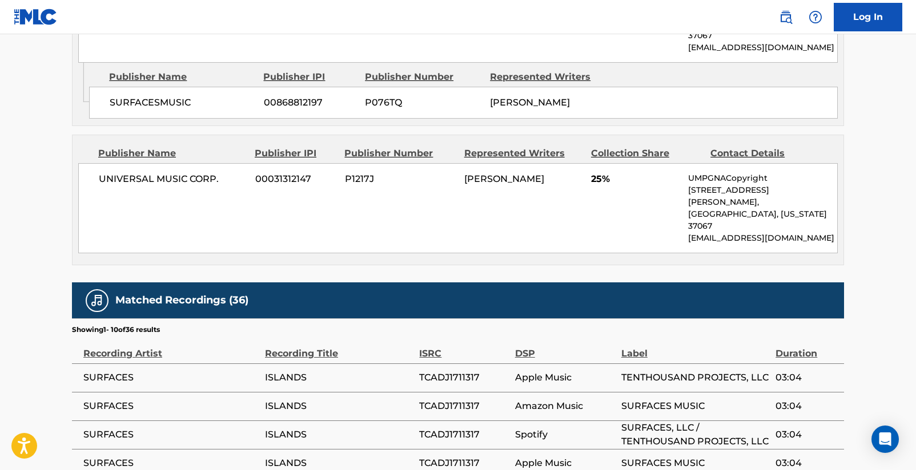
scroll to position [1006, 0]
